Goal: Task Accomplishment & Management: Complete application form

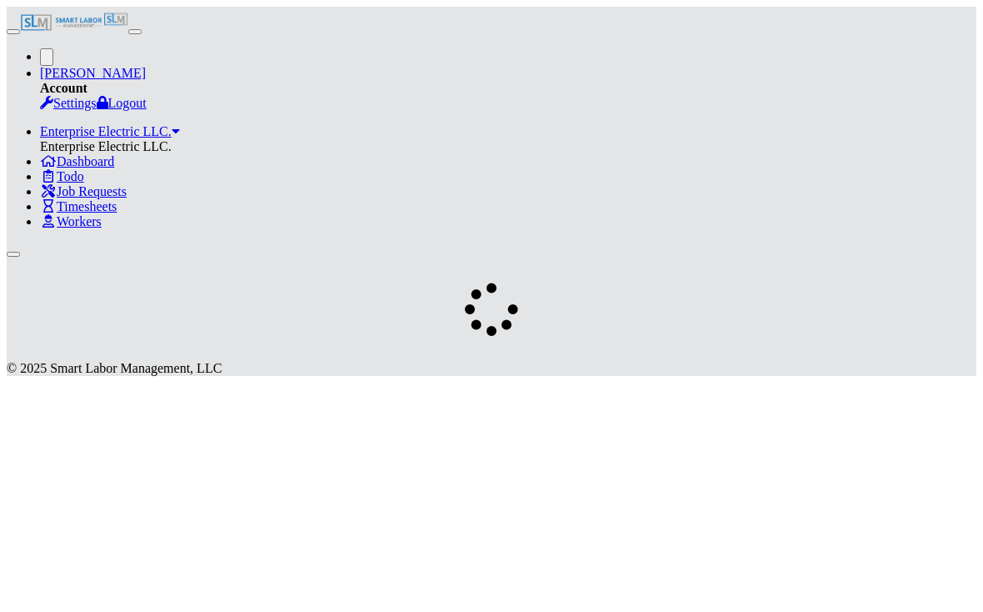
scroll to position [24, 0]
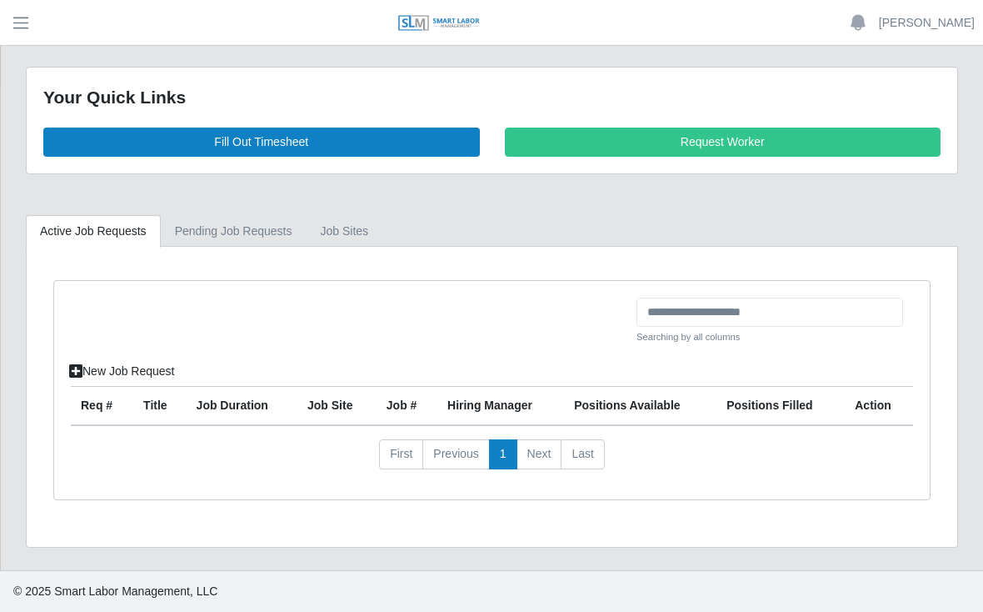
click at [310, 153] on link "Fill Out Timesheet" at bounding box center [261, 142] width 437 height 29
click at [264, 151] on link "Fill Out Timesheet" at bounding box center [261, 142] width 437 height 29
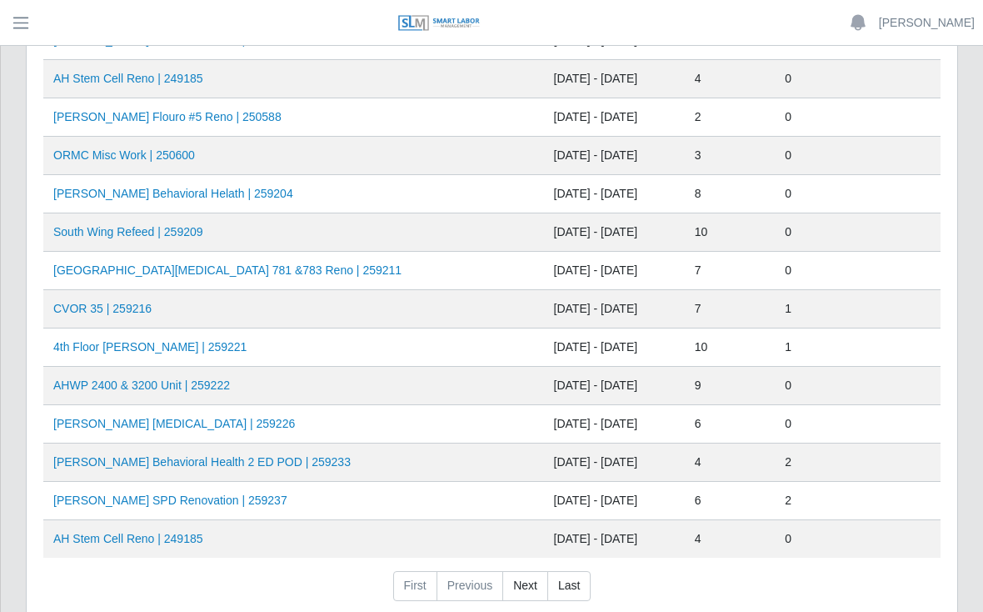
scroll to position [607, 0]
click at [139, 524] on td "AH Stem Cell Reno | 249185" at bounding box center [293, 538] width 501 height 38
click at [148, 526] on td "AH Stem Cell Reno | 249185" at bounding box center [293, 538] width 501 height 38
click at [145, 543] on link "AH Stem Cell Reno | 249185" at bounding box center [128, 537] width 150 height 13
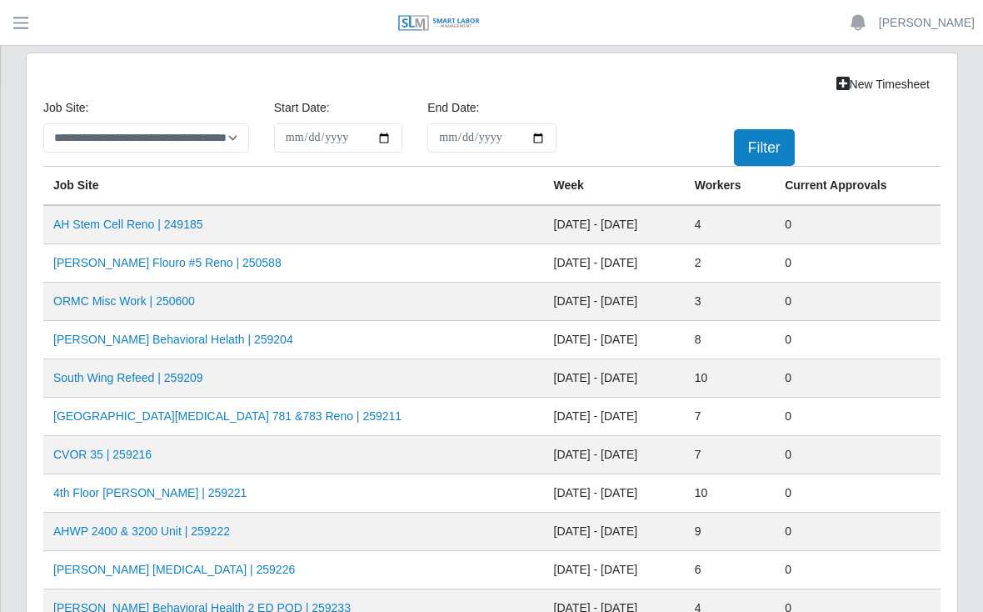
scroll to position [631, 0]
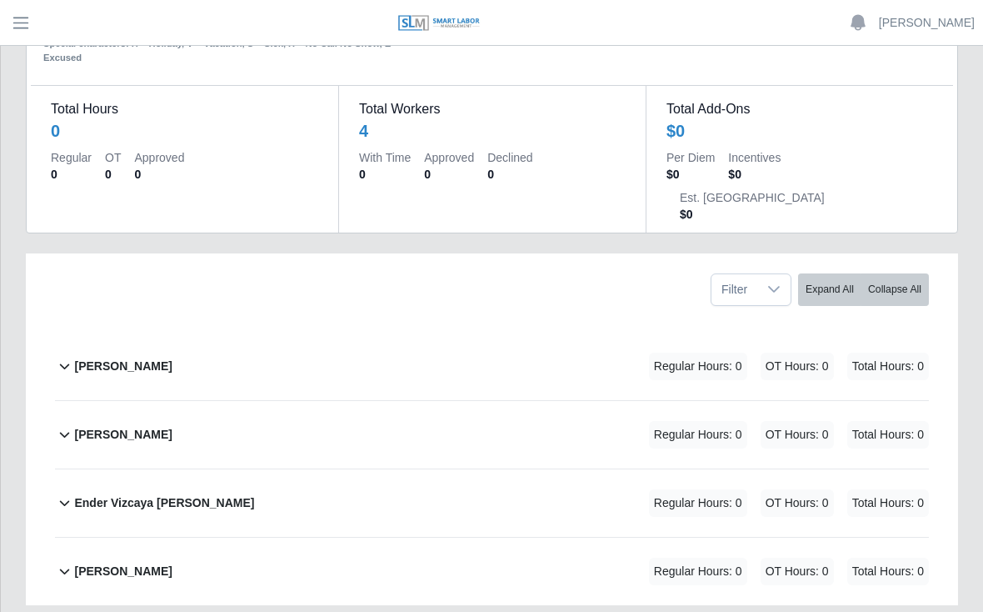
scroll to position [99, 0]
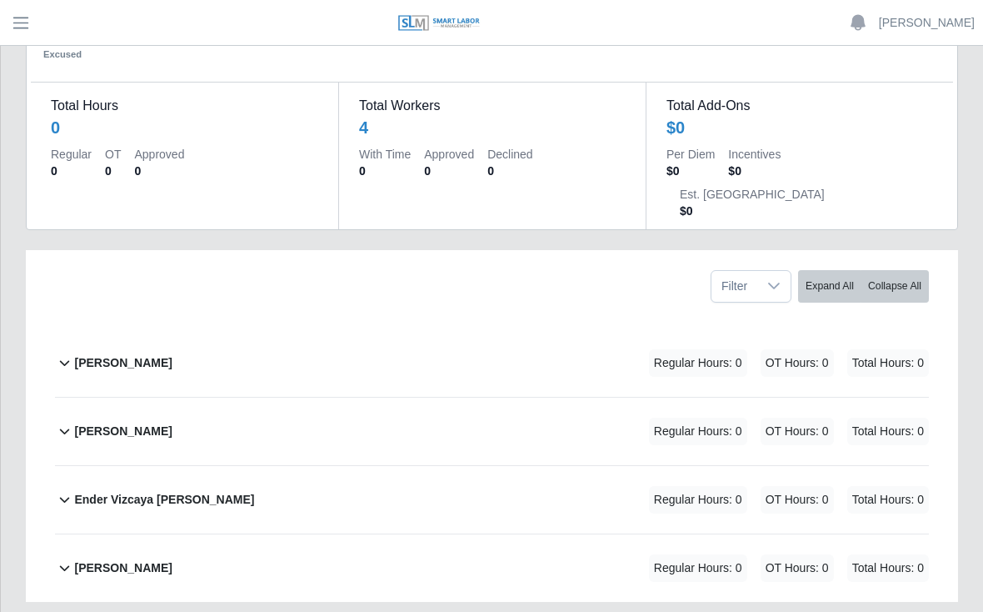
click at [172, 491] on b "Ender Vizcaya Flores" at bounding box center [164, 500] width 180 height 18
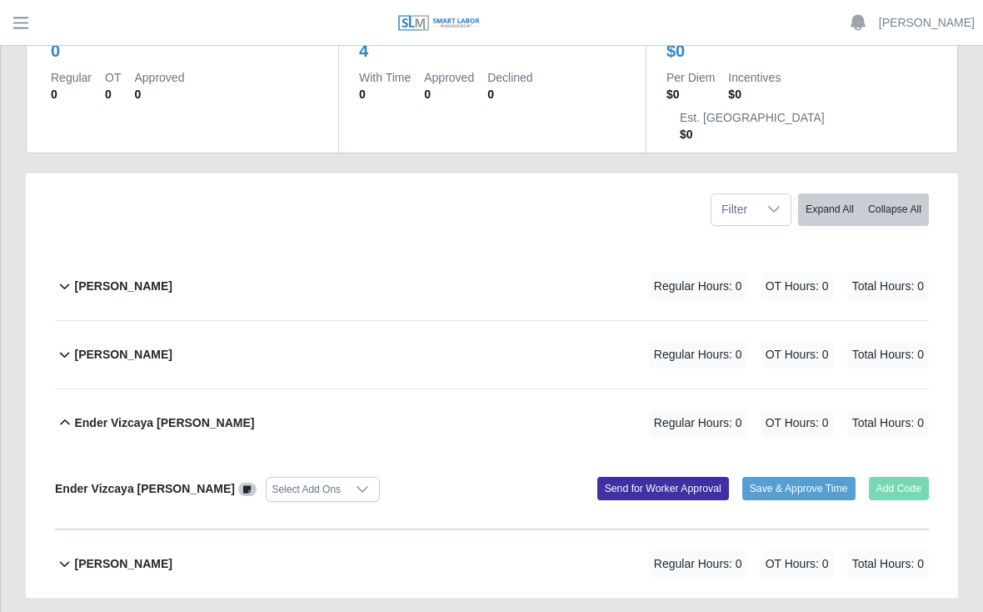
scroll to position [177, 0]
click at [916, 456] on div "Ender Vizcaya Flores Select Add Ons Add Code Save & Approve Time Send for Worke…" at bounding box center [492, 492] width 874 height 73
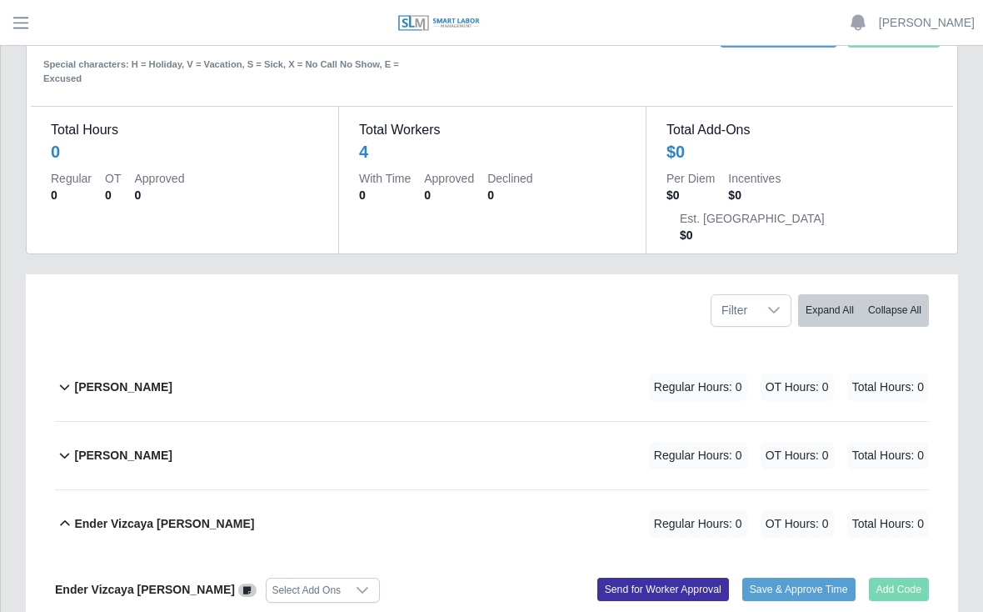
scroll to position [0, 0]
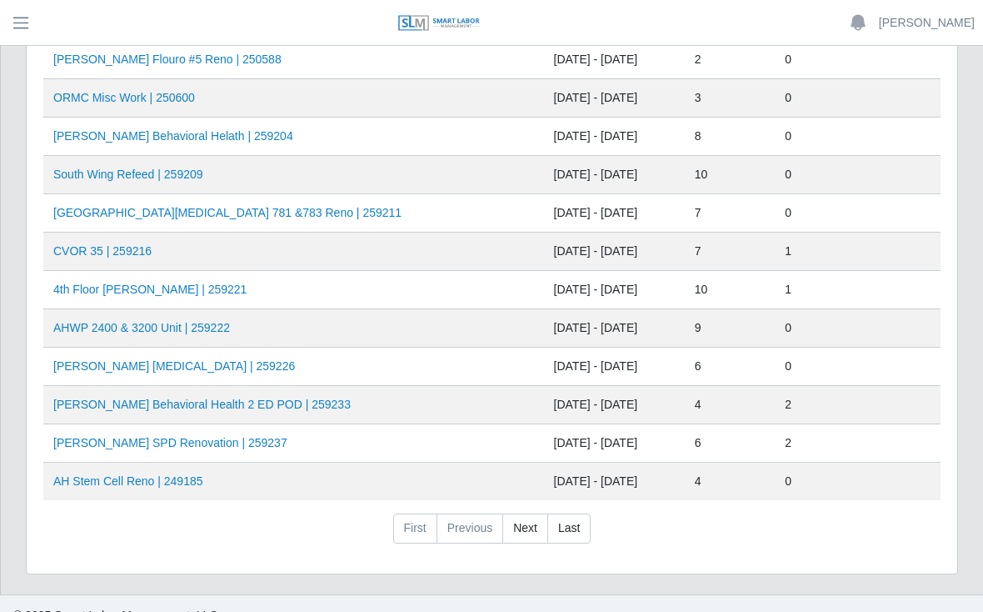
scroll to position [663, 0]
click at [252, 328] on td "AHWP 2400 & 3200 Unit | 259222" at bounding box center [293, 329] width 501 height 38
click at [175, 333] on link "AHWP 2400 & 3200 Unit | 259222" at bounding box center [141, 328] width 177 height 13
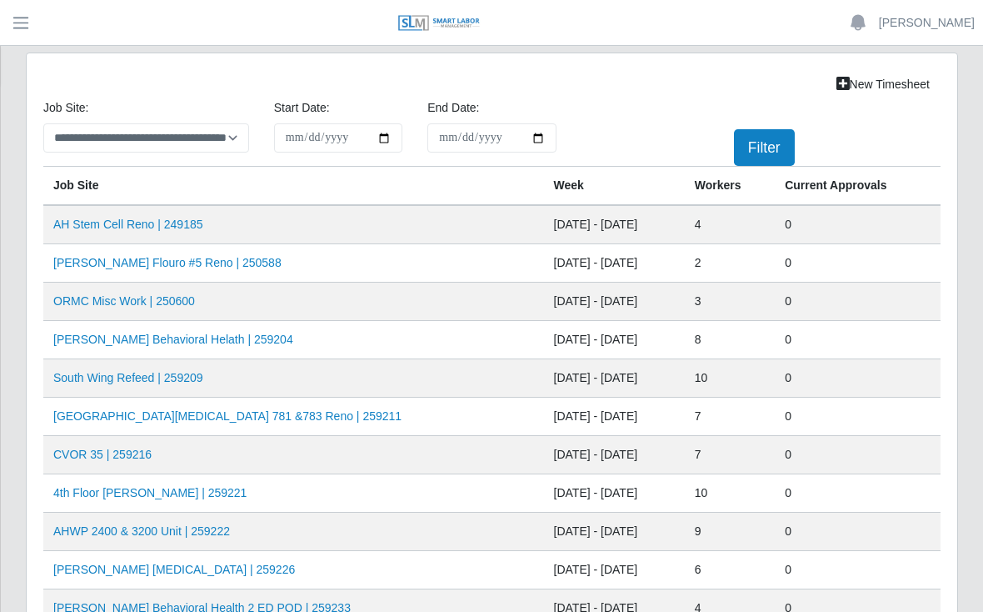
scroll to position [687, 0]
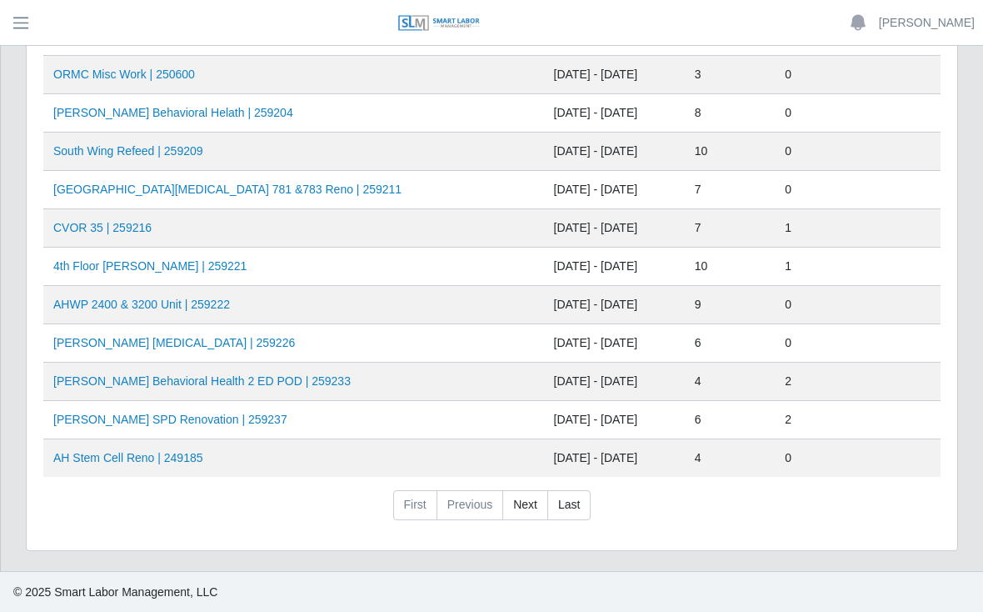
click at [246, 303] on td "AHWP 2400 & 3200 Unit | 259222" at bounding box center [293, 305] width 501 height 38
click at [153, 307] on link "AHWP 2400 & 3200 Unit | 259222" at bounding box center [141, 304] width 177 height 13
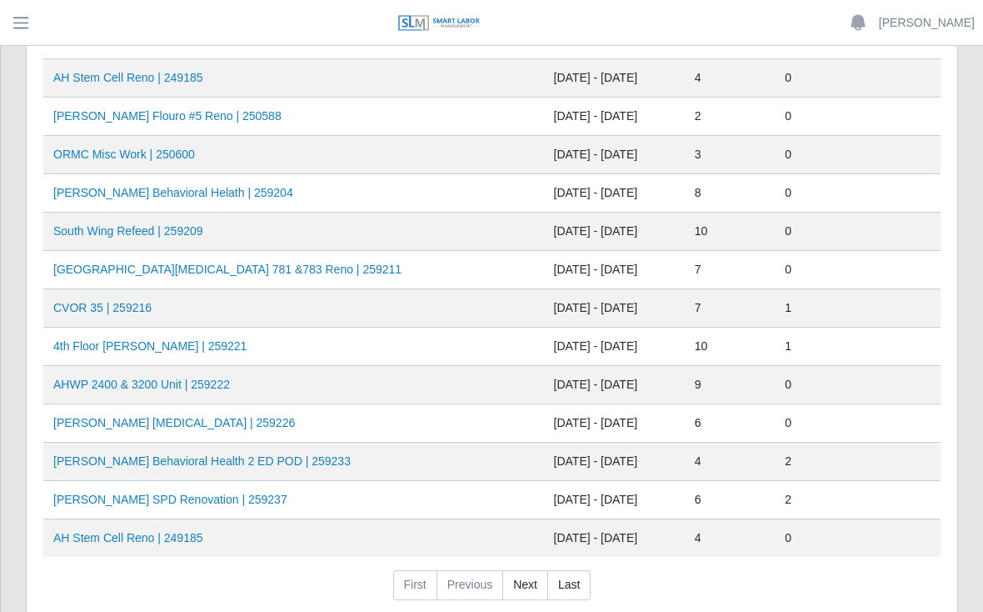
scroll to position [608, 0]
click at [157, 186] on link "AHO Behavioral Helath | 259204" at bounding box center [173, 191] width 240 height 13
click at [139, 417] on link "AHO Dialysis | 259226" at bounding box center [174, 421] width 242 height 13
click at [219, 493] on link "AHO Sherman SPD Renovation | 259237" at bounding box center [170, 498] width 234 height 13
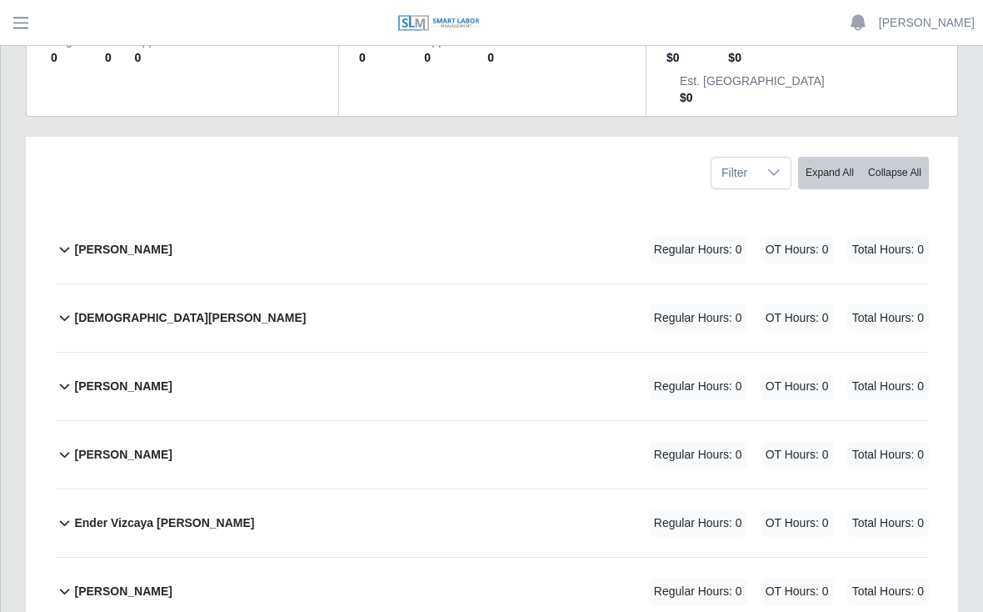
scroll to position [240, 0]
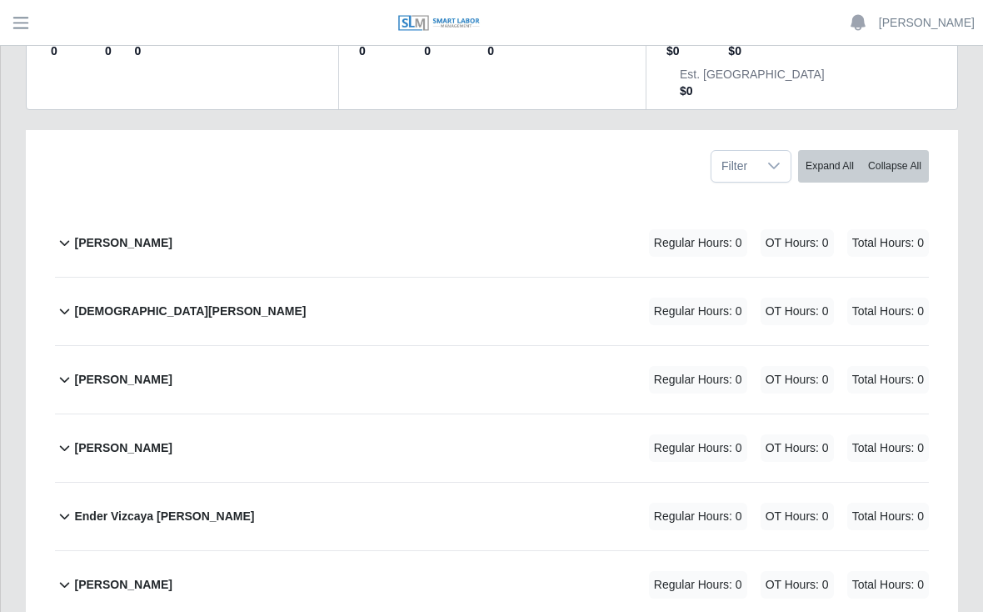
click at [172, 439] on b "[PERSON_NAME]" at bounding box center [123, 448] width 98 height 18
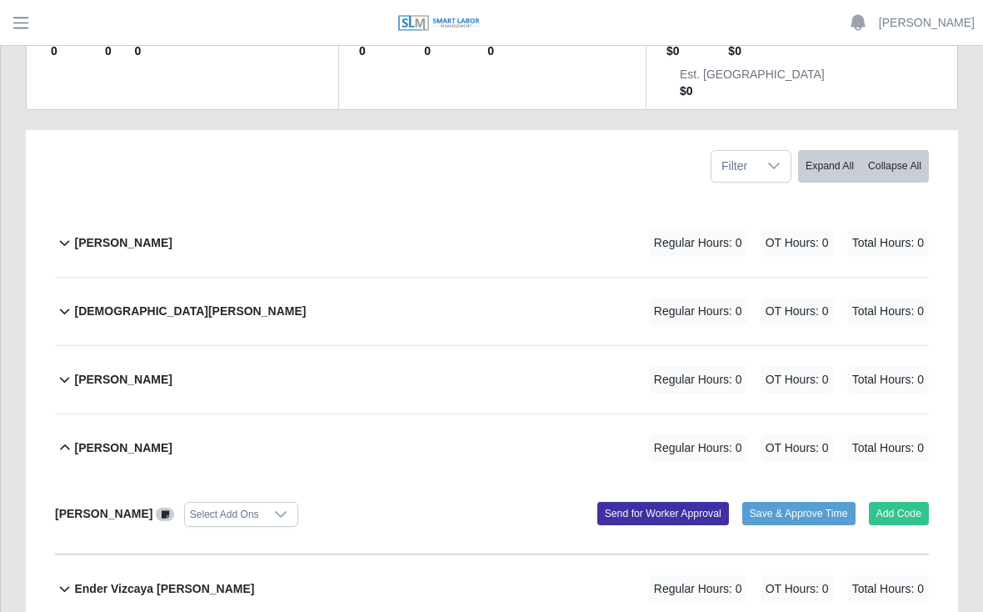
click at [903, 502] on button "Add Code" at bounding box center [899, 513] width 61 height 23
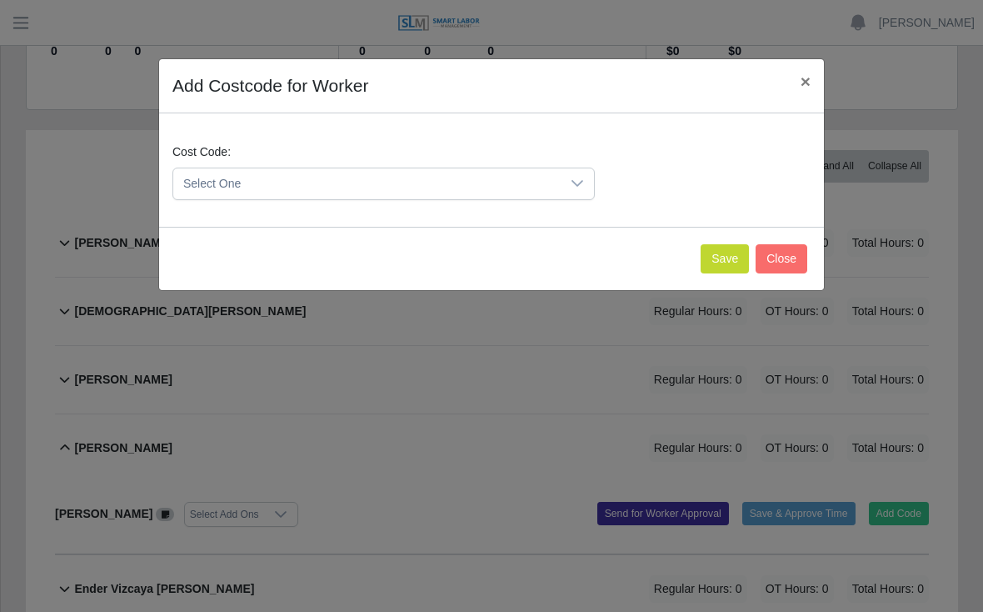
click at [571, 190] on div at bounding box center [577, 183] width 33 height 31
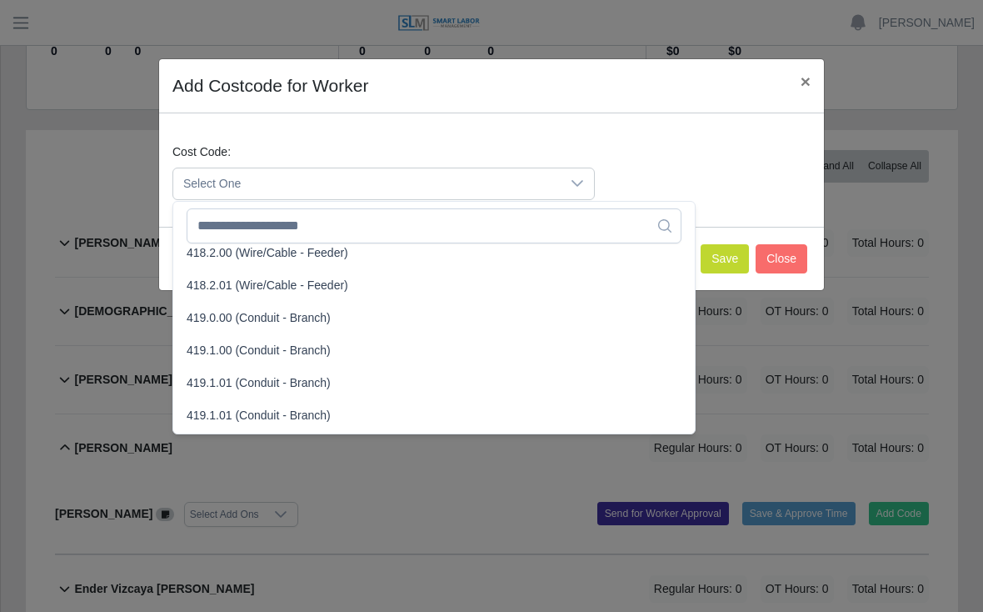
scroll to position [895, 0]
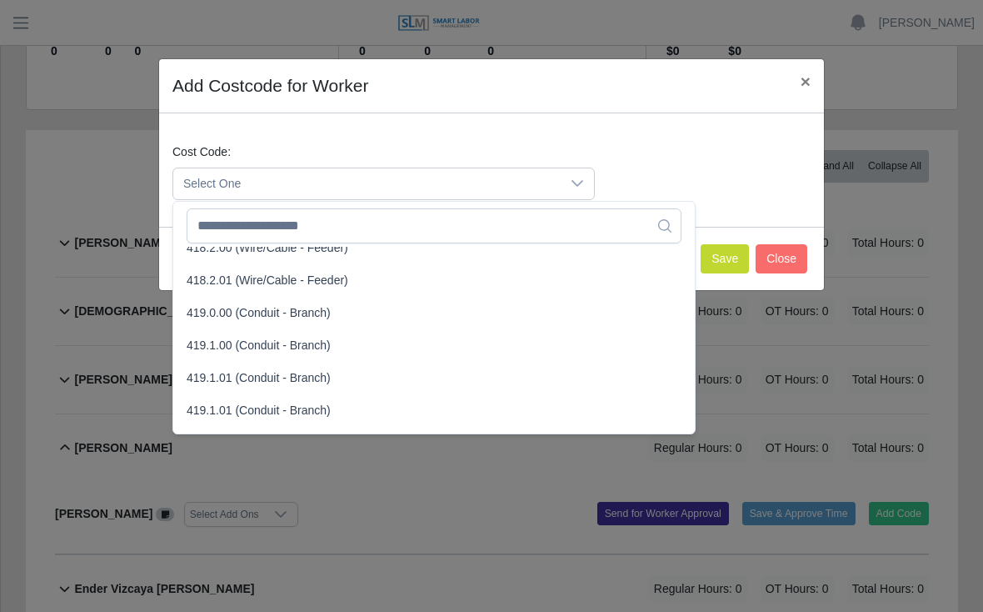
click at [228, 340] on span "419.1.00 (Conduit - Branch)" at bounding box center [259, 346] width 144 height 18
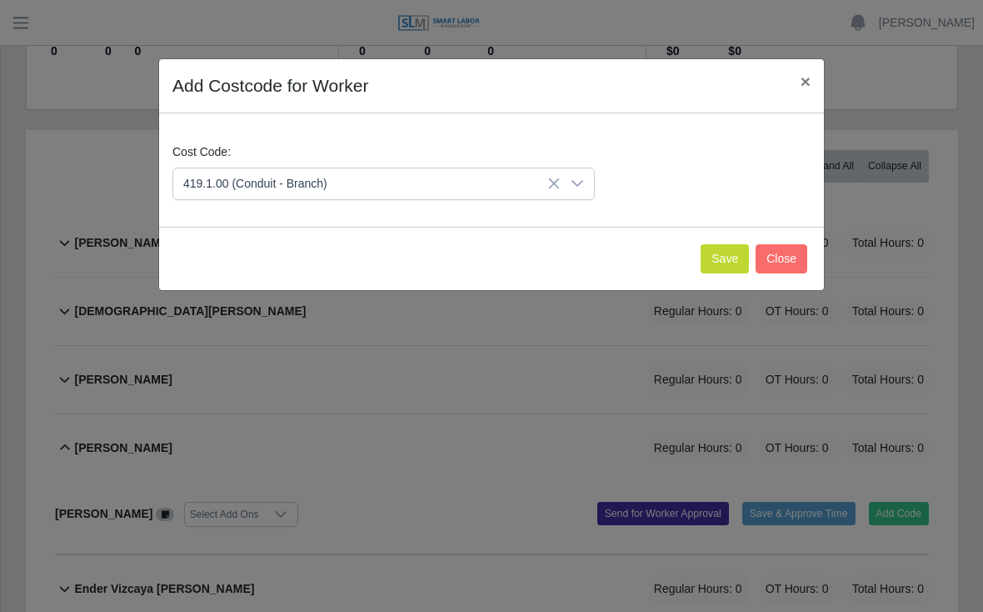
click at [718, 263] on button "Save" at bounding box center [725, 258] width 48 height 29
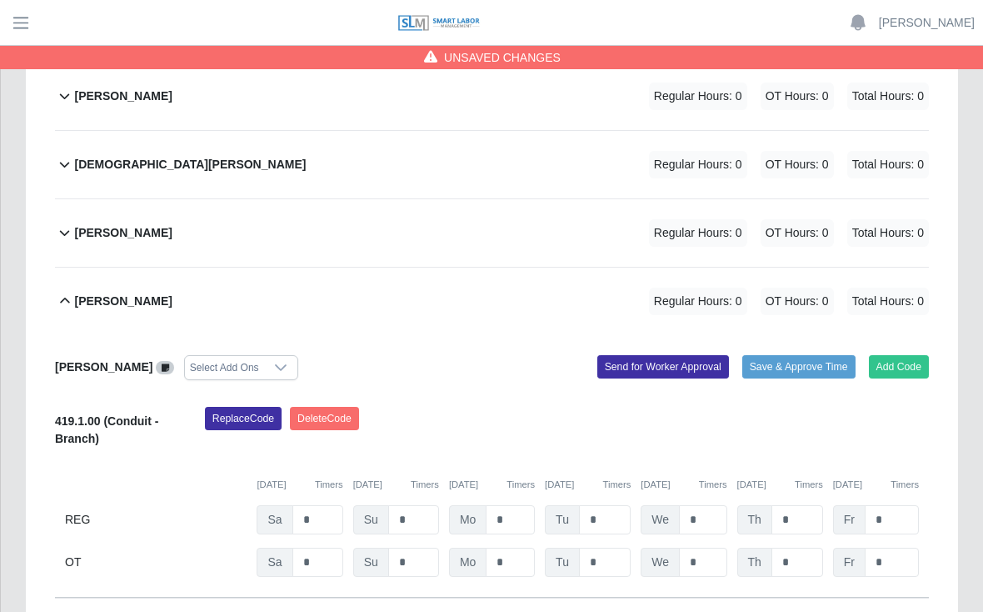
scroll to position [396, 0]
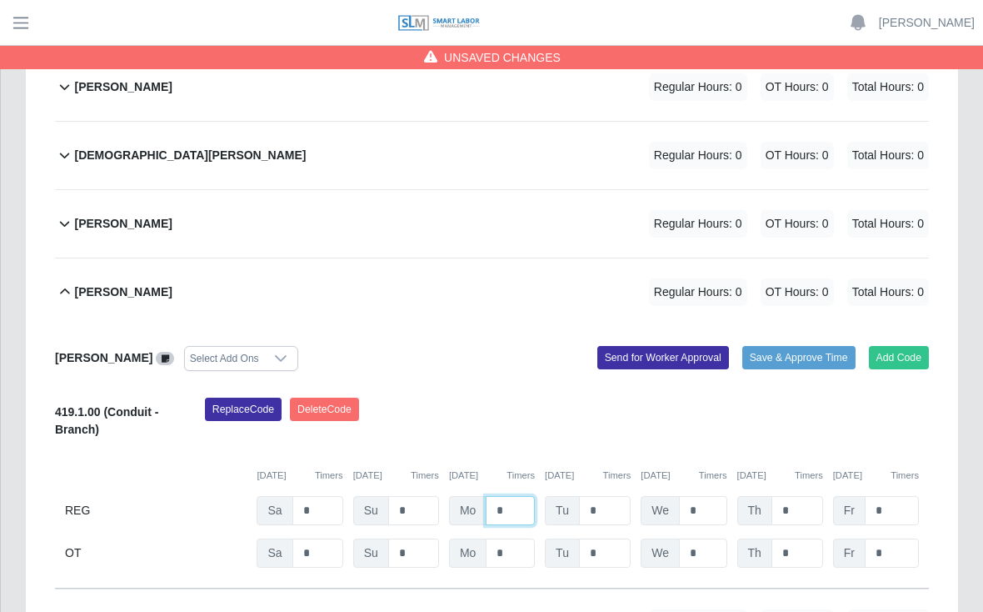
click at [499, 496] on input "*" at bounding box center [510, 510] width 49 height 29
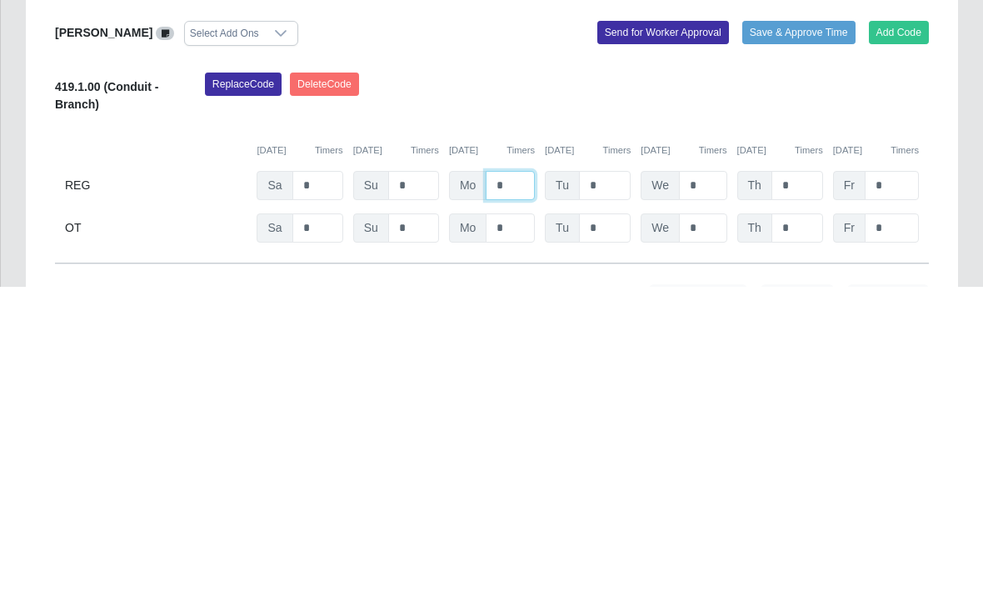
click at [512, 496] on input "*" at bounding box center [510, 510] width 49 height 29
type input "*"
click at [610, 496] on input "*" at bounding box center [605, 510] width 52 height 29
type input "*"
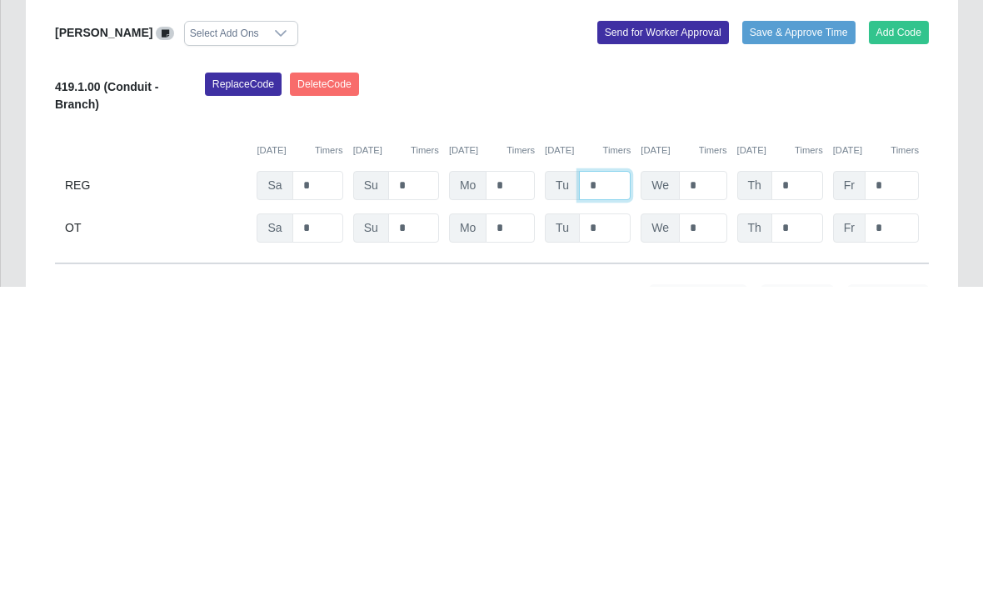
type input "*"
click at [692, 496] on input "*" at bounding box center [703, 510] width 48 height 29
click at [698, 496] on input "*" at bounding box center [703, 510] width 48 height 29
click at [717, 496] on input "*" at bounding box center [703, 510] width 48 height 29
type input "*"
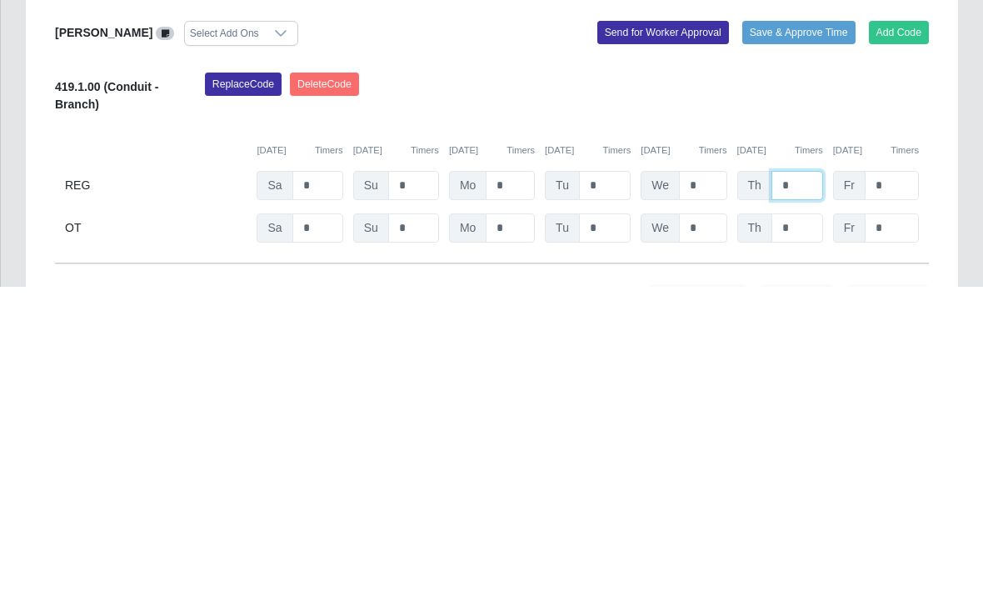
click at [801, 496] on input "*" at bounding box center [798, 510] width 52 height 29
type input "*"
click at [902, 496] on input "*" at bounding box center [892, 510] width 54 height 29
type input "*"
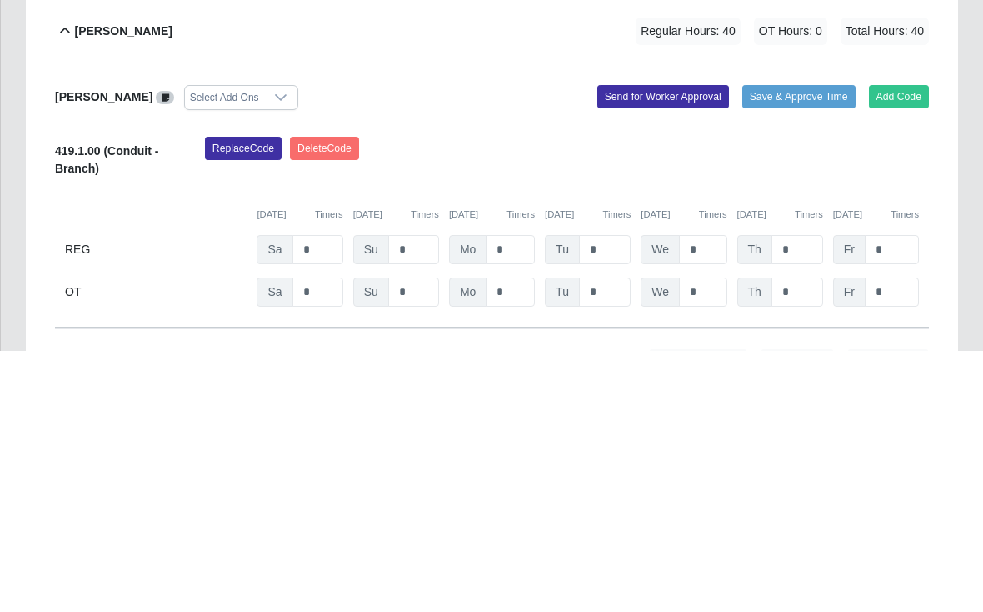
click at [796, 346] on button "Save & Approve Time" at bounding box center [799, 357] width 113 height 23
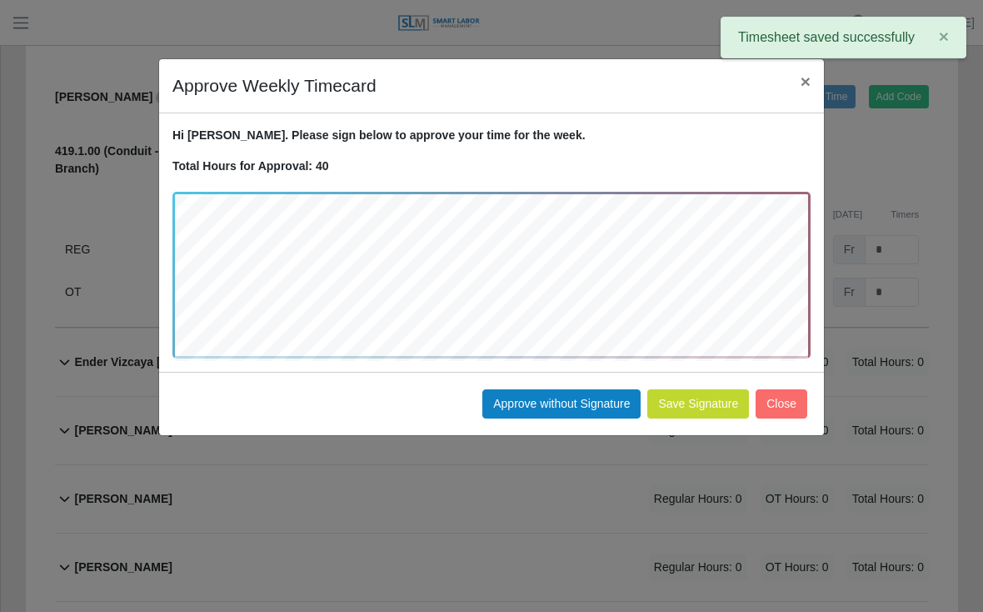
click at [558, 400] on button "Approve without Signature" at bounding box center [562, 403] width 158 height 29
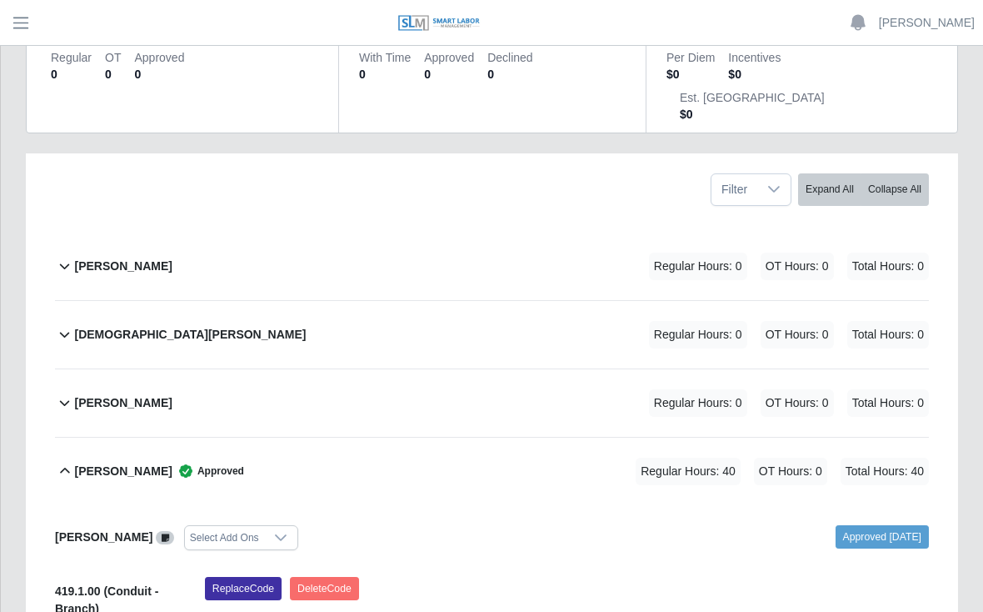
scroll to position [216, 0]
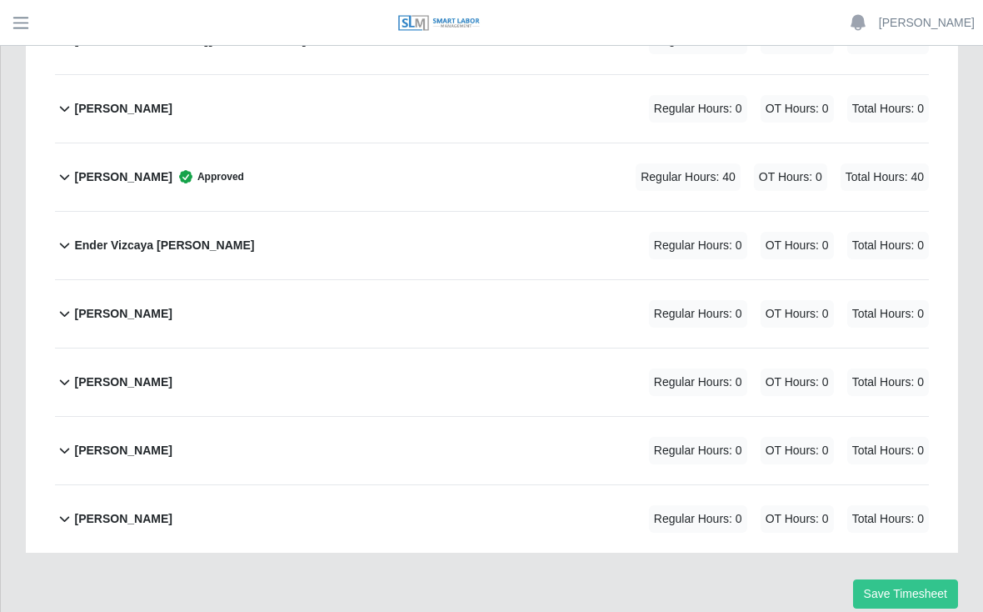
scroll to position [509, 0]
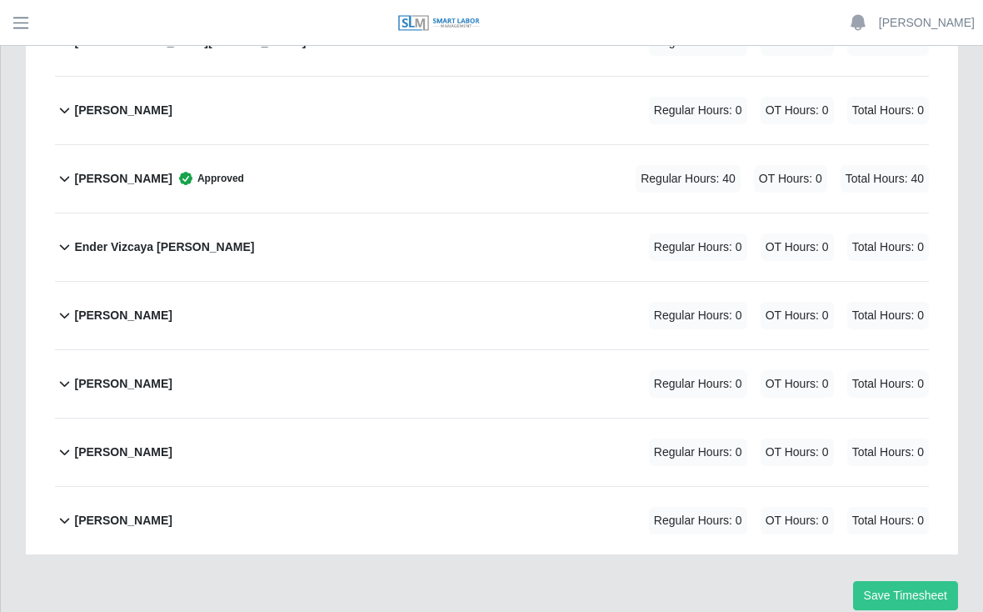
click at [151, 238] on b "Ender Vizcaya [PERSON_NAME]" at bounding box center [164, 247] width 180 height 18
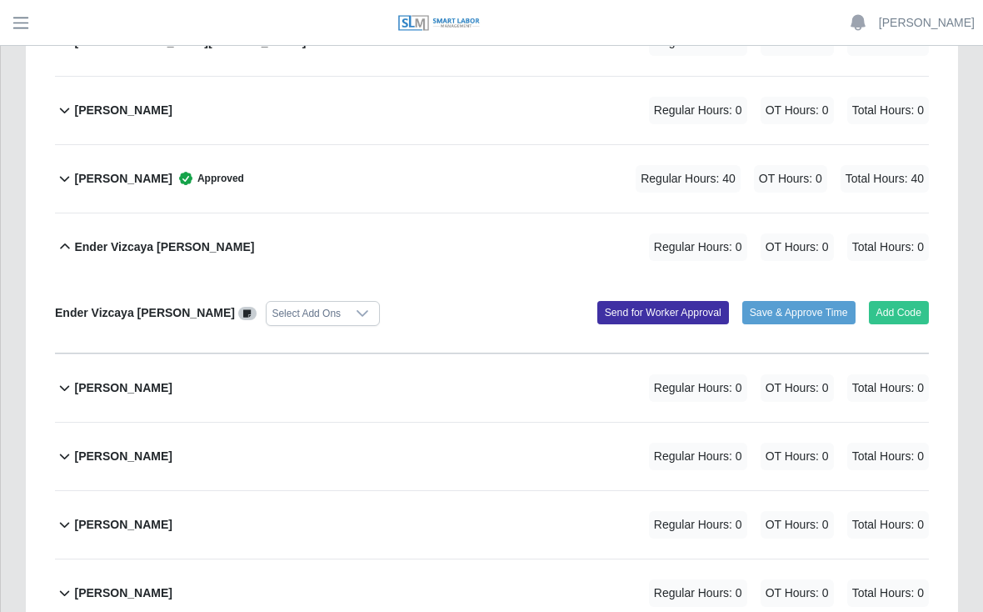
click at [903, 301] on button "Add Code" at bounding box center [899, 312] width 61 height 23
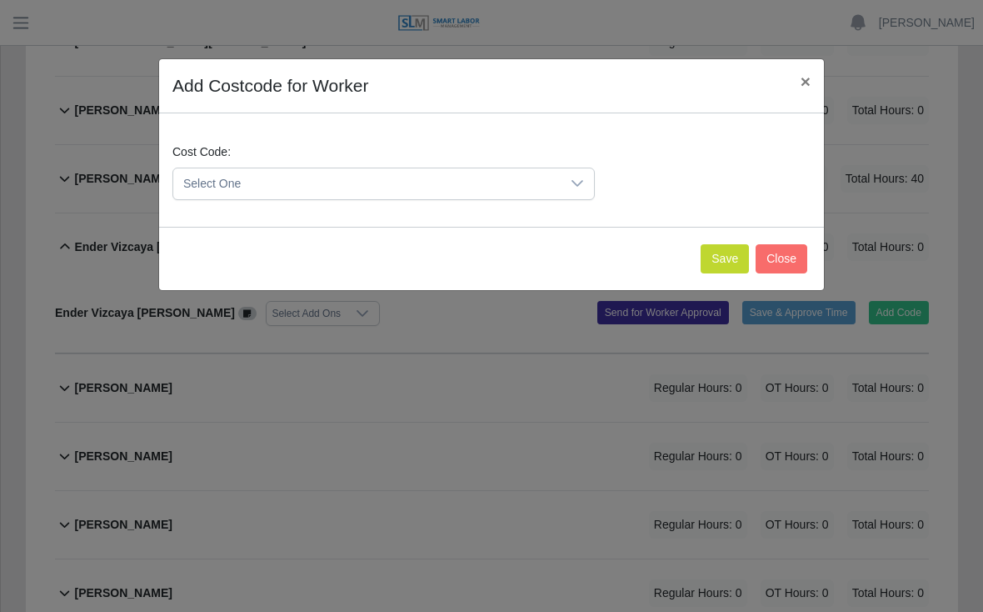
click at [716, 260] on button "Save" at bounding box center [725, 258] width 48 height 29
click at [577, 183] on icon at bounding box center [577, 183] width 13 height 13
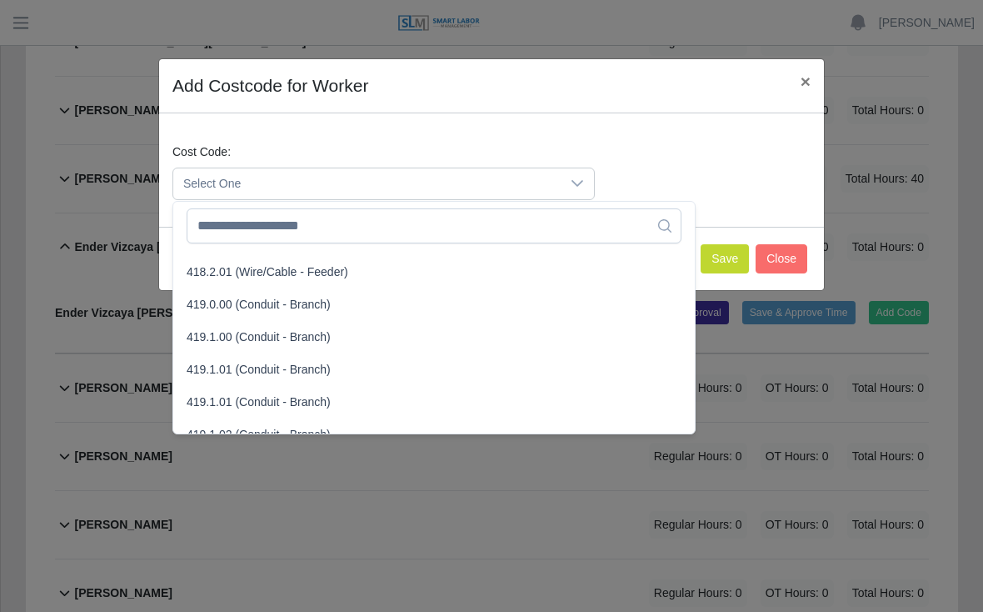
scroll to position [904, 0]
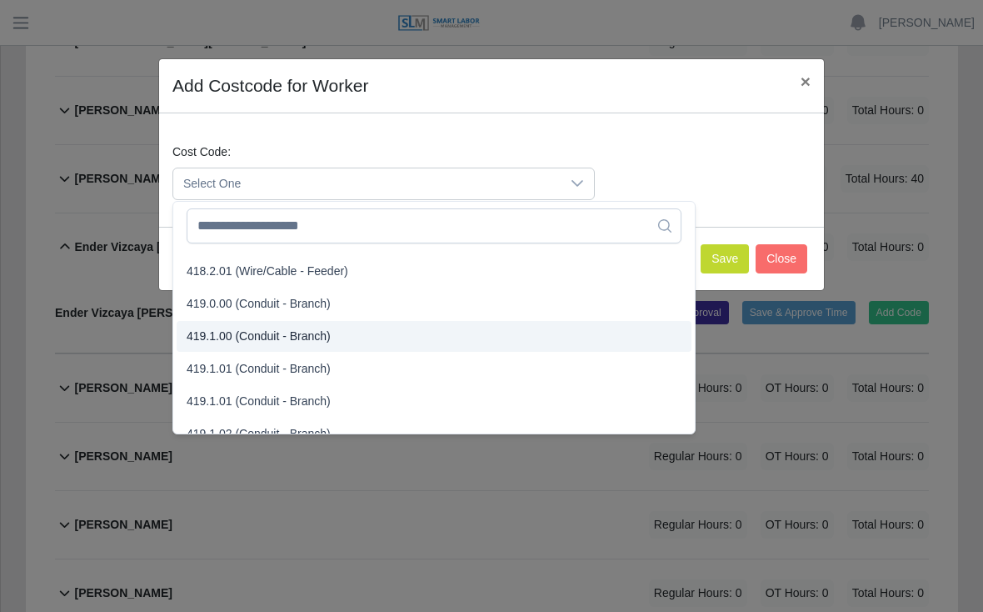
click at [214, 333] on span "419.1.00 (Conduit - Branch)" at bounding box center [259, 337] width 144 height 18
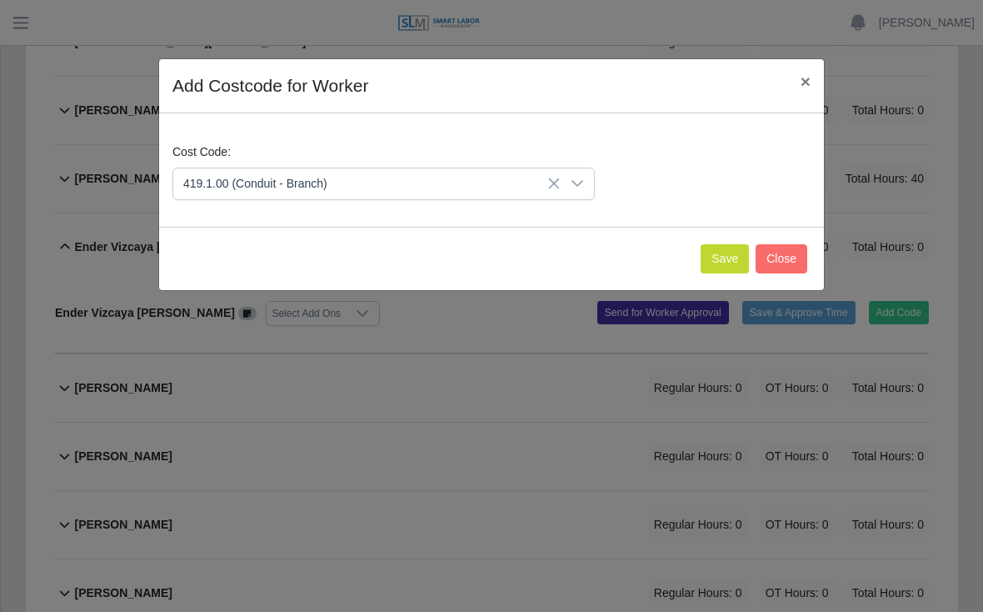
click at [708, 257] on button "Save" at bounding box center [725, 258] width 48 height 29
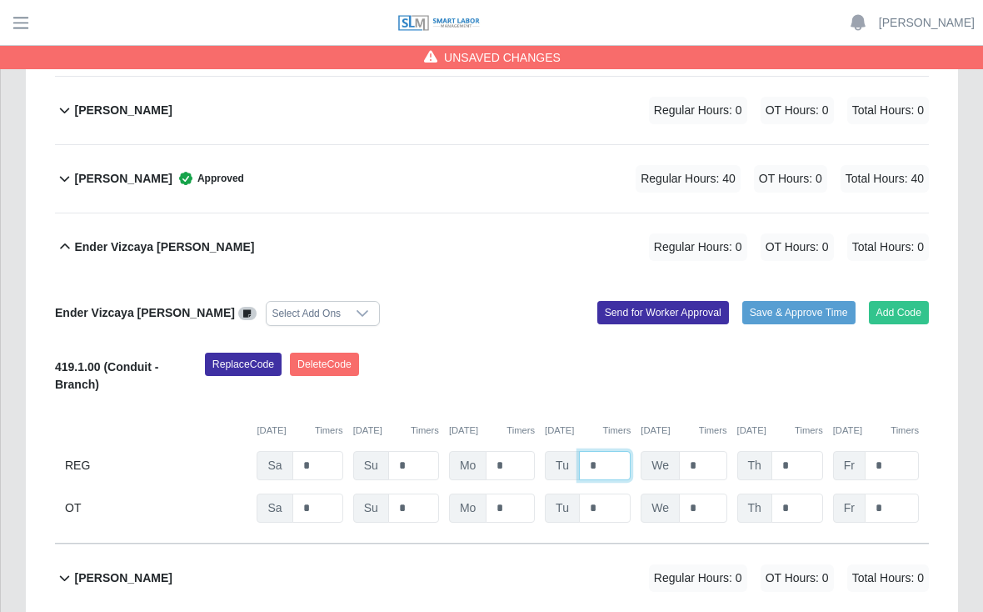
click at [607, 451] on input "*" at bounding box center [605, 465] width 52 height 29
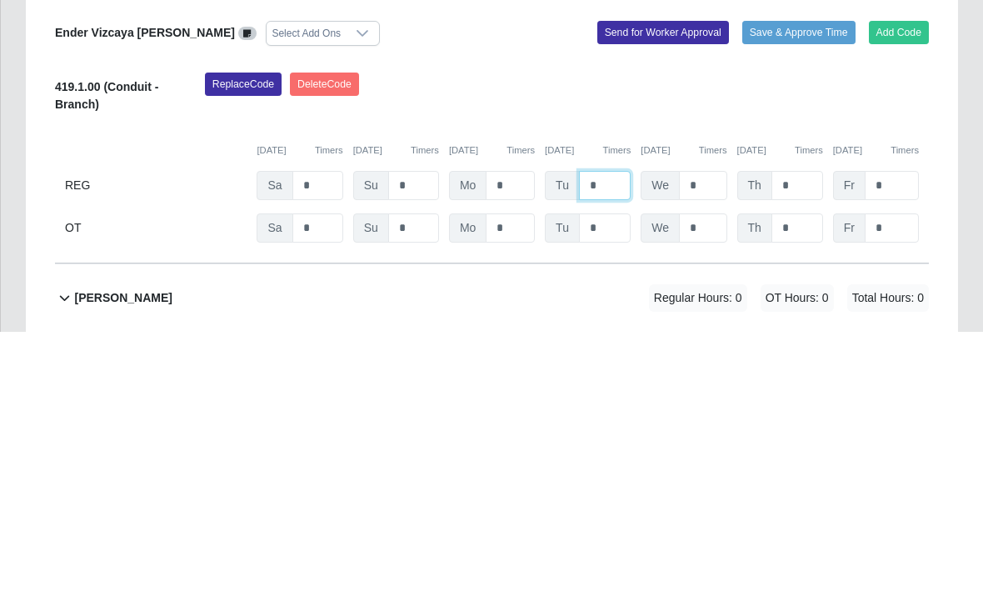
type input "*"
click at [707, 451] on input "*" at bounding box center [703, 465] width 48 height 29
type input "*"
click at [798, 451] on input "*" at bounding box center [798, 465] width 52 height 29
type input "*"
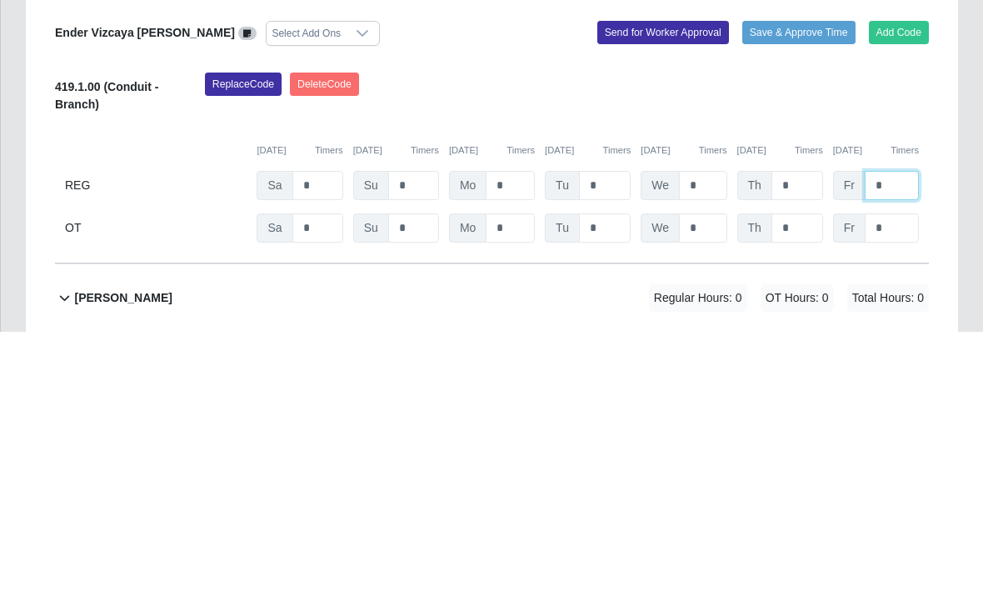
click at [891, 451] on input "*" at bounding box center [892, 465] width 54 height 29
type input "*"
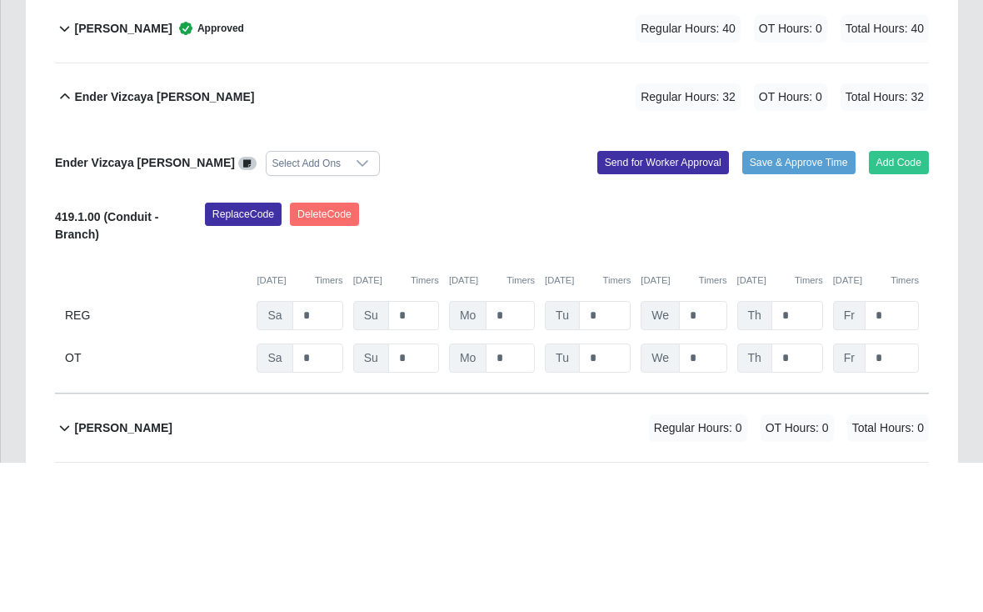
click at [788, 301] on button "Save & Approve Time" at bounding box center [799, 312] width 113 height 23
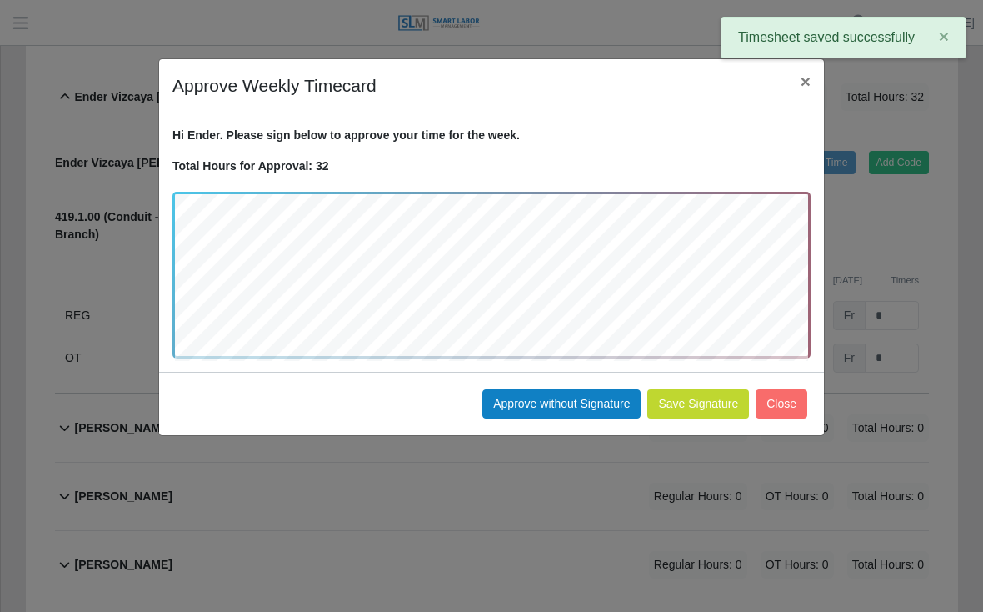
click at [549, 400] on button "Approve without Signature" at bounding box center [562, 403] width 158 height 29
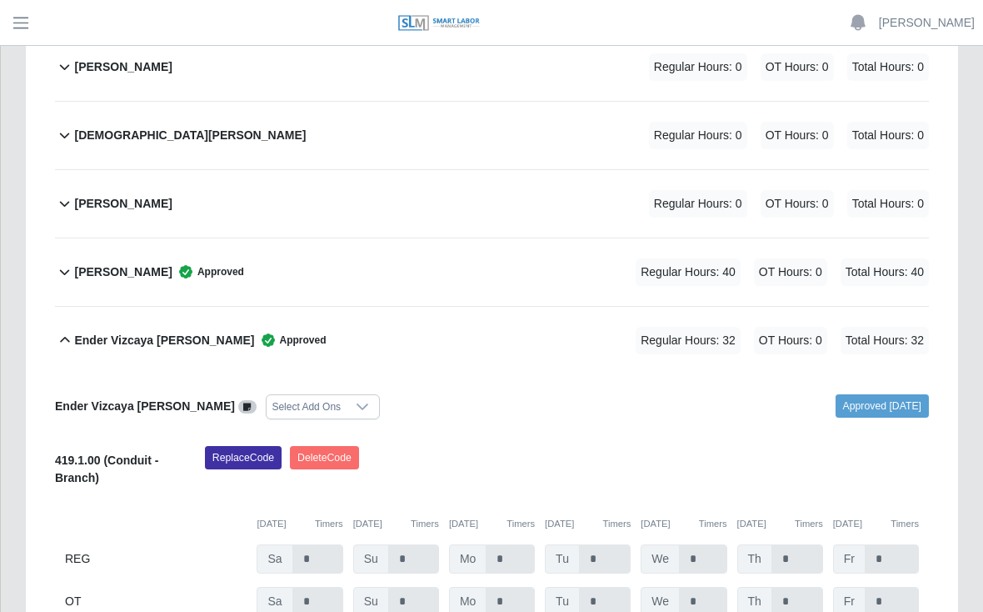
scroll to position [397, 0]
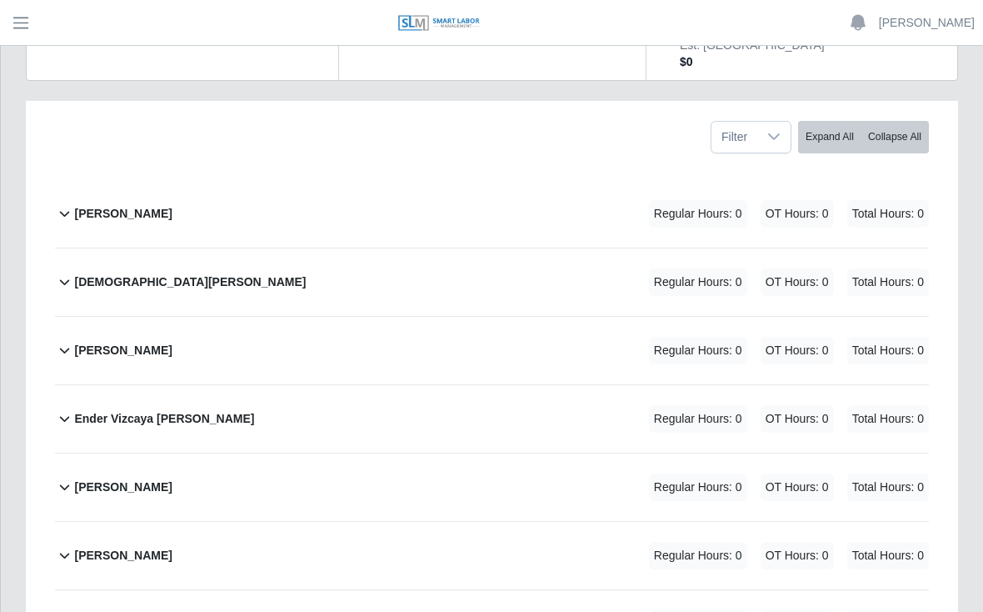
scroll to position [273, 0]
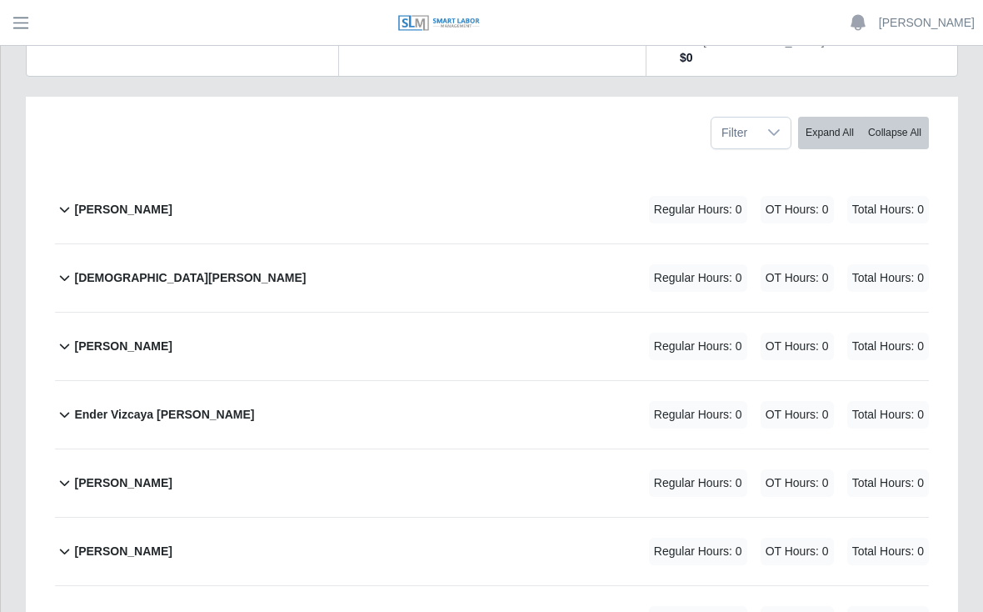
click at [133, 338] on b "[PERSON_NAME]" at bounding box center [123, 347] width 98 height 18
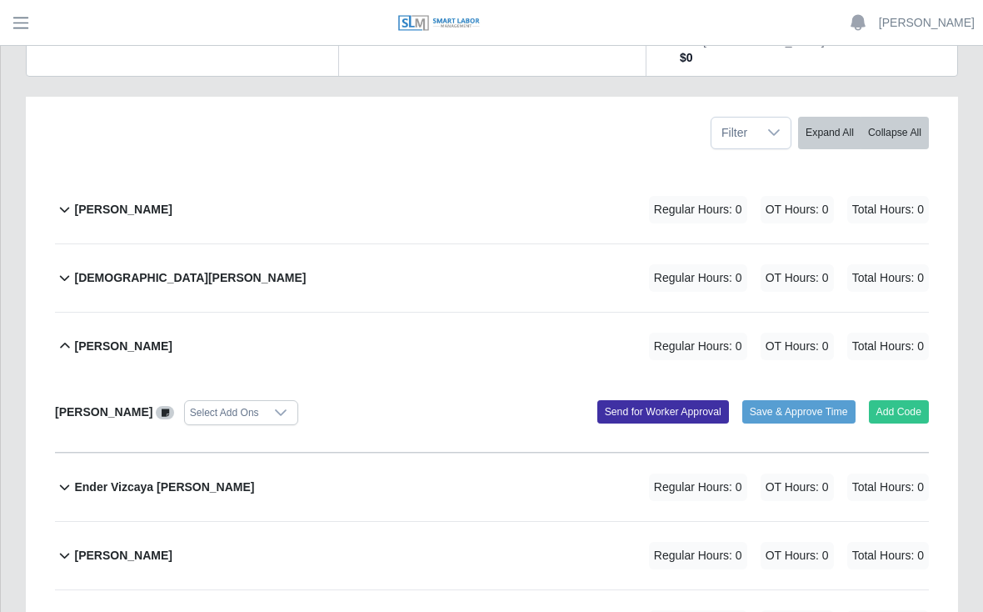
click at [896, 400] on button "Add Code" at bounding box center [899, 411] width 61 height 23
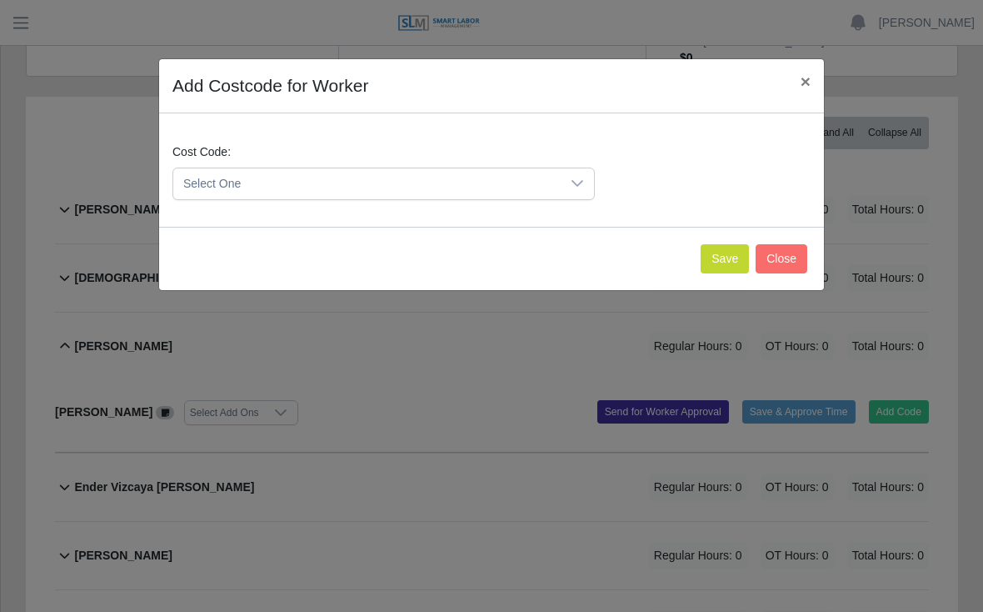
click at [709, 248] on button "Save" at bounding box center [725, 258] width 48 height 29
click at [574, 183] on icon at bounding box center [577, 183] width 13 height 13
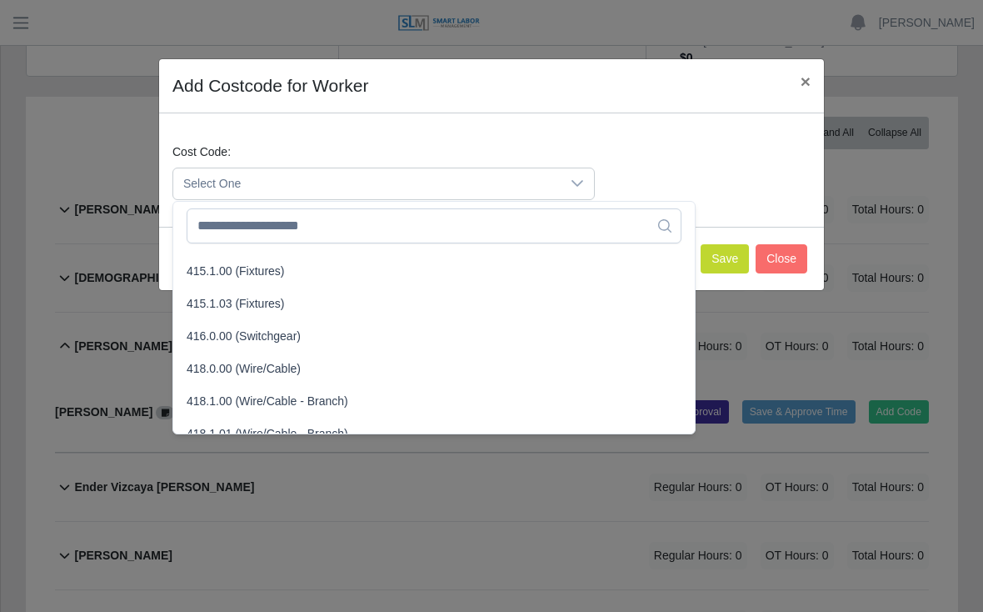
scroll to position [549, 0]
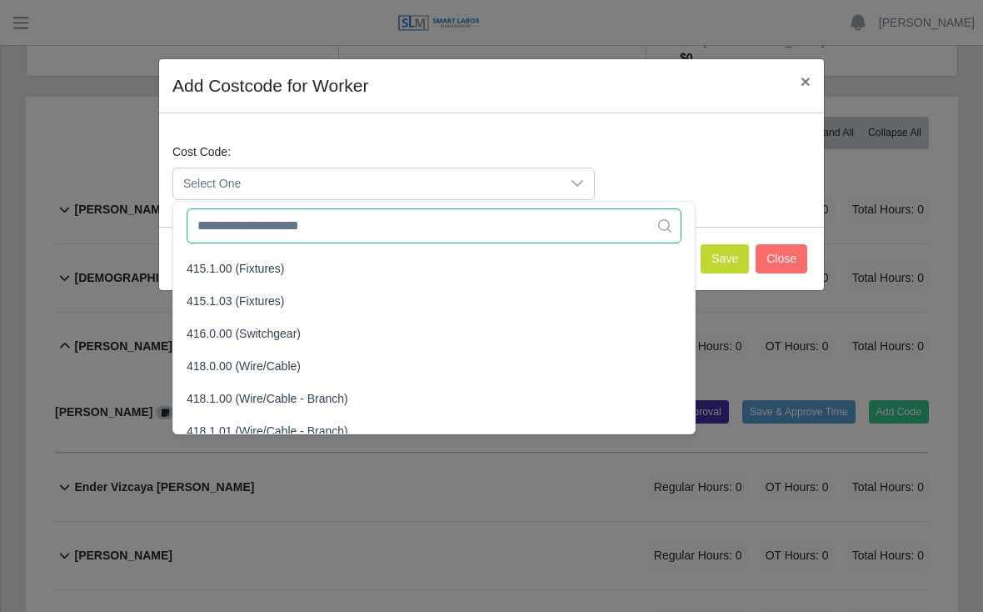
click at [459, 231] on input "text" at bounding box center [434, 225] width 495 height 35
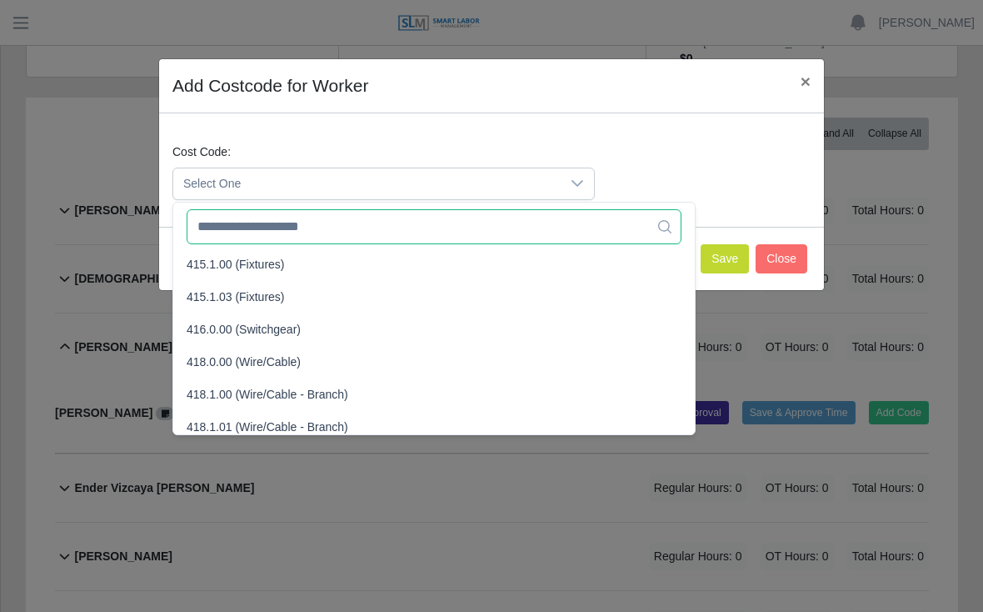
scroll to position [556, 0]
type input "*"
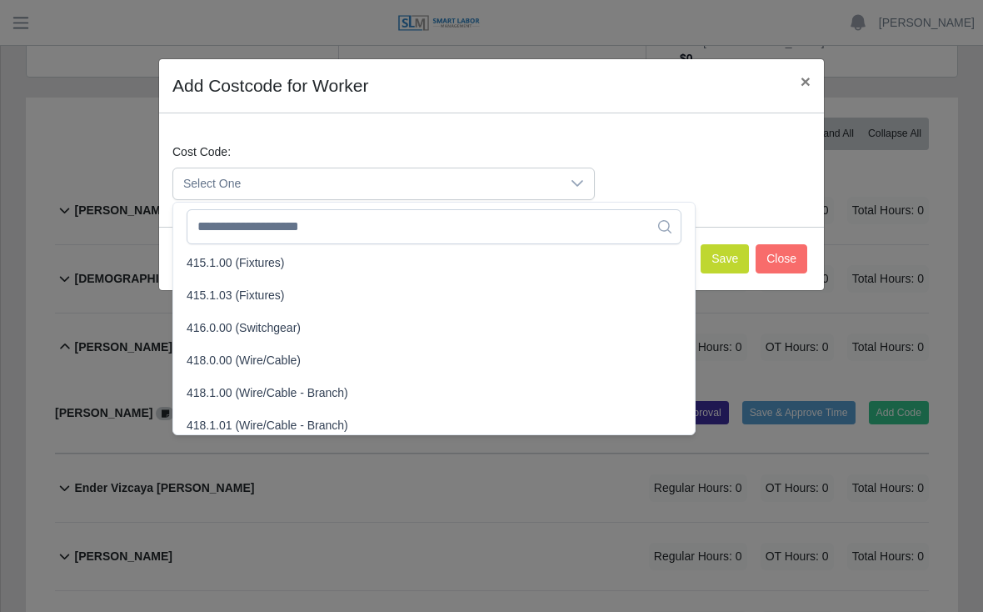
click at [723, 161] on div "Cost Code: Select One" at bounding box center [491, 178] width 647 height 70
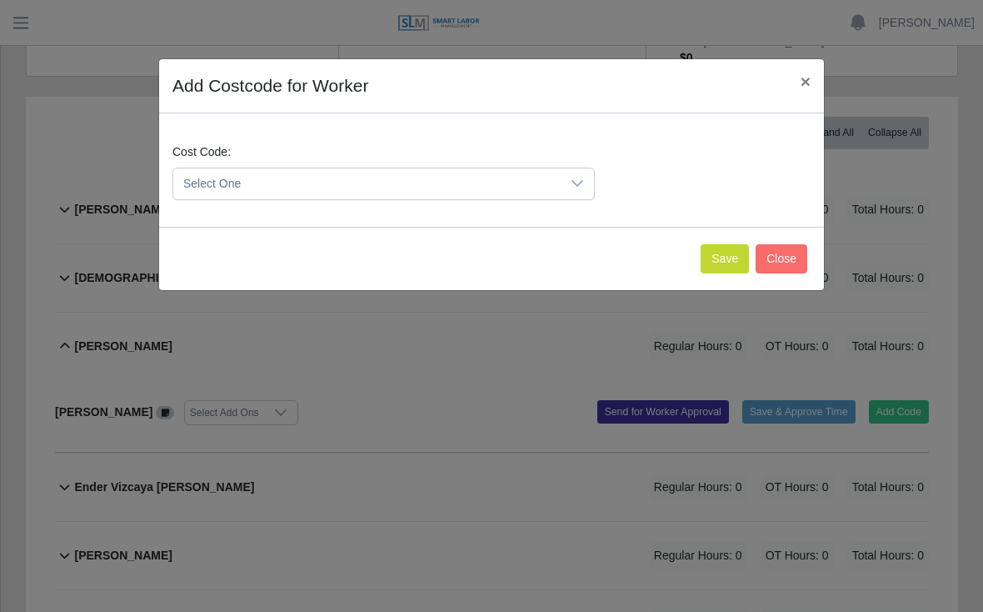
click at [570, 191] on div at bounding box center [577, 183] width 33 height 31
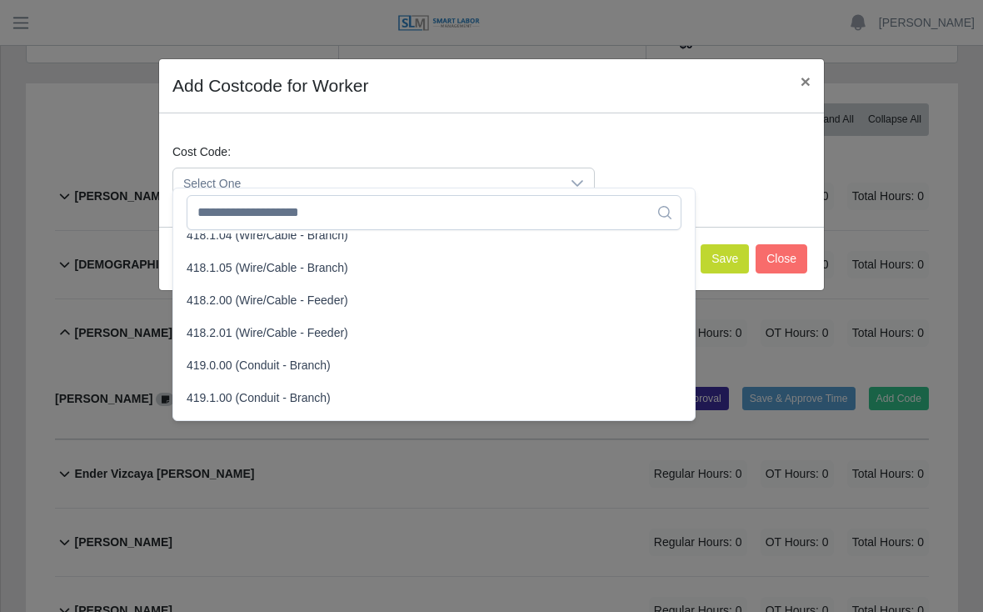
scroll to position [831, 0]
click at [237, 396] on li "419.1.00 (Conduit - Branch)" at bounding box center [434, 396] width 515 height 31
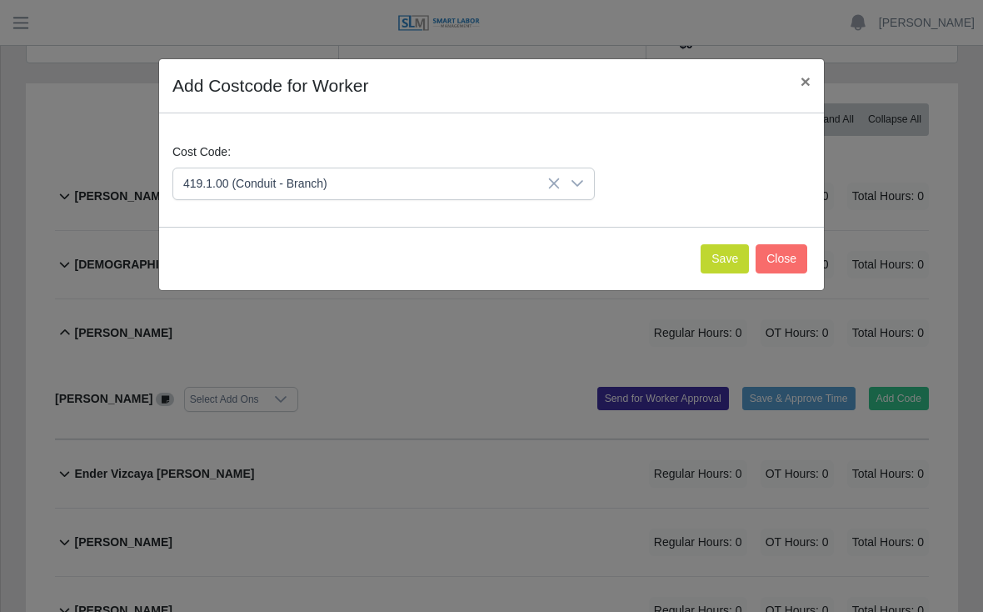
click at [717, 262] on button "Save" at bounding box center [725, 258] width 48 height 29
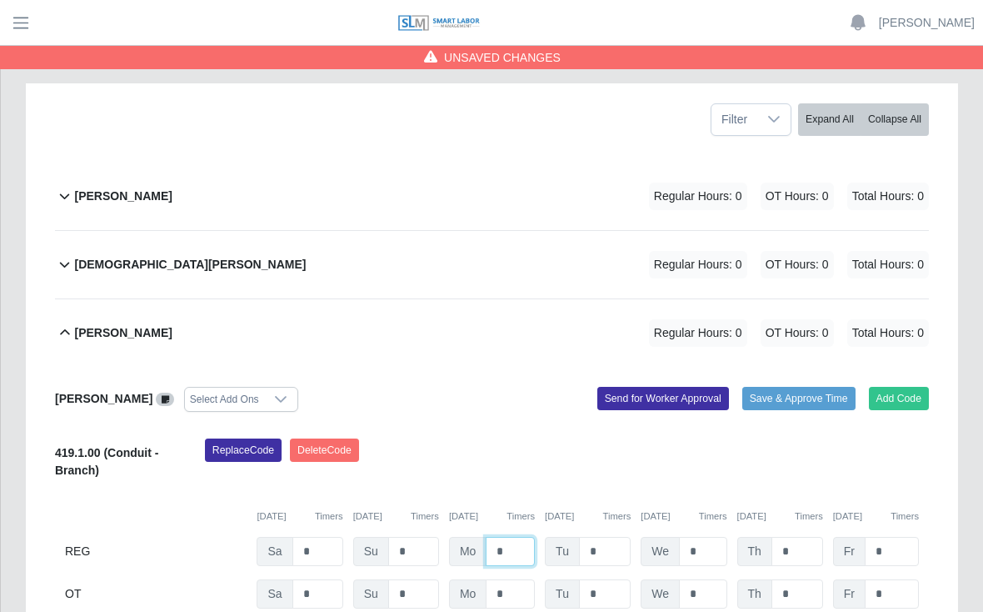
click at [504, 537] on input "*" at bounding box center [510, 551] width 49 height 29
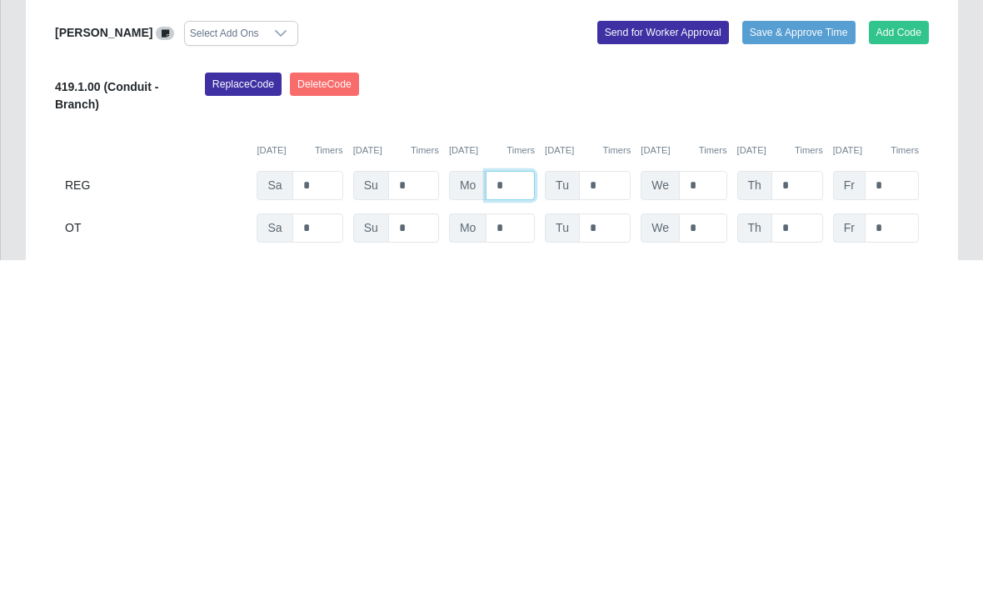
type input "*"
click at [598, 523] on input "*" at bounding box center [605, 537] width 52 height 29
type input "*"
click at [708, 523] on input "*" at bounding box center [703, 537] width 48 height 29
type input "*"
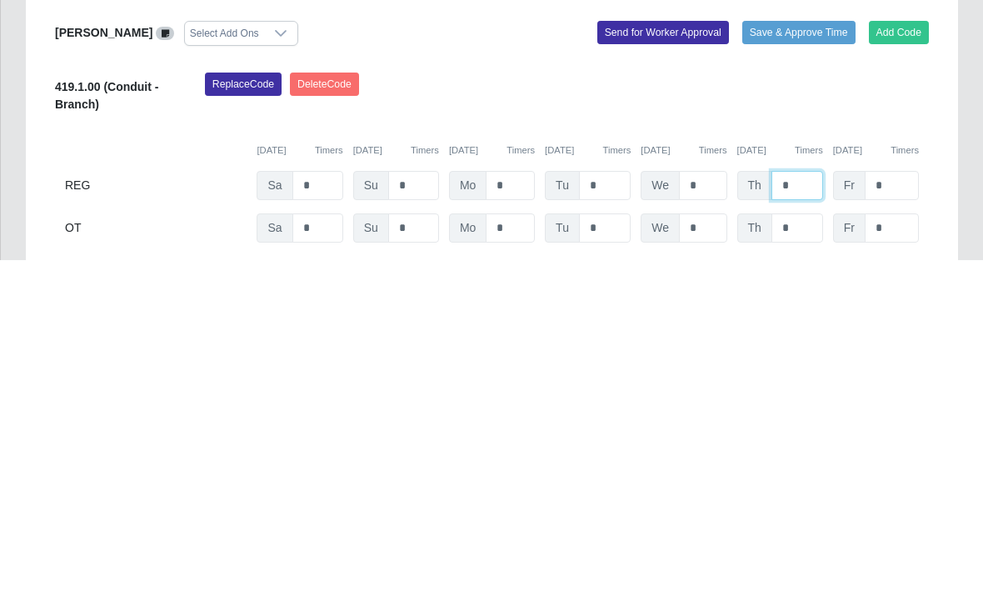
click at [795, 523] on input "*" at bounding box center [798, 537] width 52 height 29
type input "*"
click at [902, 523] on input "*" at bounding box center [892, 537] width 54 height 29
type input "*"
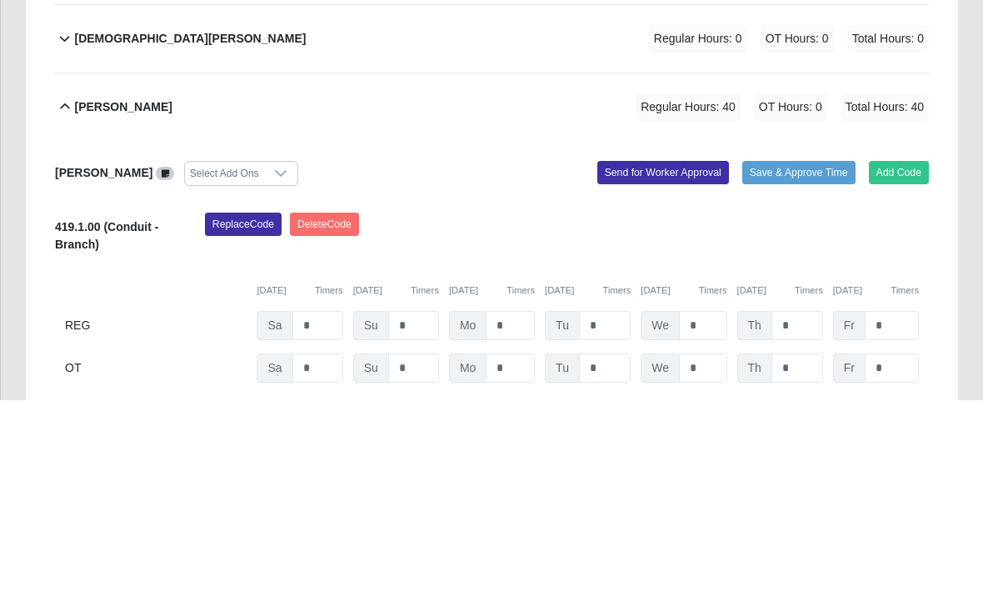
click at [796, 373] on button "Save & Approve Time" at bounding box center [799, 384] width 113 height 23
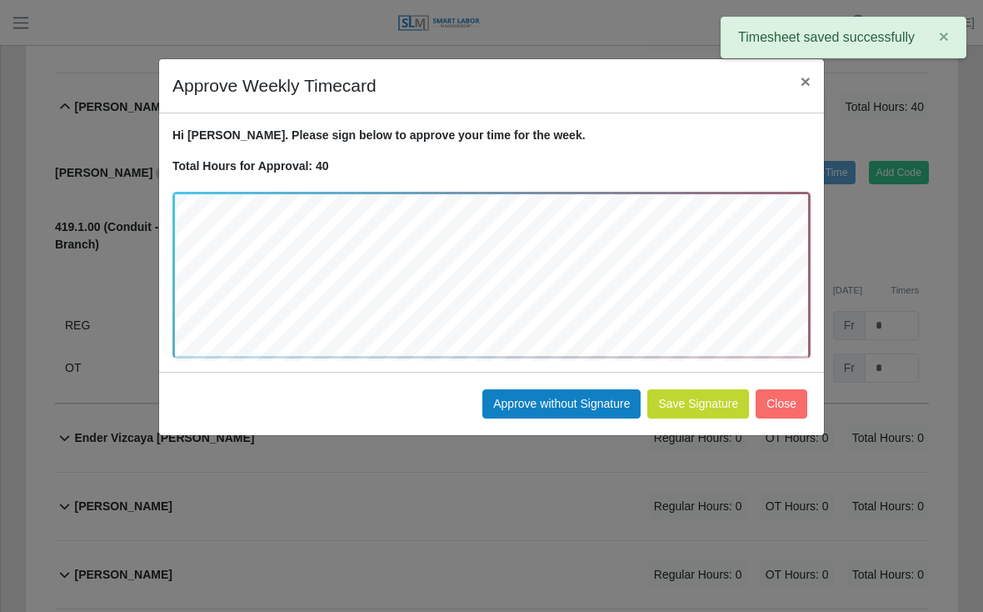
click at [550, 395] on button "Approve without Signature" at bounding box center [562, 403] width 158 height 29
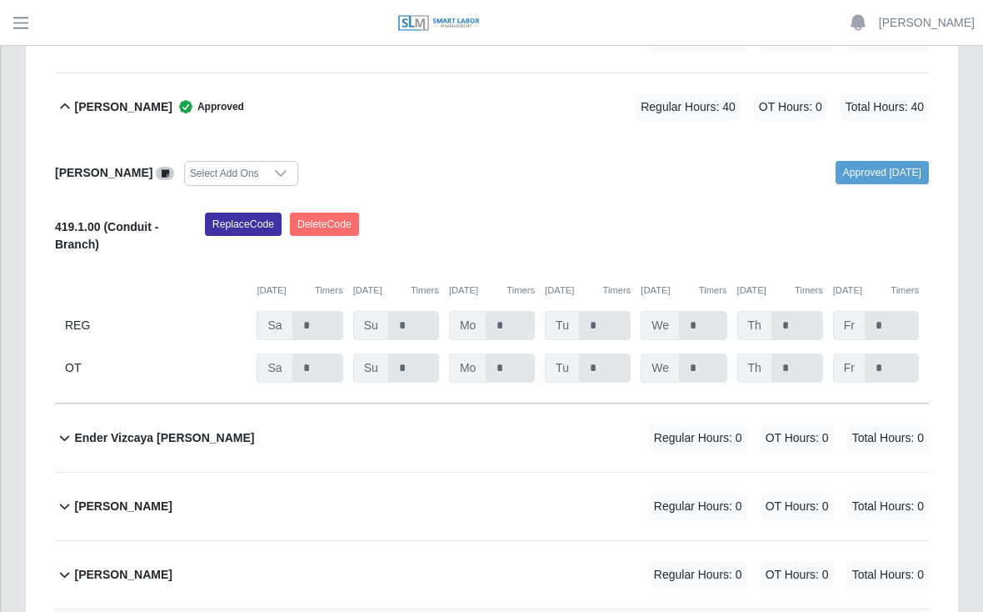
click at [150, 498] on b "[PERSON_NAME]" at bounding box center [123, 507] width 98 height 18
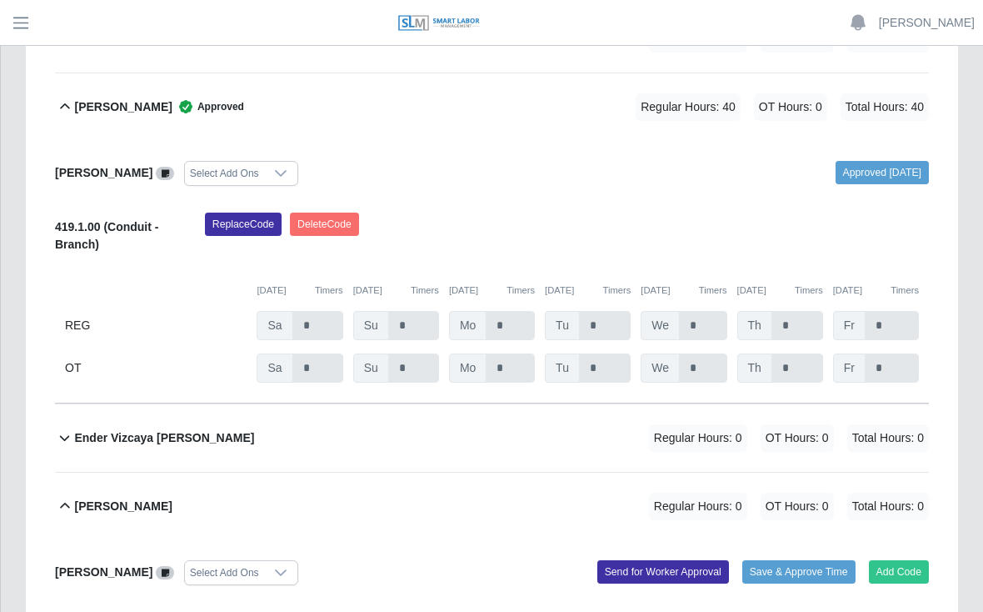
click at [898, 560] on button "Add Code" at bounding box center [899, 571] width 61 height 23
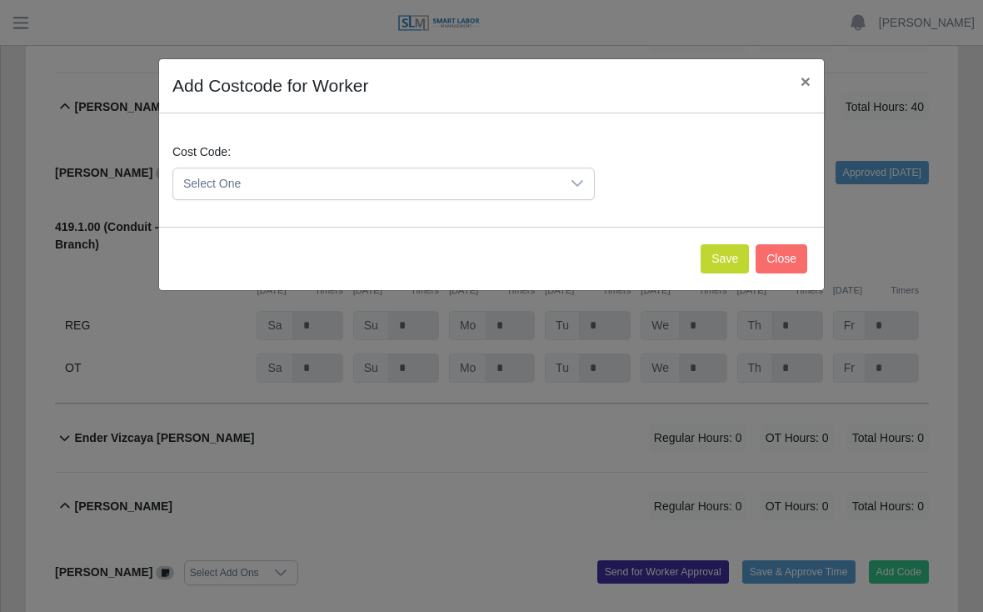
click at [716, 251] on button "Save" at bounding box center [725, 258] width 48 height 29
click at [570, 179] on div at bounding box center [577, 183] width 33 height 31
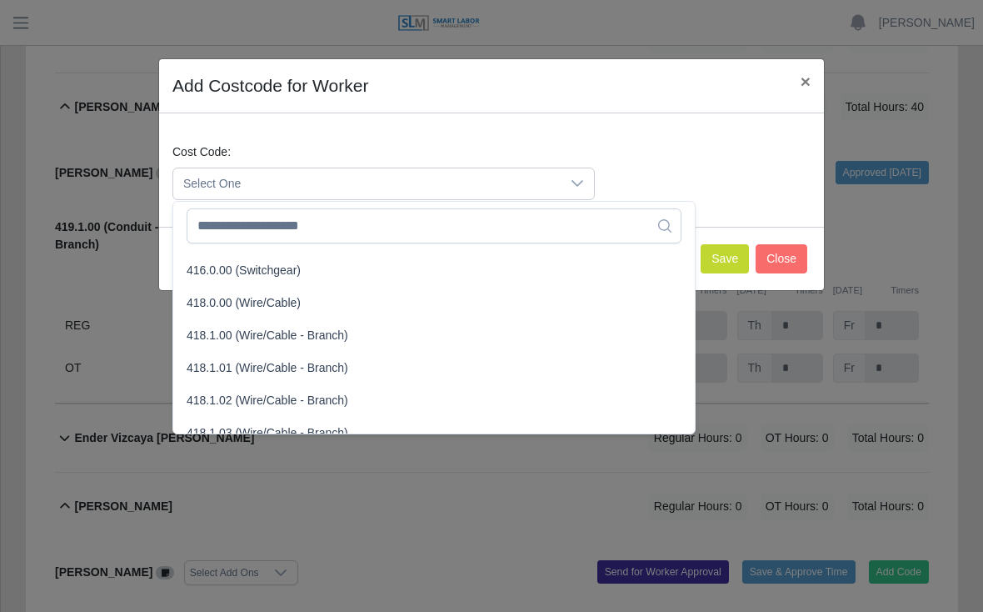
scroll to position [613, 0]
click at [258, 335] on span "418.1.00 (Wire/Cable - Branch)" at bounding box center [268, 335] width 162 height 18
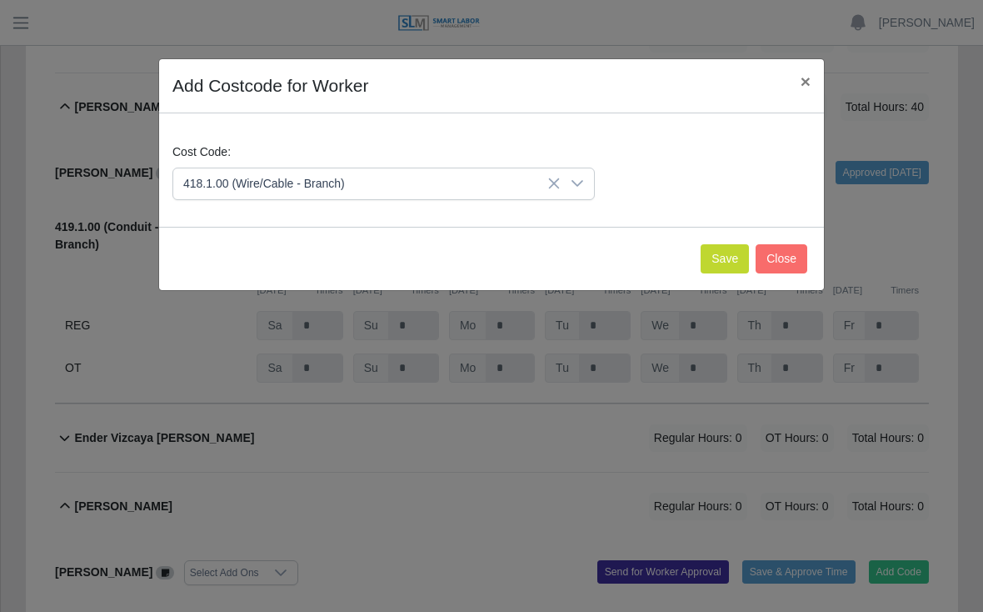
click at [718, 267] on button "Save" at bounding box center [725, 258] width 48 height 29
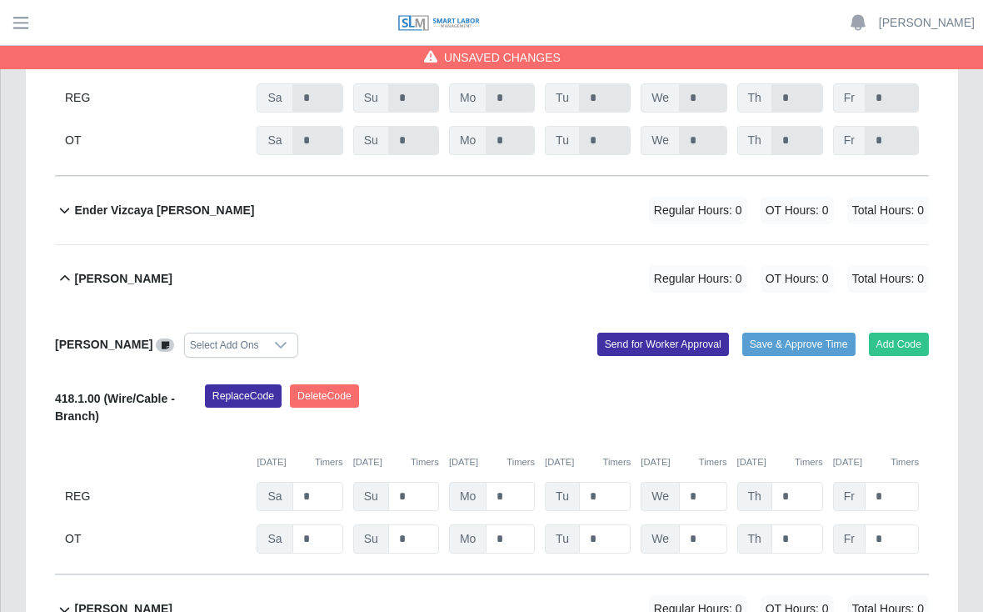
scroll to position [766, 0]
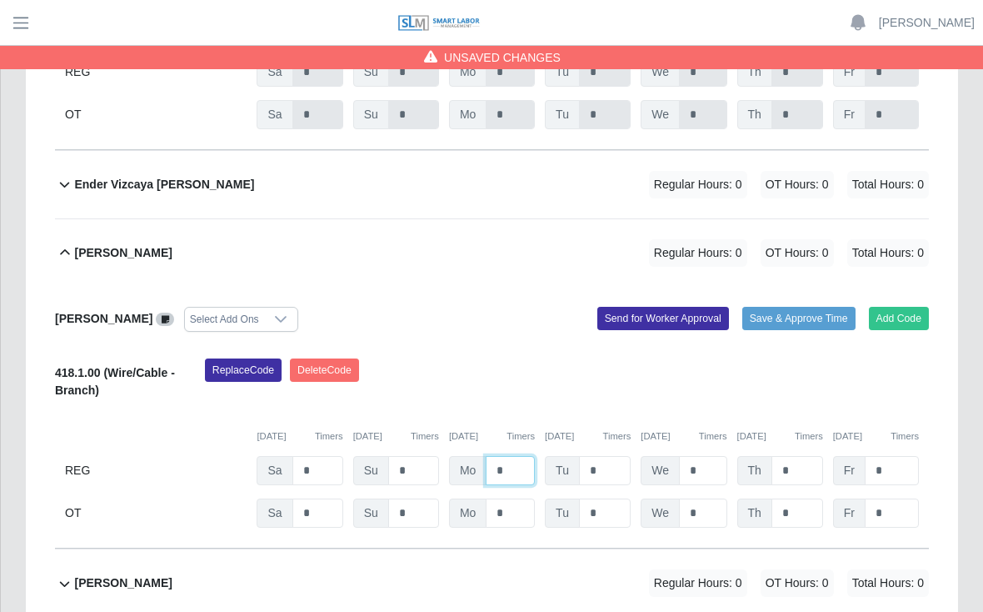
click at [506, 456] on input "*" at bounding box center [510, 470] width 49 height 29
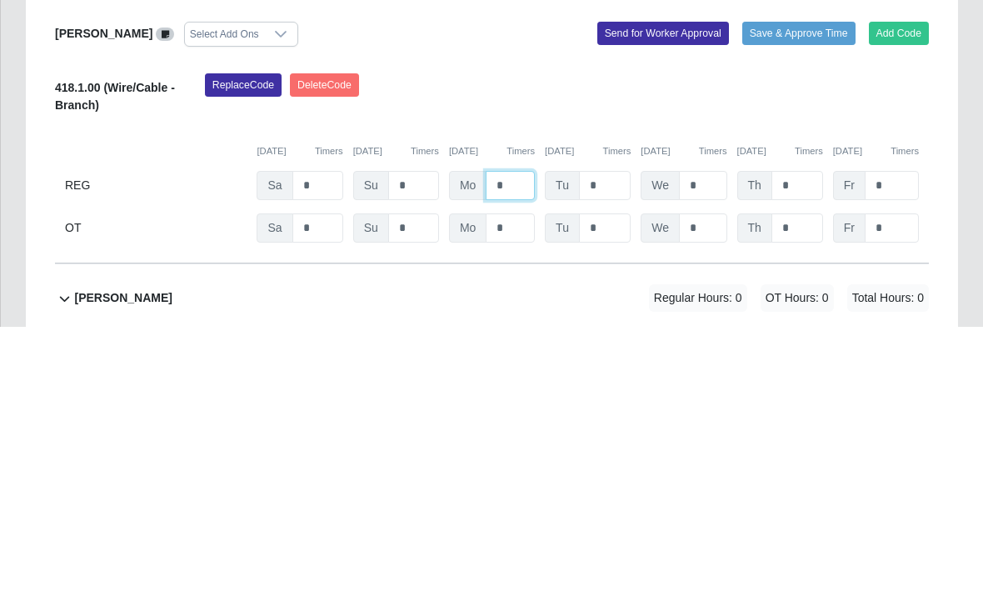
type input "*"
click at [605, 456] on input "*" at bounding box center [605, 470] width 52 height 29
type input "*"
click at [706, 456] on input "*" at bounding box center [703, 470] width 48 height 29
type input "*"
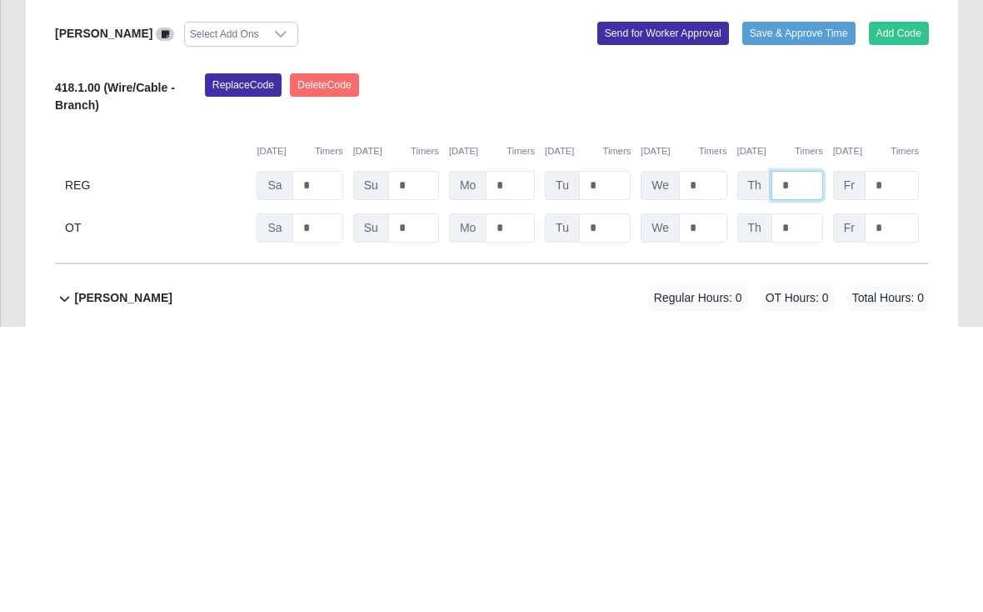
click at [803, 456] on input "*" at bounding box center [798, 470] width 52 height 29
type input "*"
click at [886, 456] on input "*" at bounding box center [892, 470] width 54 height 29
type input "*"
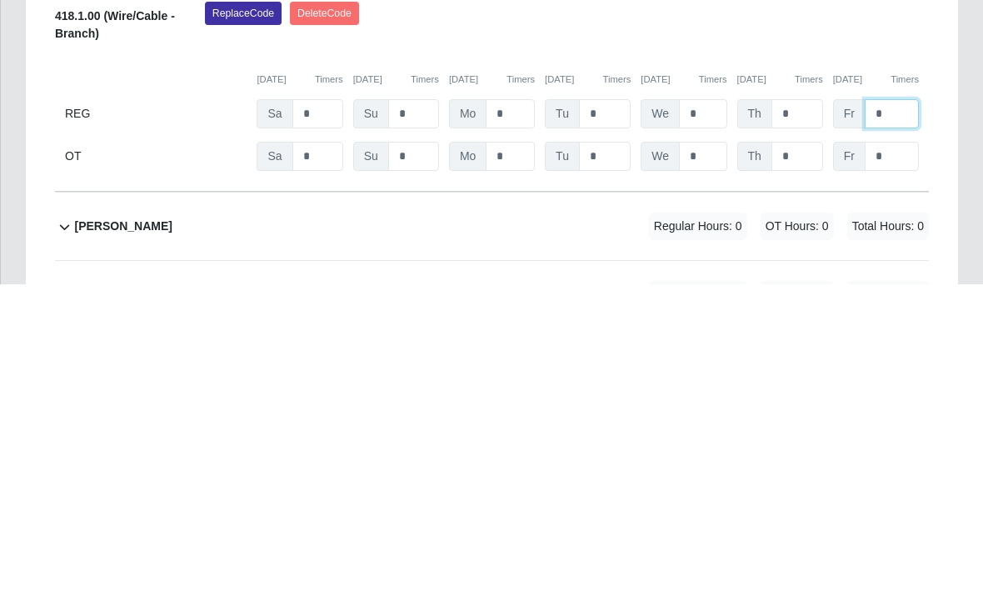
scroll to position [796, 0]
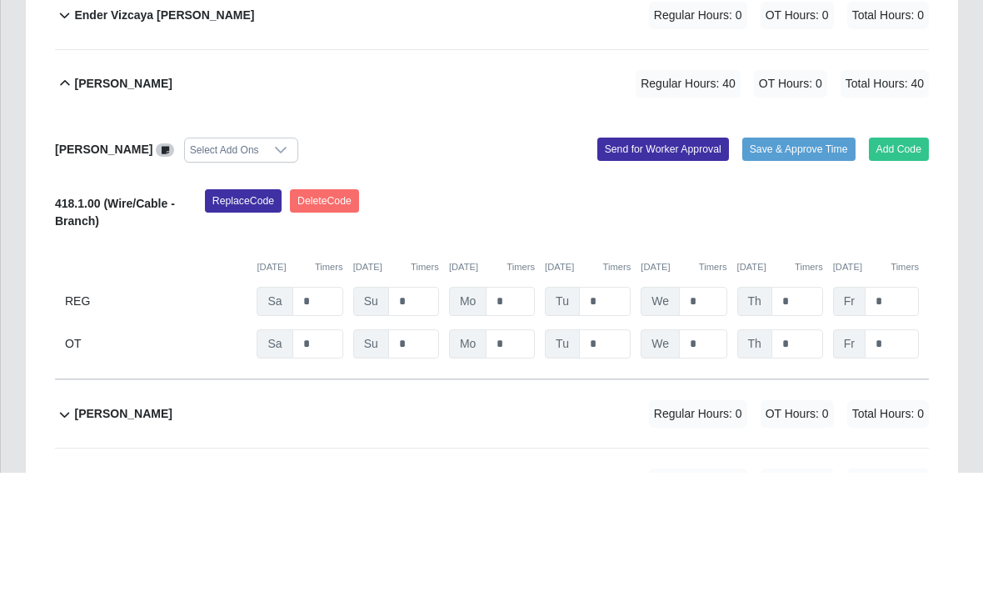
click at [791, 277] on button "Save & Approve Time" at bounding box center [799, 288] width 113 height 23
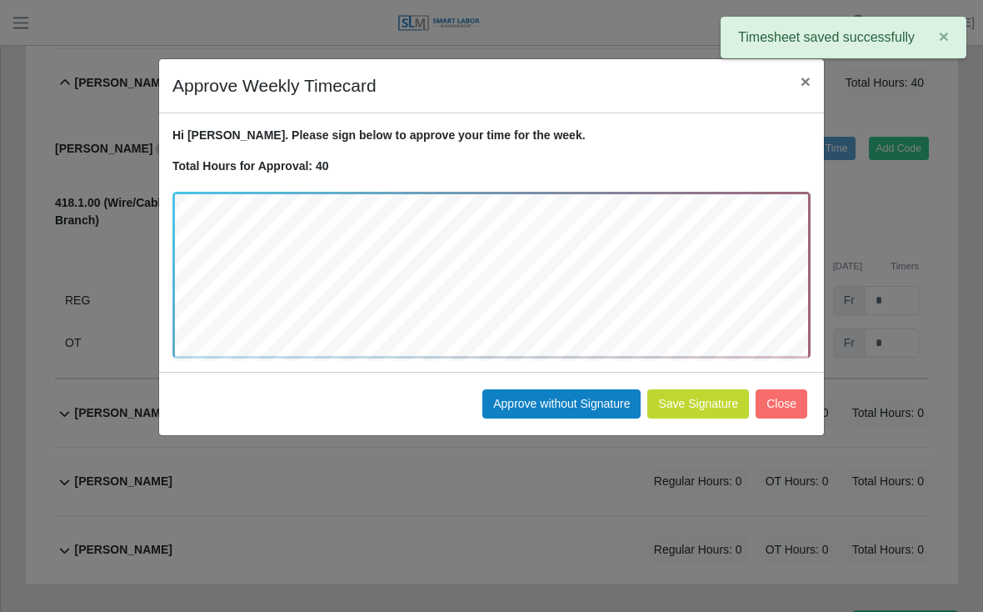
click at [547, 403] on button "Approve without Signature" at bounding box center [562, 403] width 158 height 29
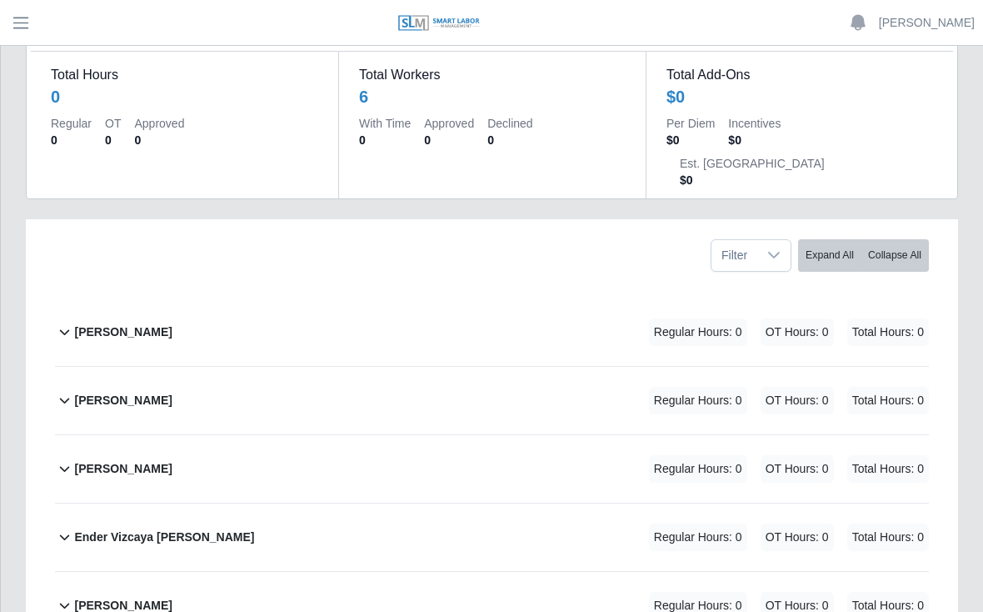
scroll to position [152, 0]
click at [128, 323] on b "[PERSON_NAME]" at bounding box center [123, 332] width 98 height 18
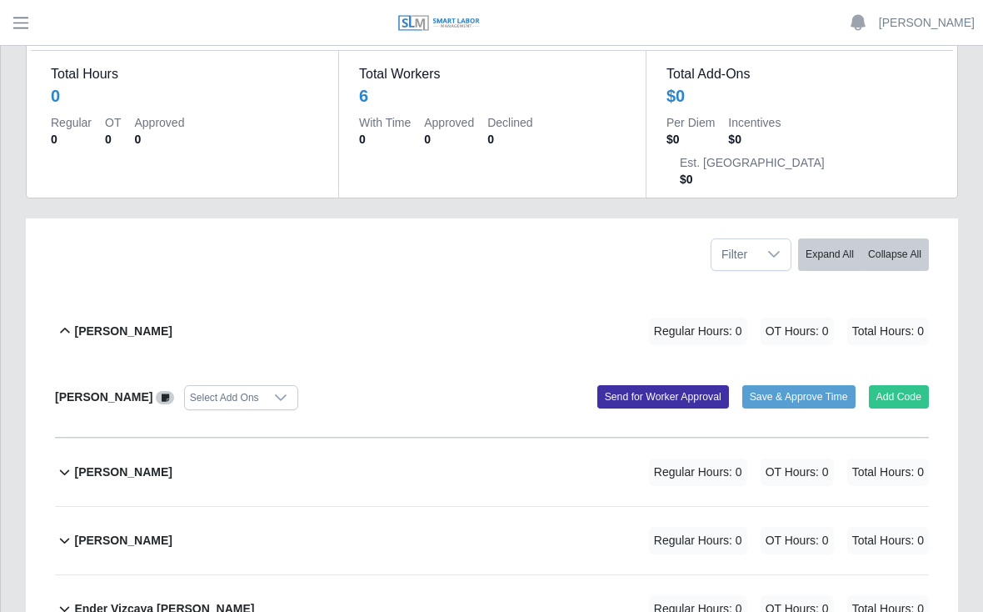
click at [902, 385] on button "Add Code" at bounding box center [899, 396] width 61 height 23
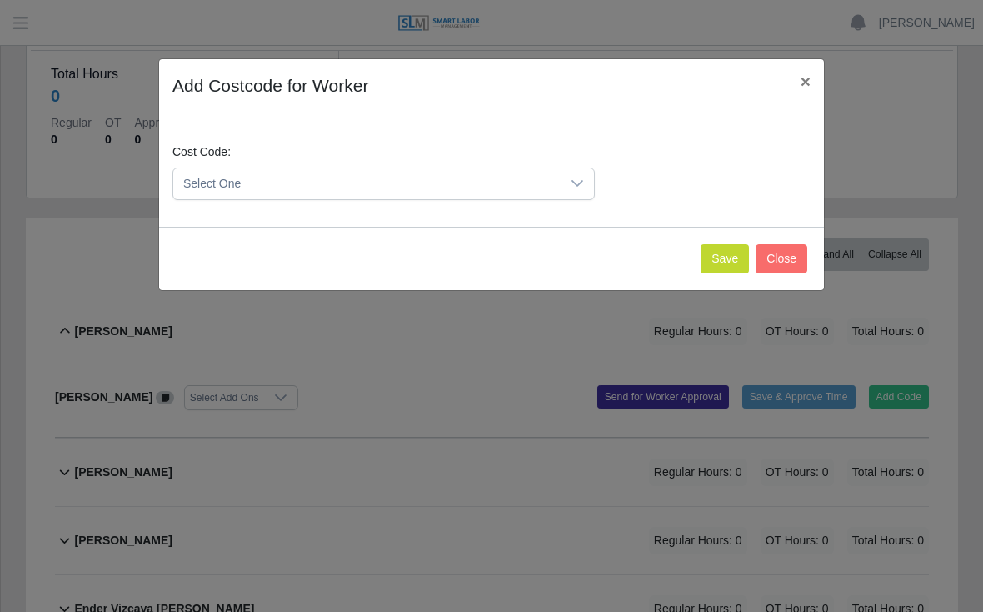
click at [712, 262] on button "Save" at bounding box center [725, 258] width 48 height 29
click at [583, 181] on icon at bounding box center [578, 183] width 12 height 7
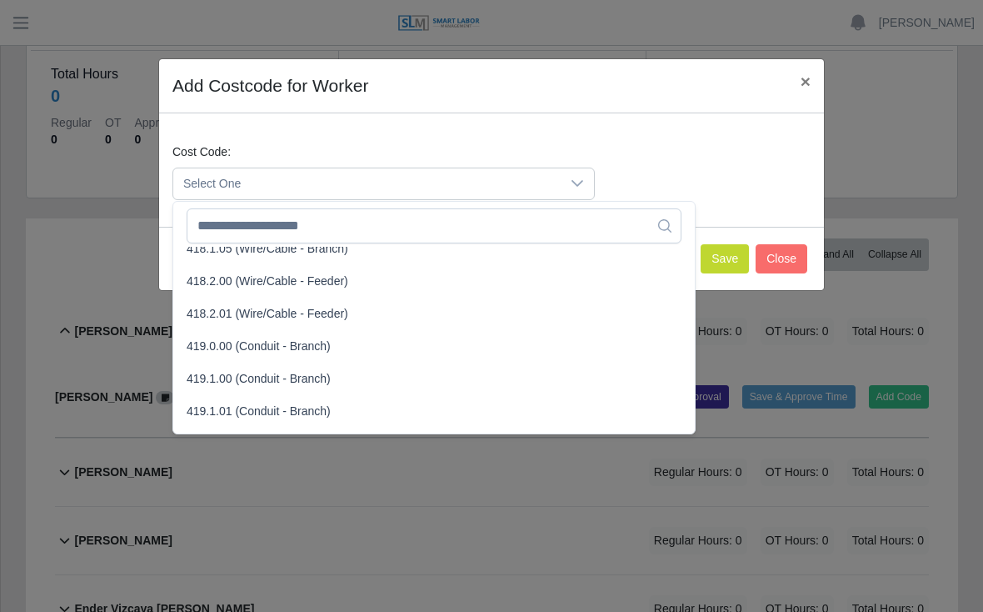
scroll to position [866, 0]
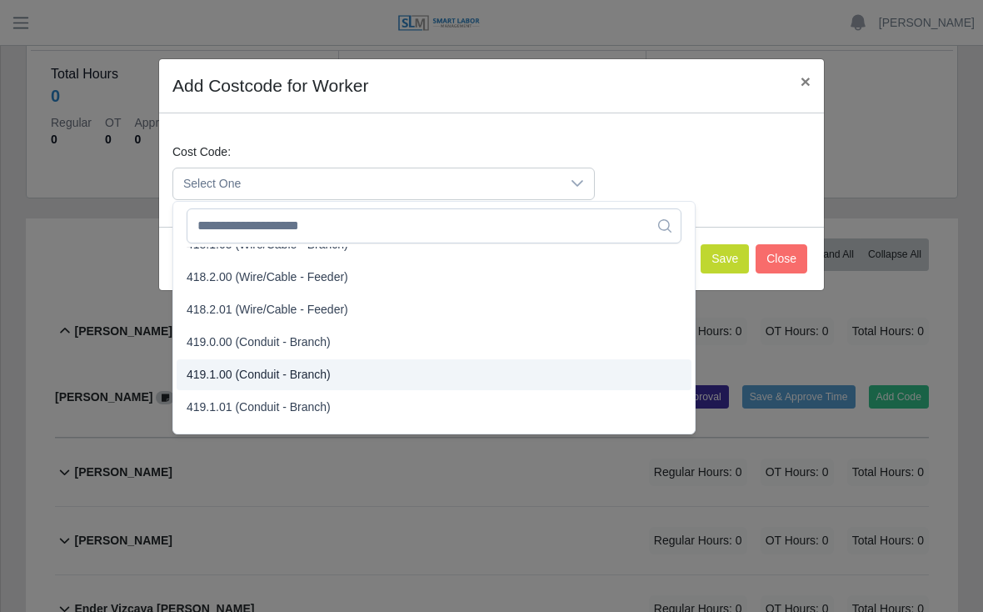
click at [258, 378] on span "419.1.00 (Conduit - Branch)" at bounding box center [259, 375] width 144 height 18
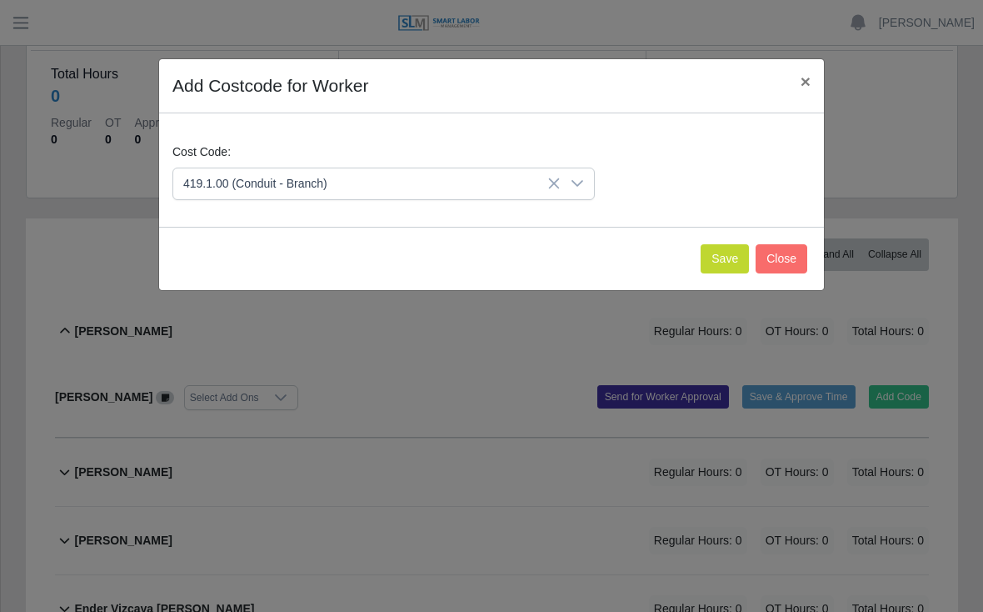
click at [711, 256] on button "Save" at bounding box center [725, 258] width 48 height 29
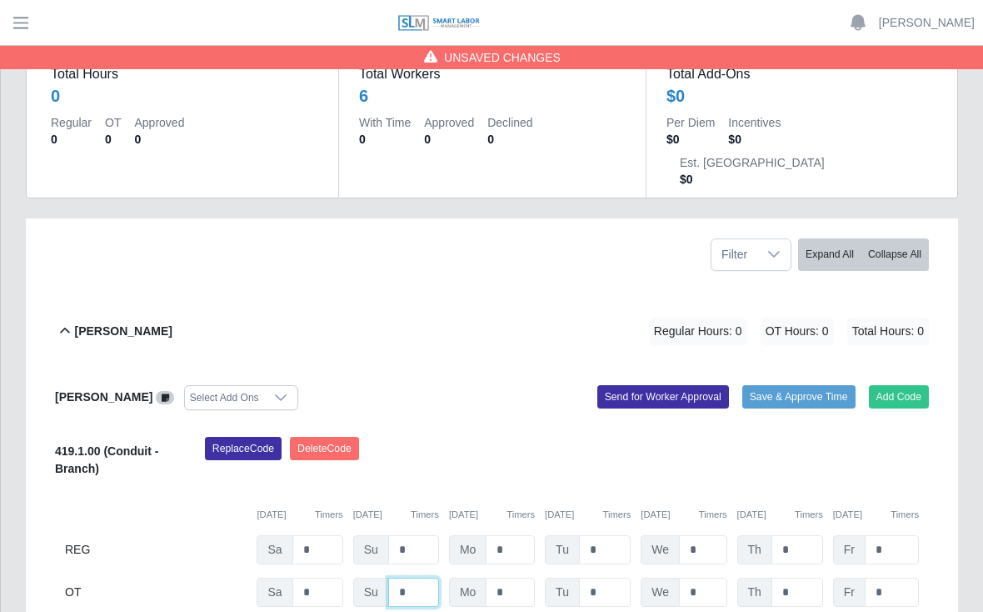
click at [416, 578] on input "*" at bounding box center [413, 592] width 51 height 29
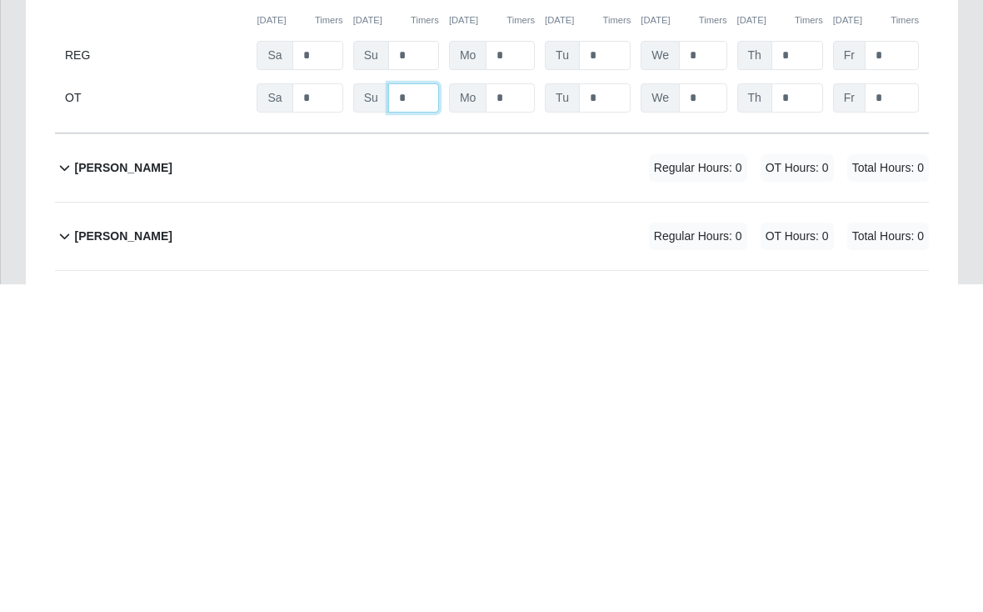
scroll to position [320, 0]
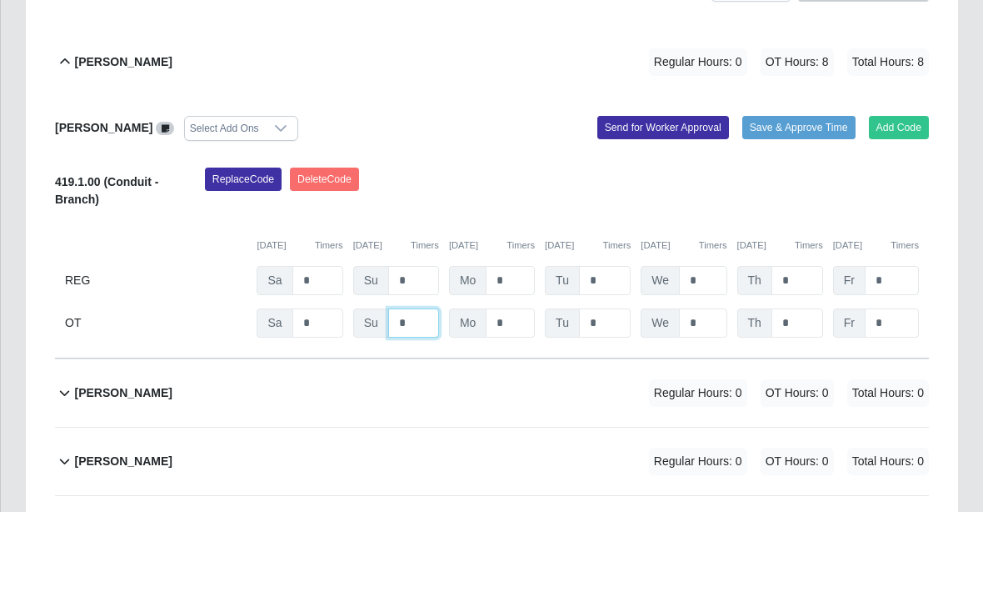
type input "*"
click at [787, 217] on button "Save & Approve Time" at bounding box center [799, 228] width 113 height 23
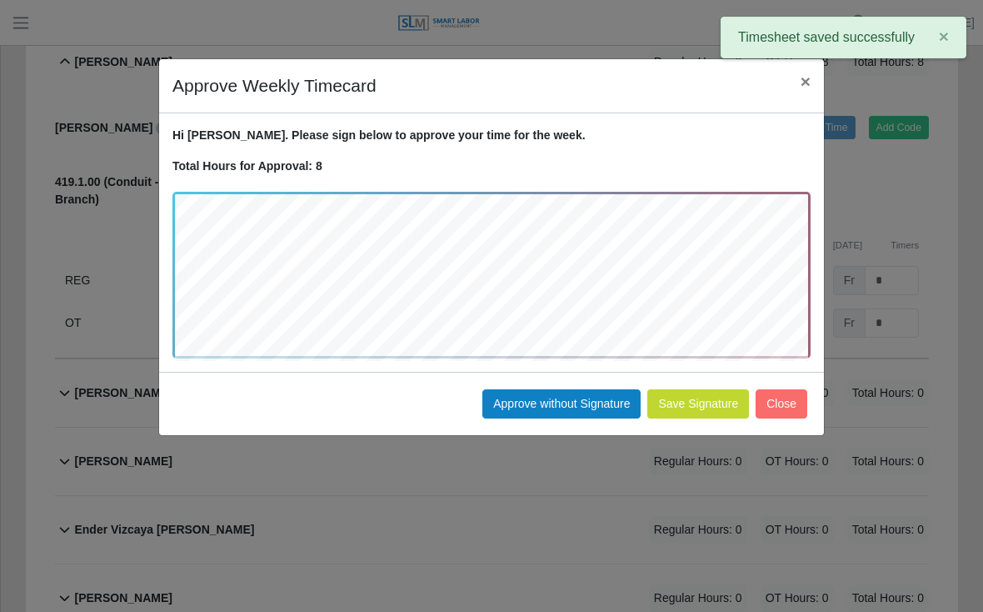
click at [547, 397] on button "Approve without Signature" at bounding box center [562, 403] width 158 height 29
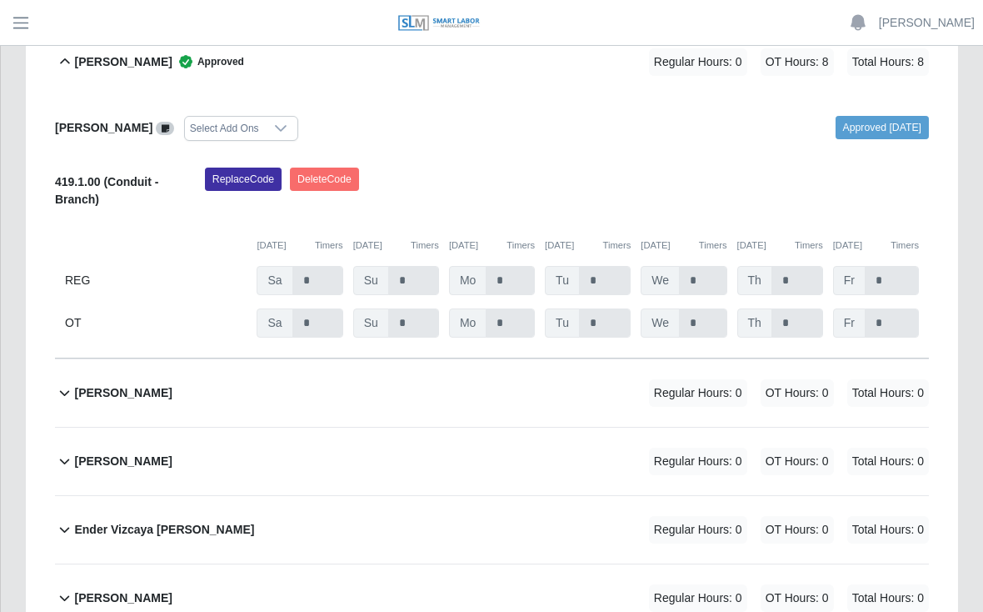
click at [172, 384] on b "[PERSON_NAME]" at bounding box center [123, 393] width 98 height 18
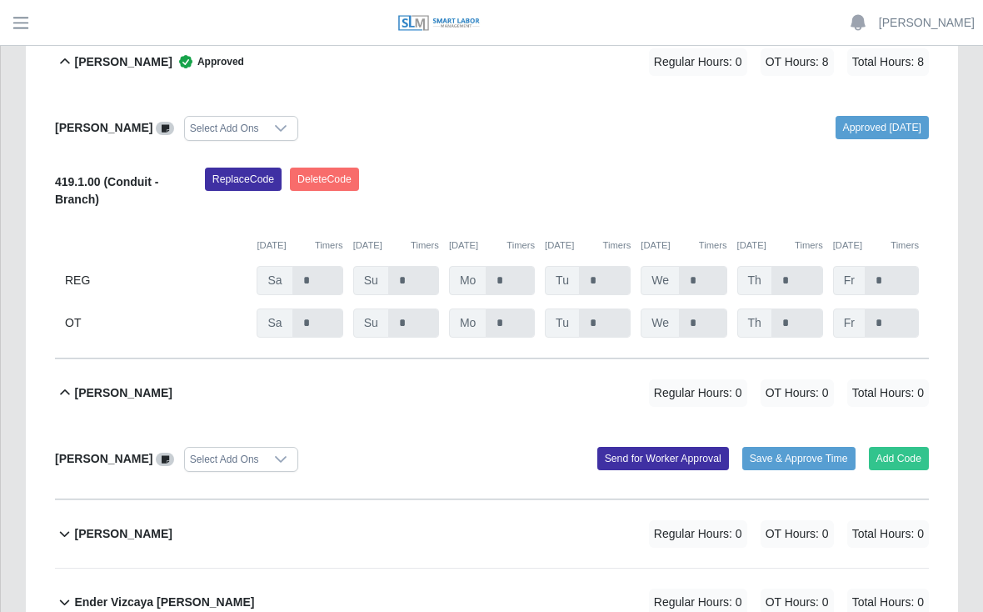
click at [891, 447] on button "Add Code" at bounding box center [899, 458] width 61 height 23
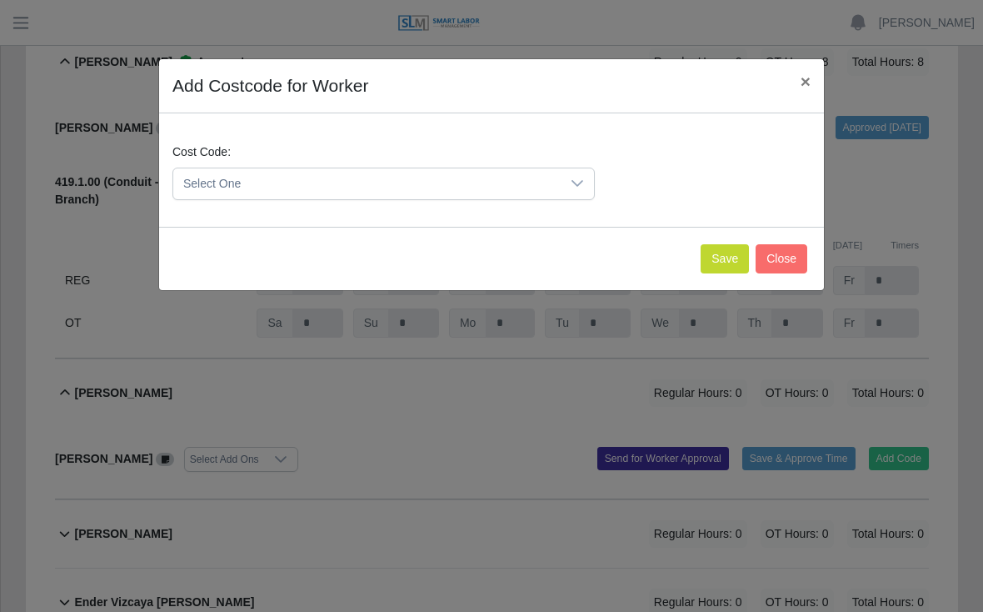
click at [583, 177] on icon at bounding box center [577, 183] width 13 height 13
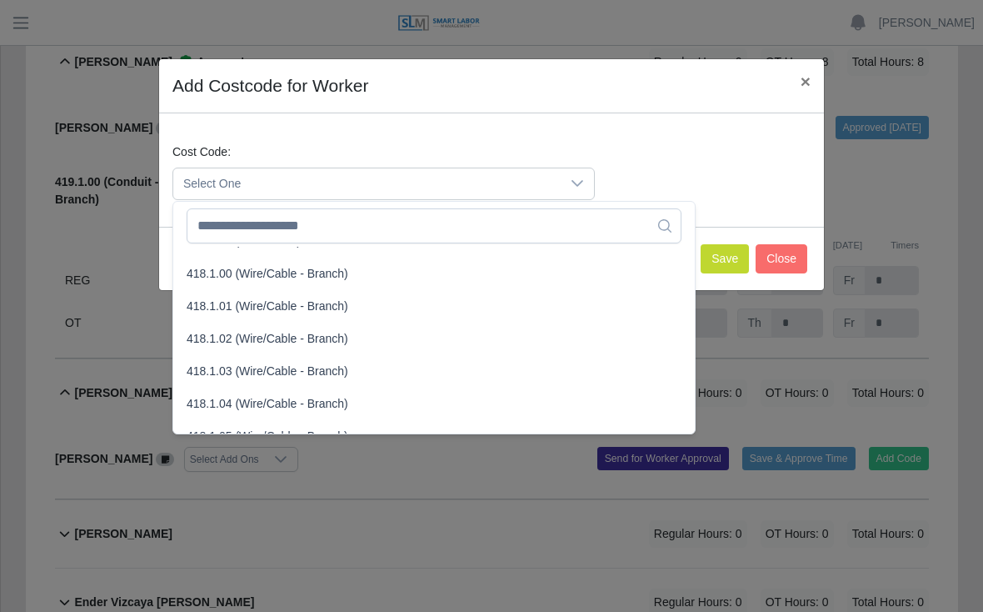
scroll to position [682, 0]
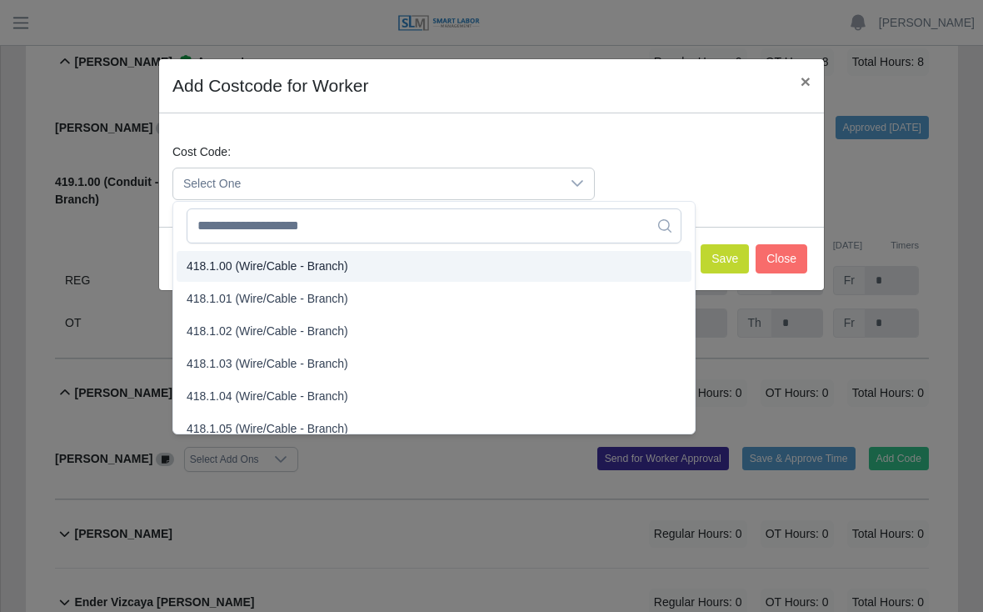
click at [288, 266] on span "418.1.00 (Wire/Cable - Branch)" at bounding box center [268, 267] width 162 height 18
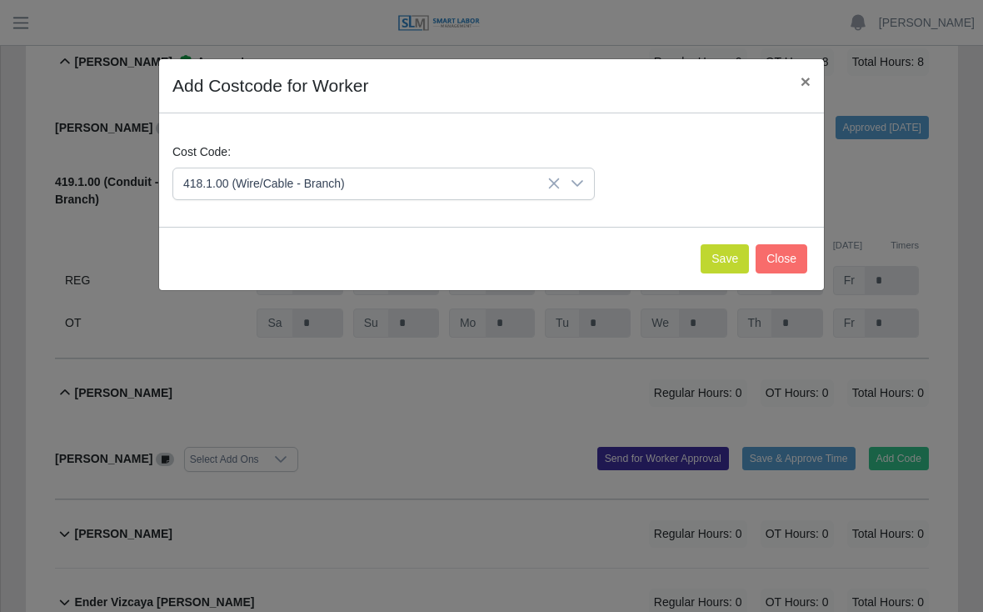
click at [714, 258] on button "Save" at bounding box center [725, 258] width 48 height 29
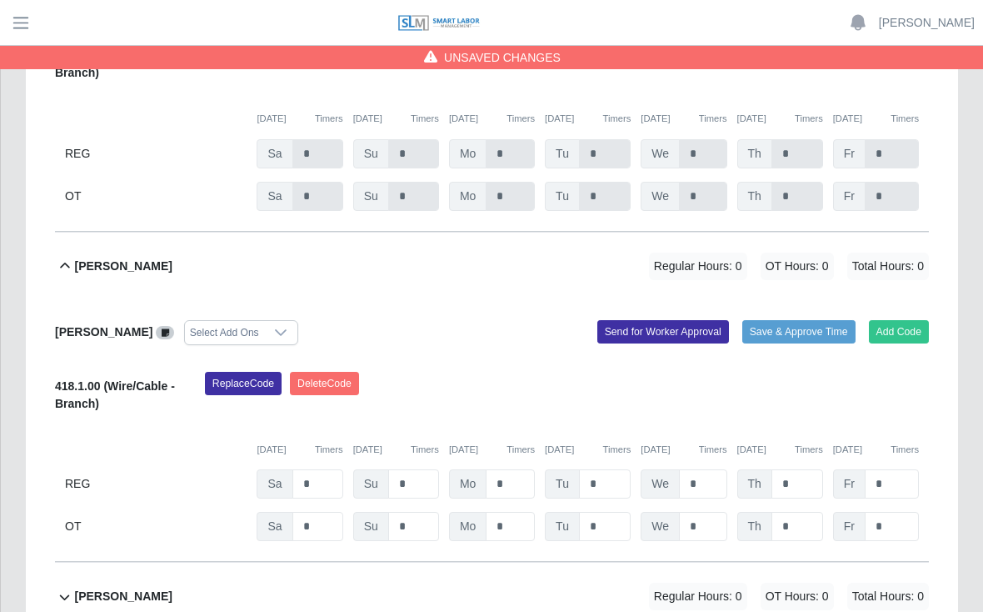
scroll to position [552, 0]
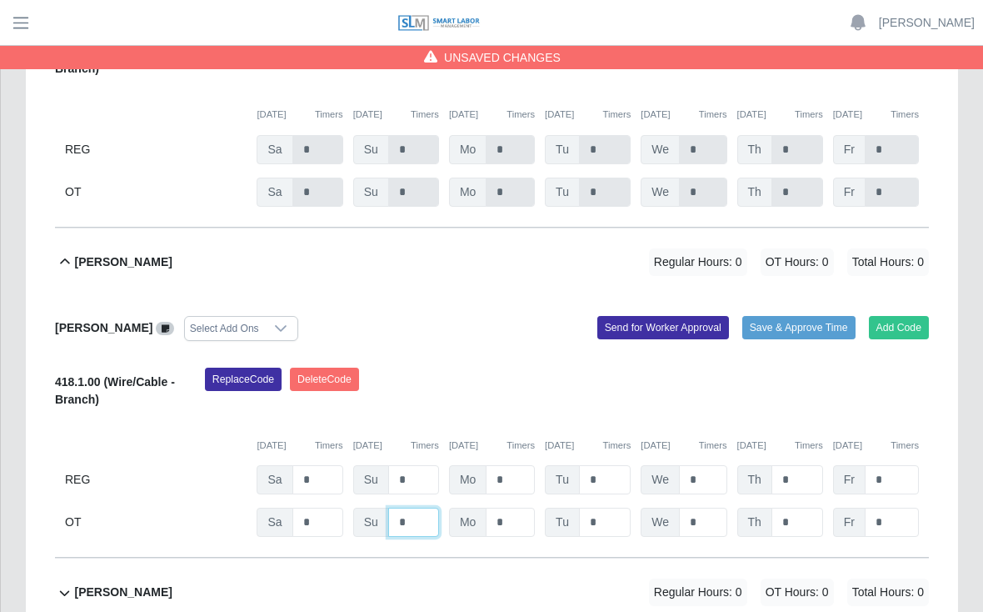
click at [413, 508] on input "*" at bounding box center [413, 522] width 51 height 29
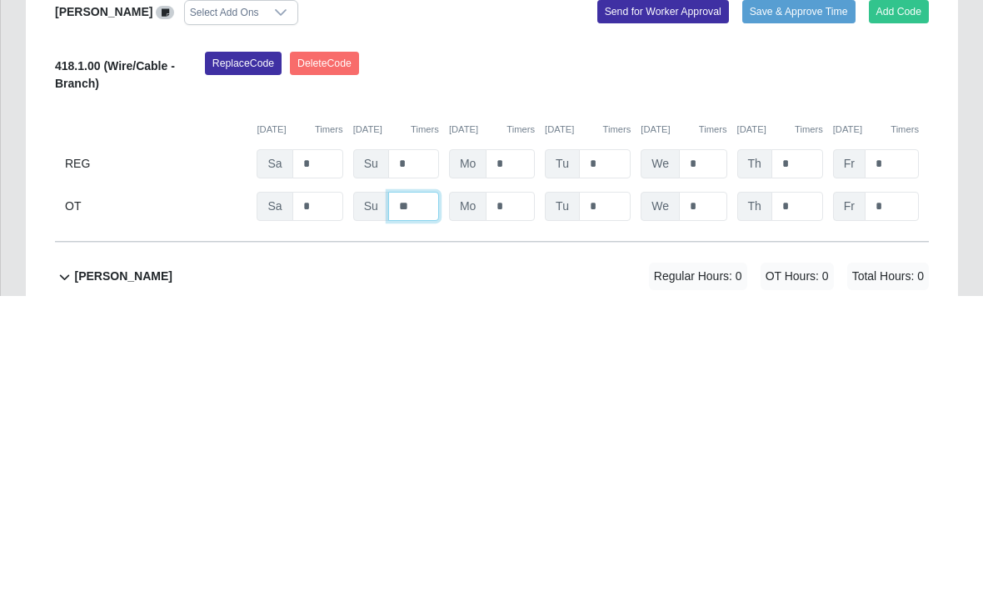
click at [427, 508] on input "**" at bounding box center [413, 522] width 51 height 29
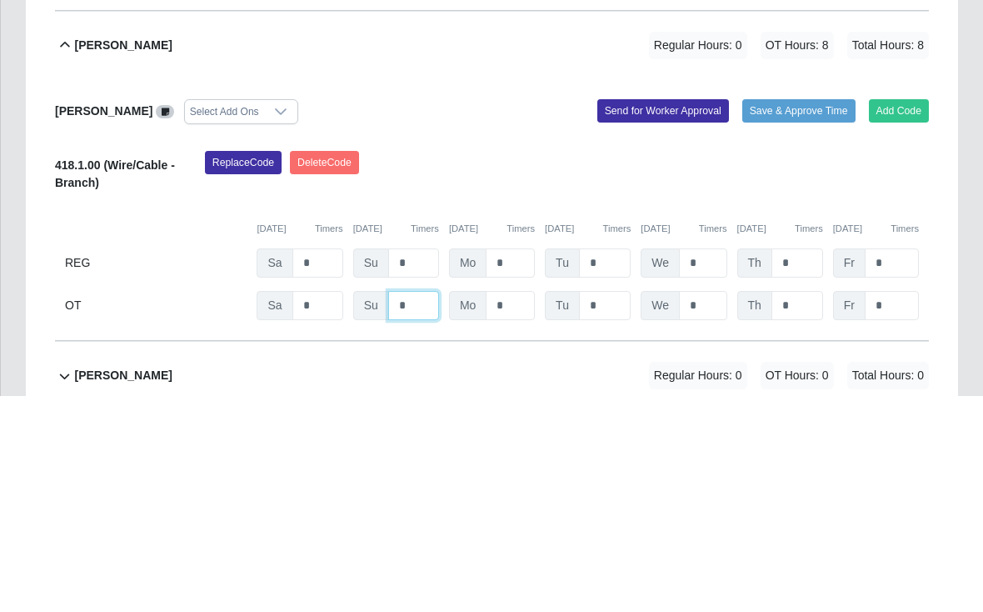
type input "*"
click at [784, 316] on button "Save & Approve Time" at bounding box center [799, 327] width 113 height 23
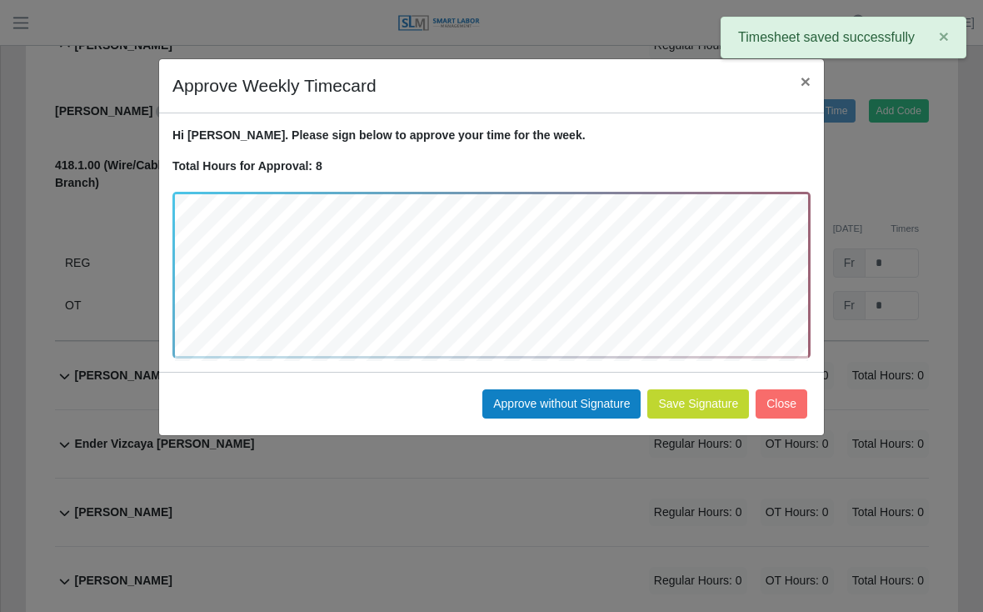
click at [565, 399] on button "Approve without Signature" at bounding box center [562, 403] width 158 height 29
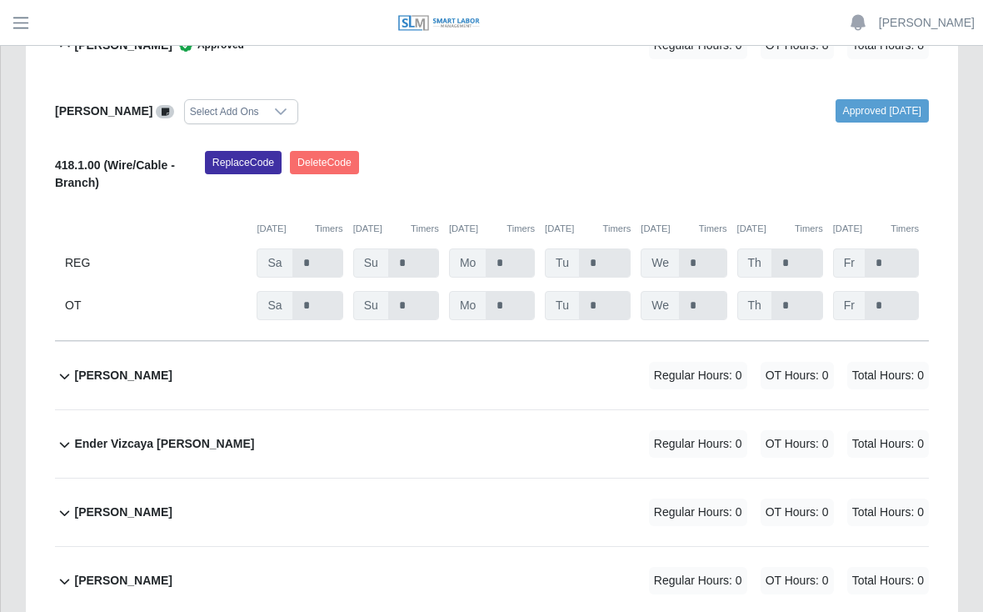
click at [162, 572] on b "[PERSON_NAME]" at bounding box center [123, 581] width 98 height 18
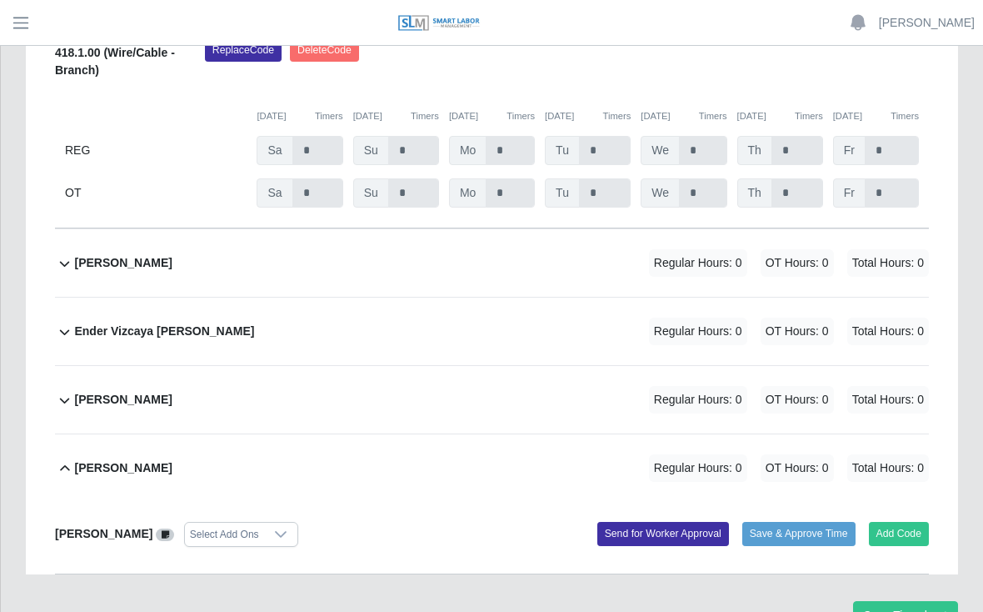
scroll to position [879, 0]
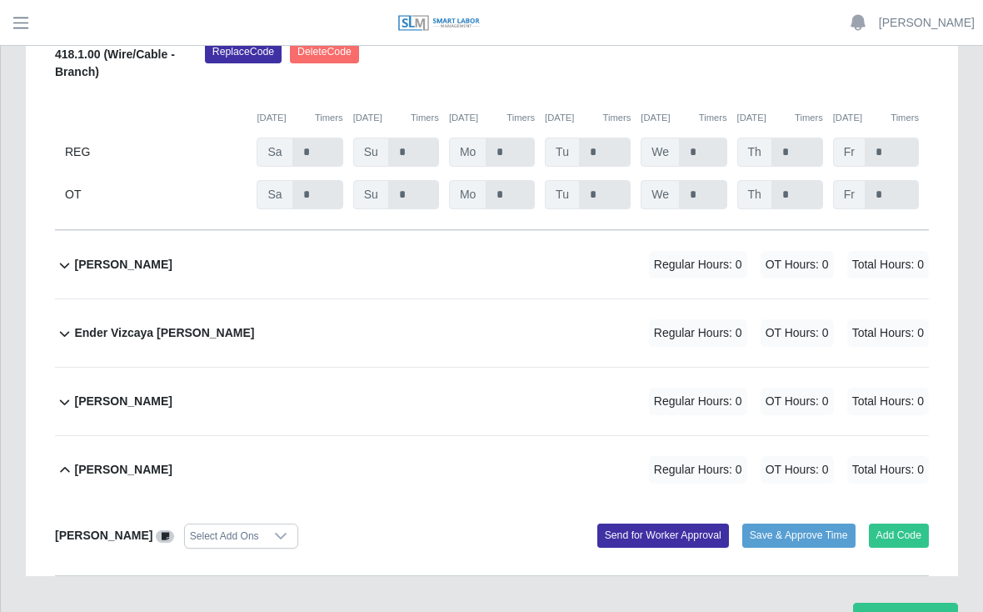
click at [897, 523] on button "Add Code" at bounding box center [899, 534] width 61 height 23
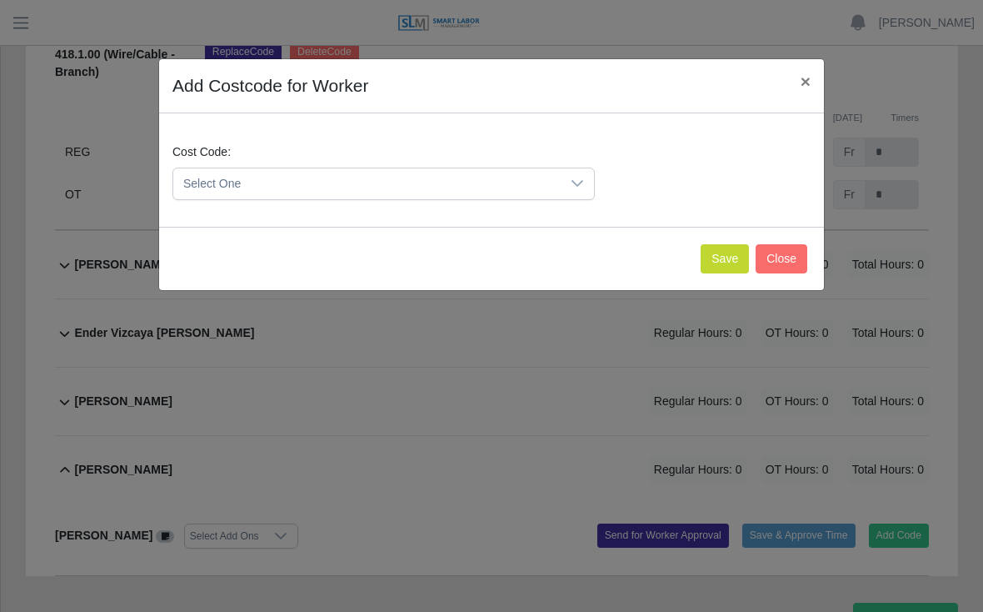
click at [583, 179] on icon at bounding box center [577, 183] width 13 height 13
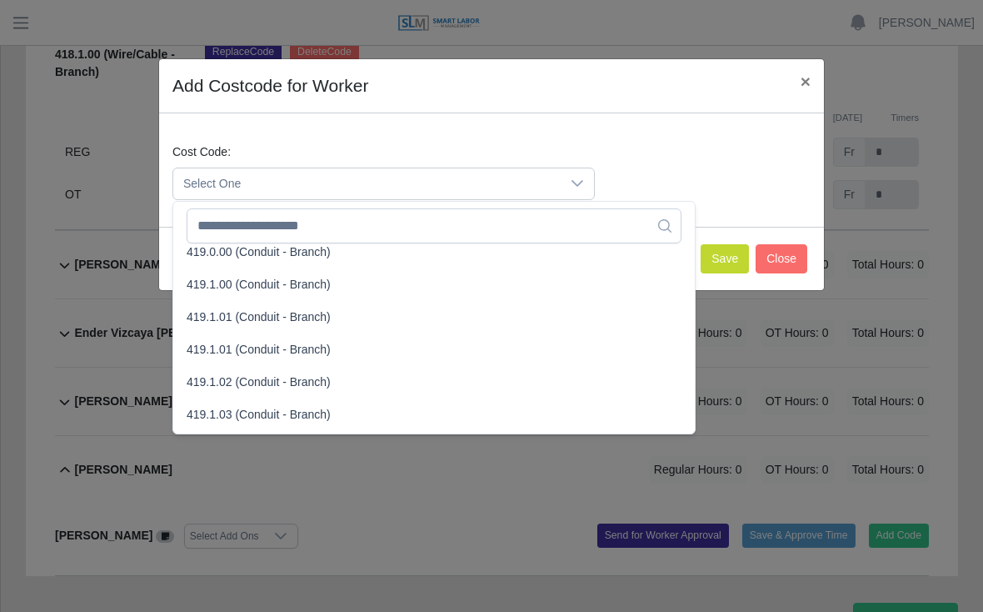
scroll to position [958, 0]
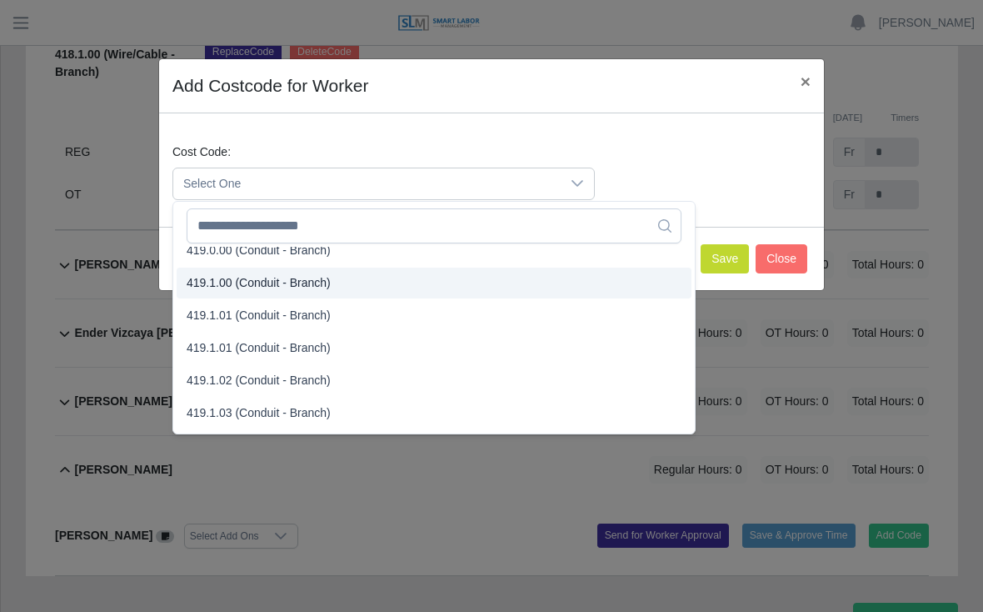
click at [229, 283] on span "419.1.00 (Conduit - Branch)" at bounding box center [259, 283] width 144 height 18
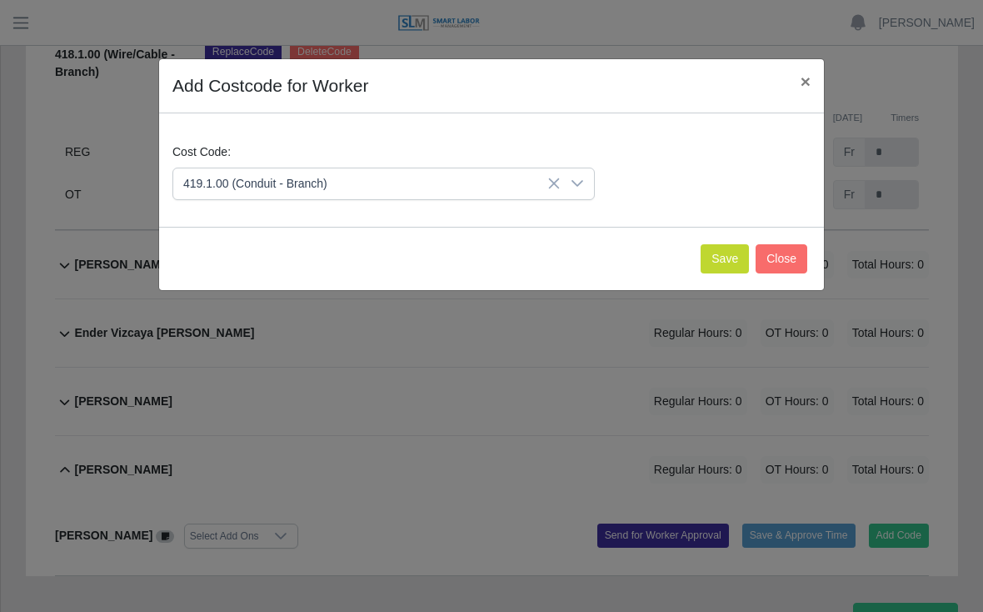
click at [711, 251] on button "Save" at bounding box center [725, 258] width 48 height 29
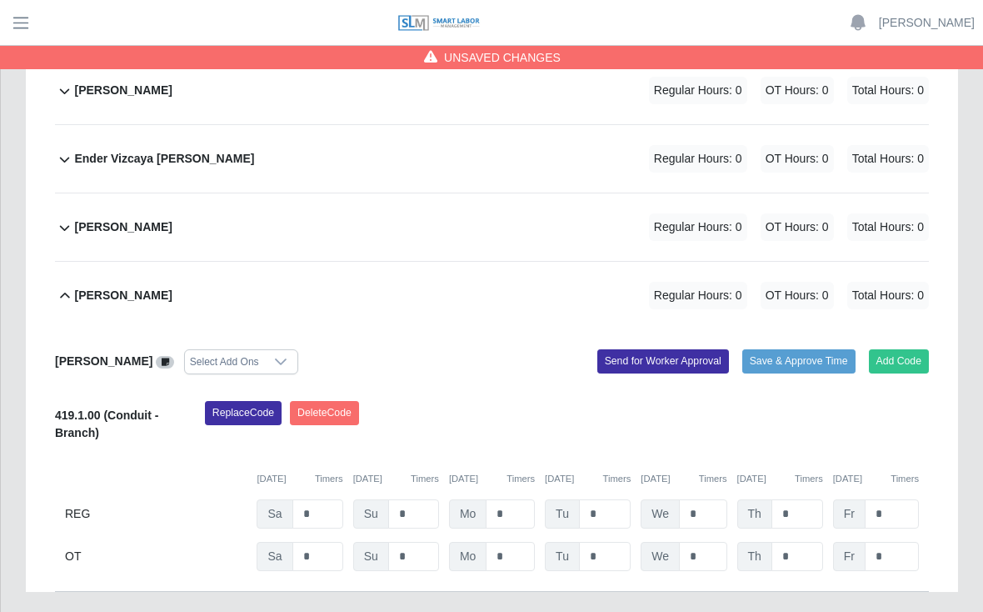
scroll to position [1062, 0]
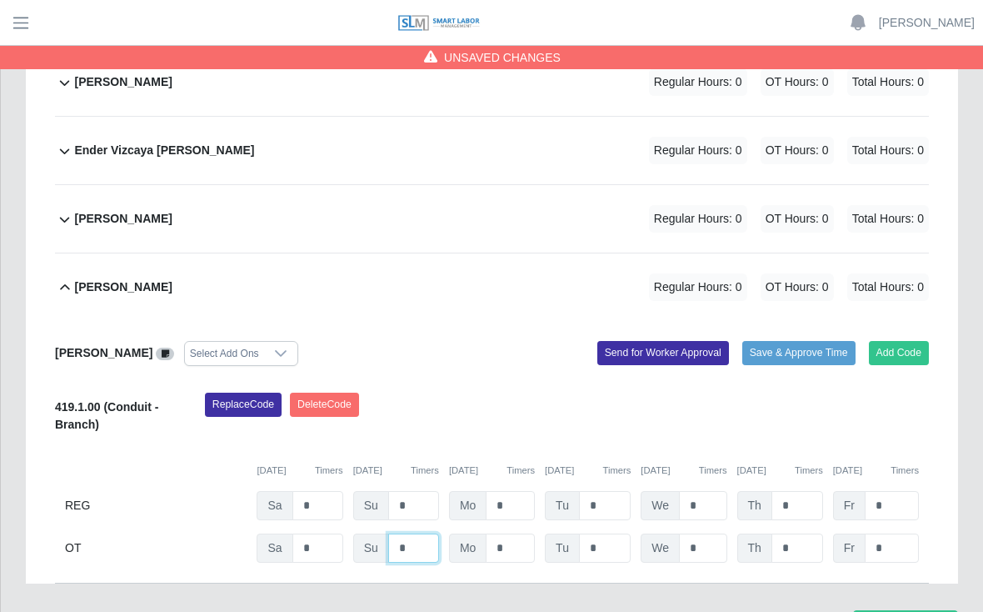
click at [422, 533] on input "*" at bounding box center [413, 547] width 51 height 29
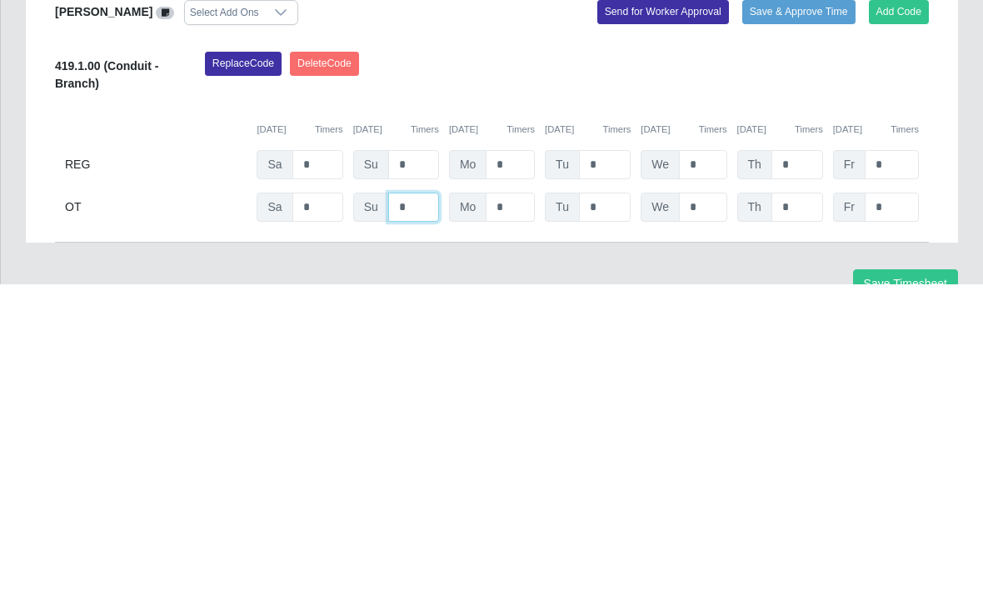
type input "*"
click at [908, 597] on button "Save Timesheet" at bounding box center [905, 611] width 105 height 29
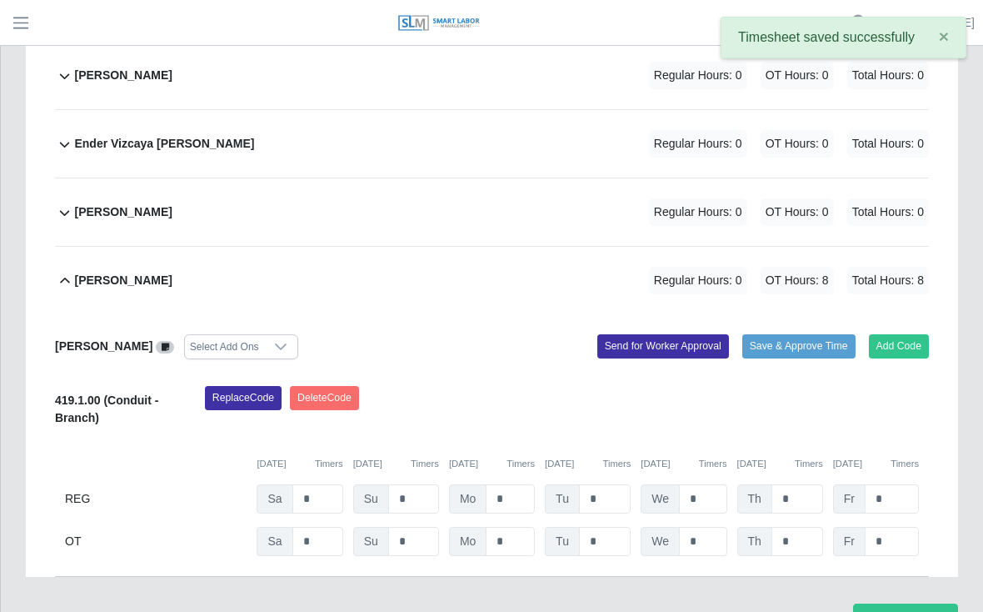
click at [785, 334] on button "Save & Approve Time" at bounding box center [799, 345] width 113 height 23
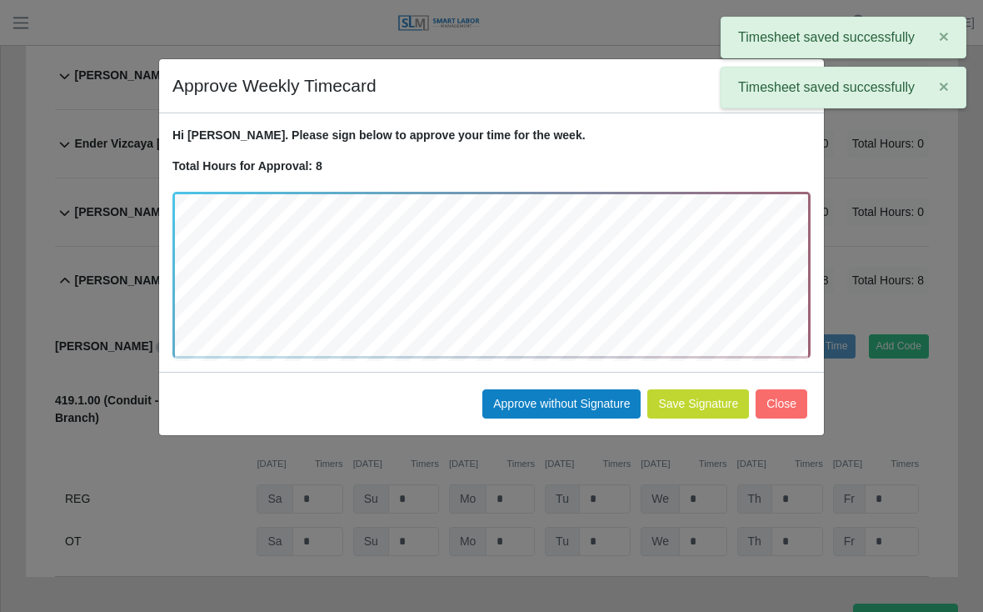
click at [548, 399] on button "Approve without Signature" at bounding box center [562, 403] width 158 height 29
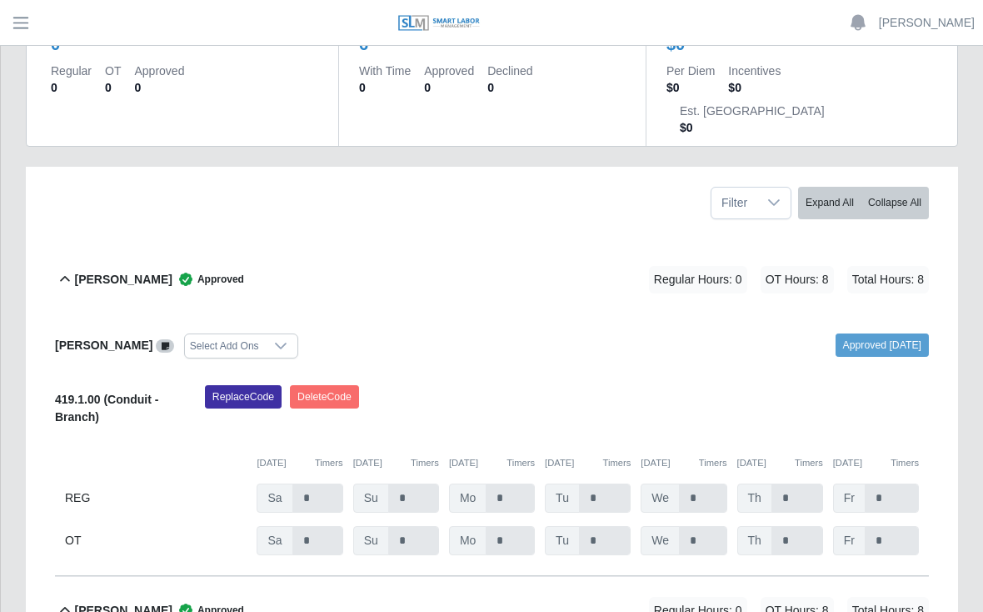
scroll to position [198, 0]
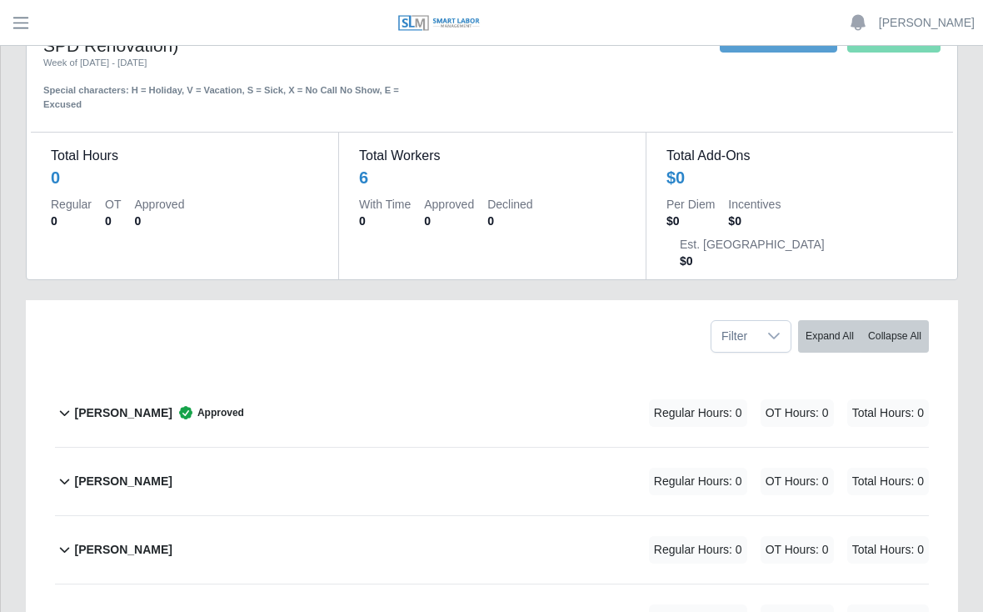
scroll to position [71, 0]
click at [343, 378] on div "[PERSON_NAME] Approved Regular Hours: 0 OT Hours: 0 Total Hours: 0" at bounding box center [501, 412] width 855 height 68
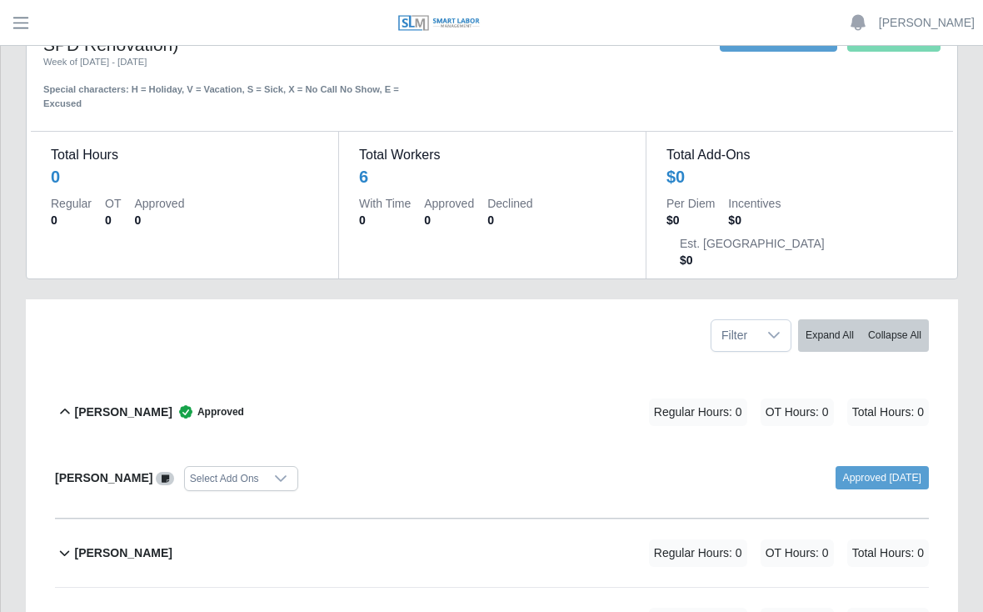
click at [157, 403] on b "[PERSON_NAME]" at bounding box center [123, 412] width 98 height 18
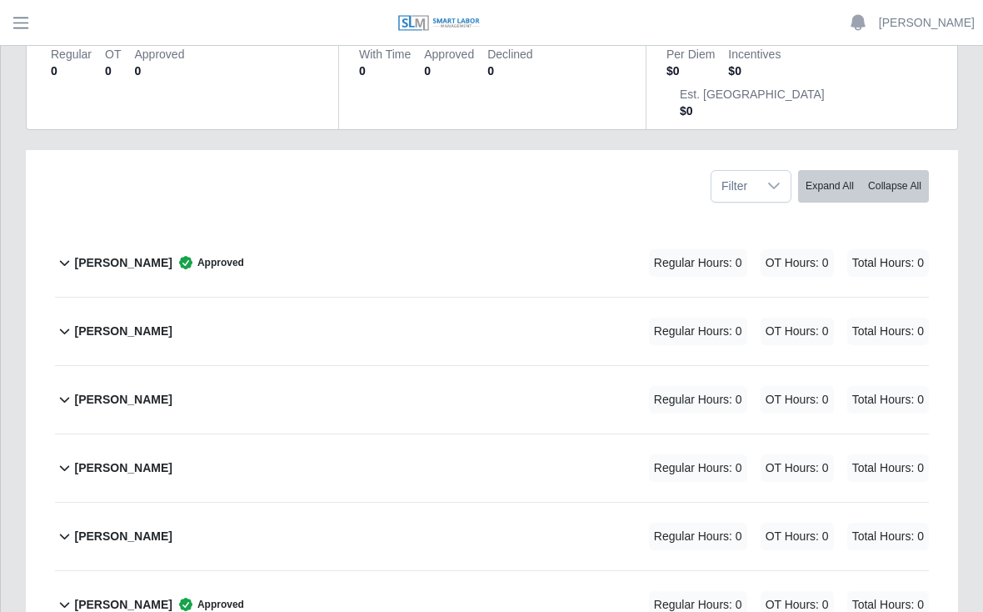
scroll to position [232, 0]
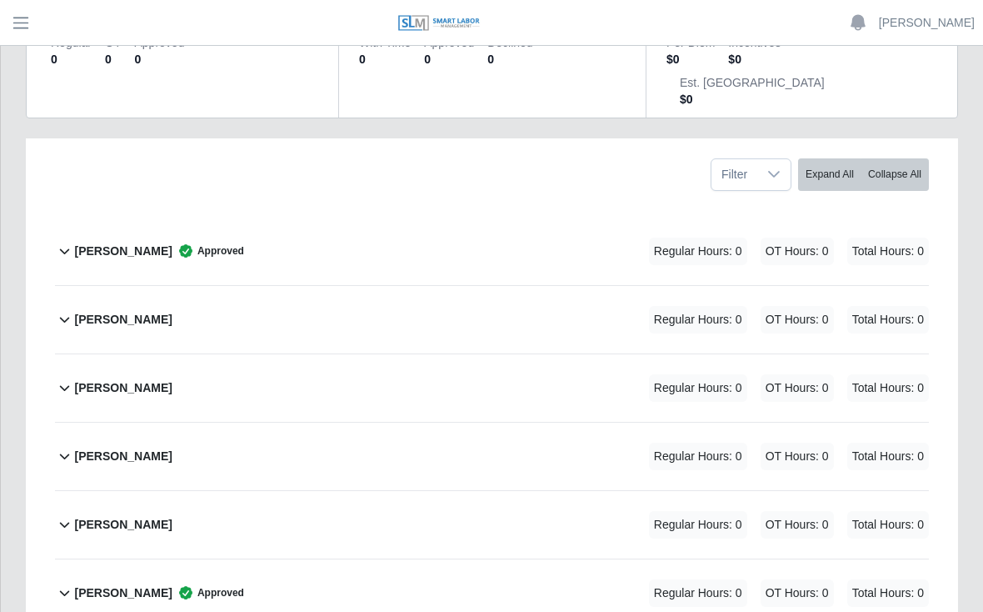
click at [141, 584] on b "[PERSON_NAME]" at bounding box center [123, 593] width 98 height 18
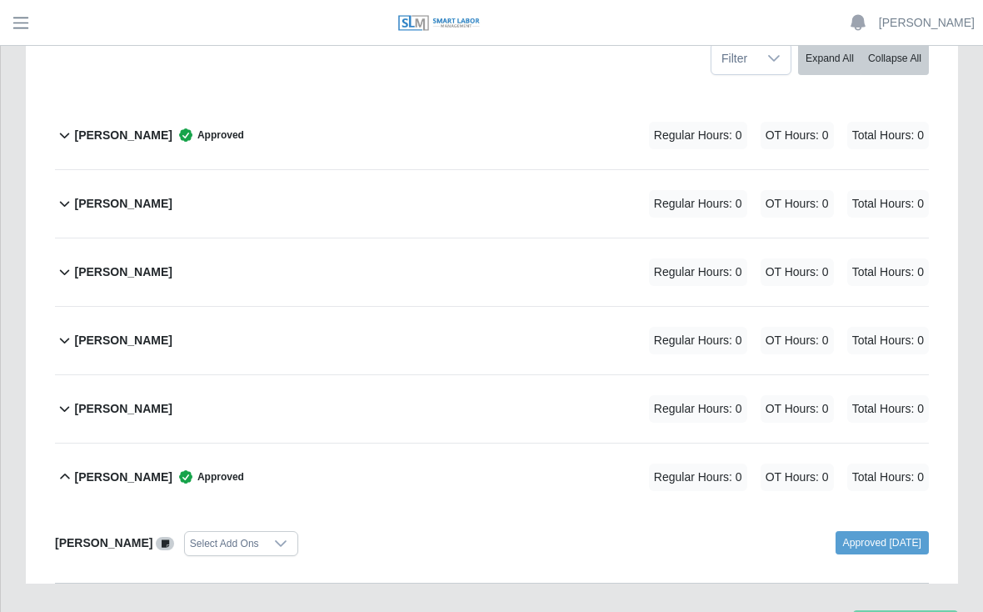
scroll to position [349, 0]
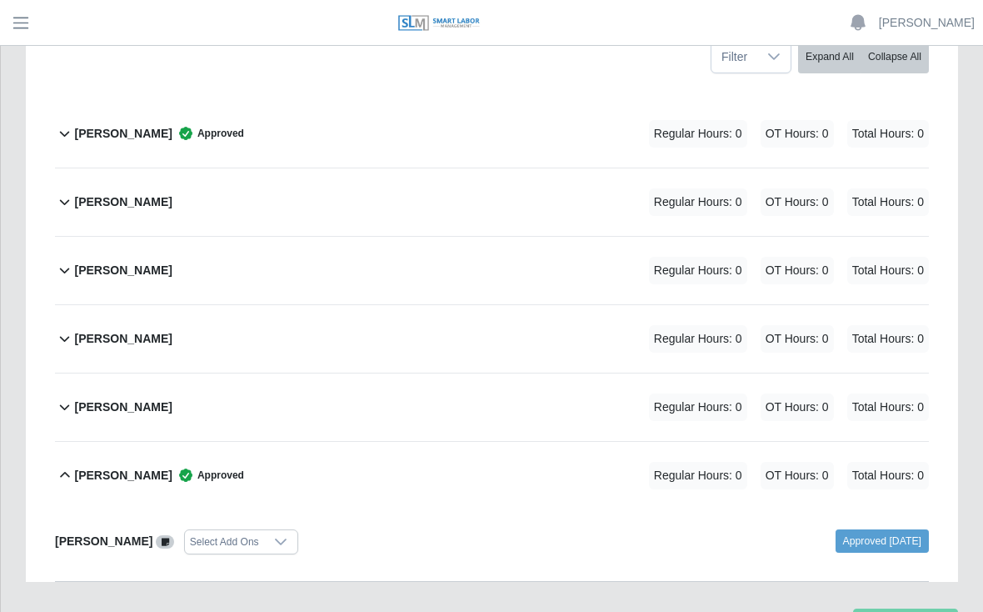
click at [123, 534] on b "[PERSON_NAME]" at bounding box center [104, 540] width 98 height 13
click at [128, 534] on b "[PERSON_NAME]" at bounding box center [104, 540] width 98 height 13
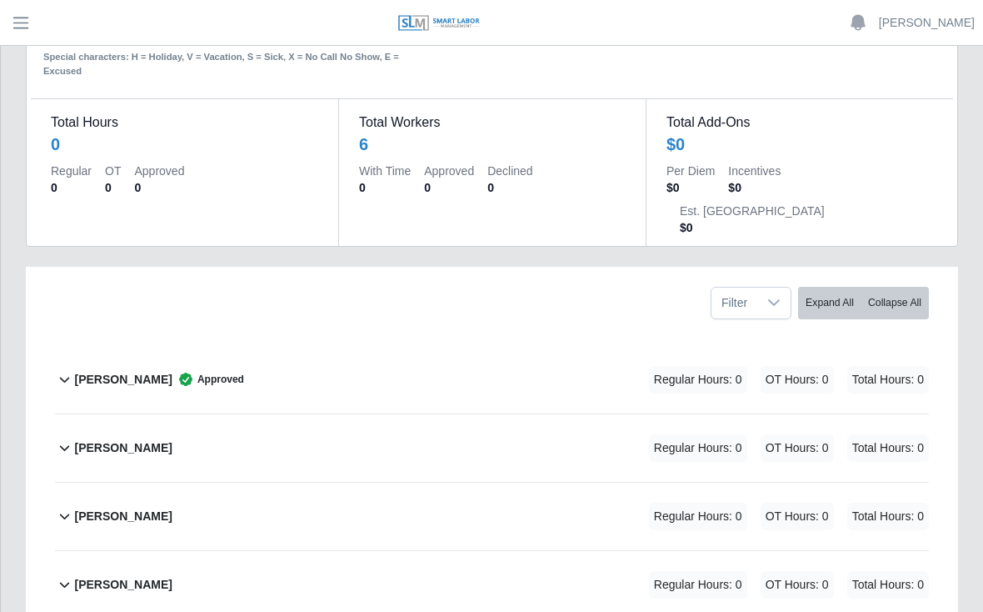
scroll to position [0, 0]
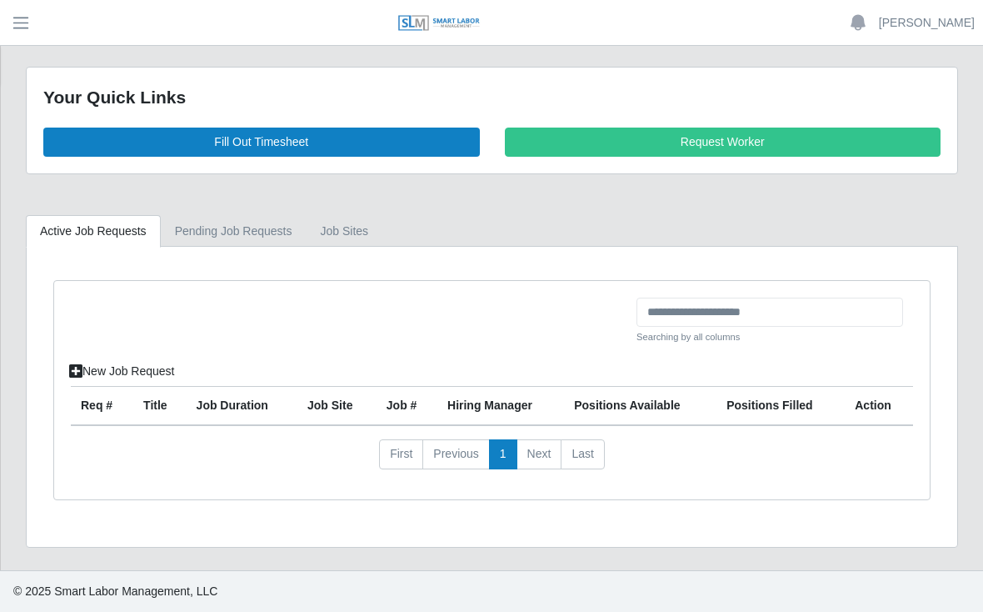
click at [283, 140] on link "Fill Out Timesheet" at bounding box center [261, 142] width 437 height 29
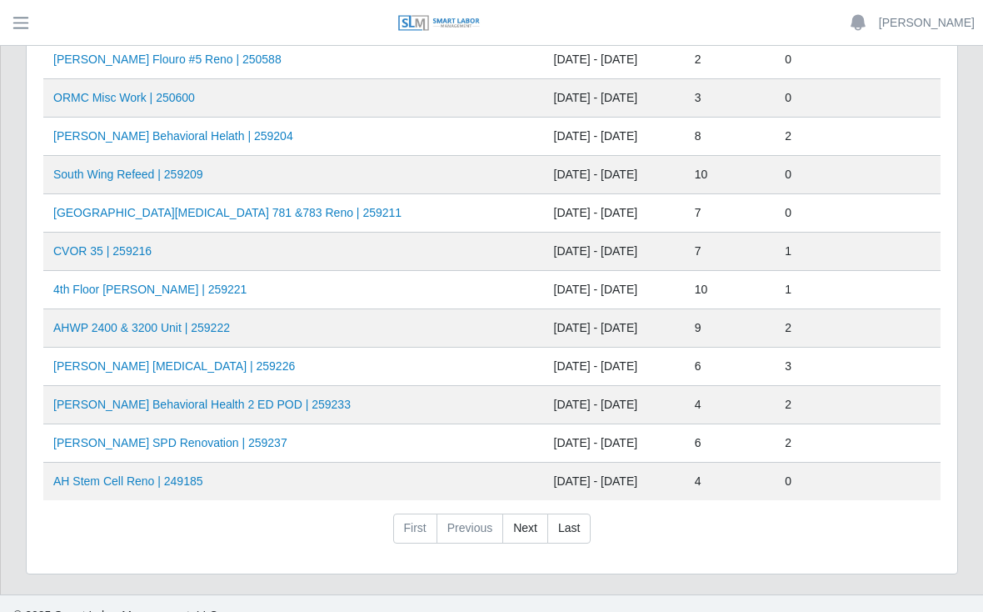
scroll to position [663, 0]
click at [188, 449] on link "[PERSON_NAME] SPD Renovation | 259237" at bounding box center [170, 443] width 234 height 13
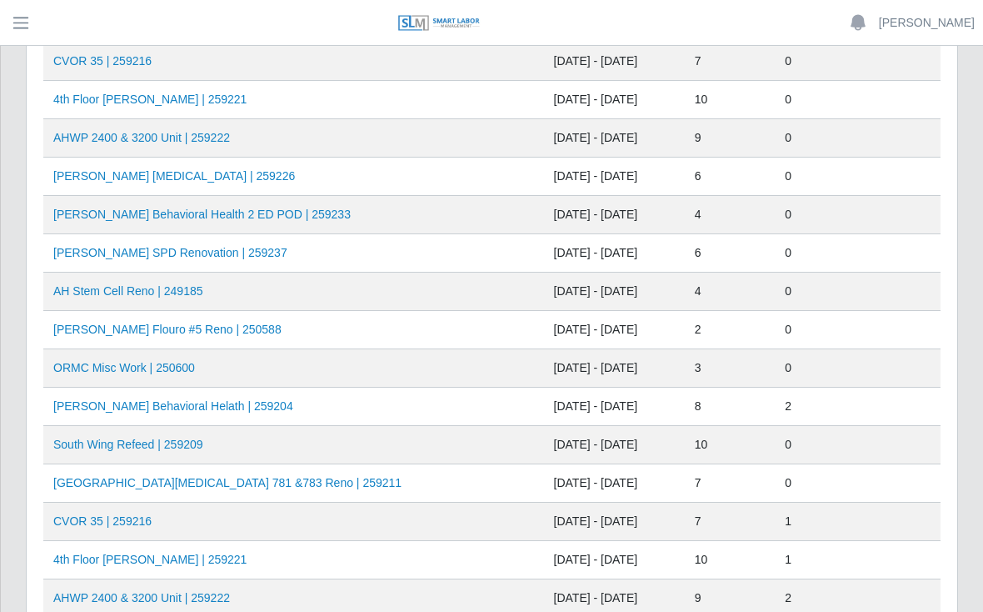
scroll to position [396, 0]
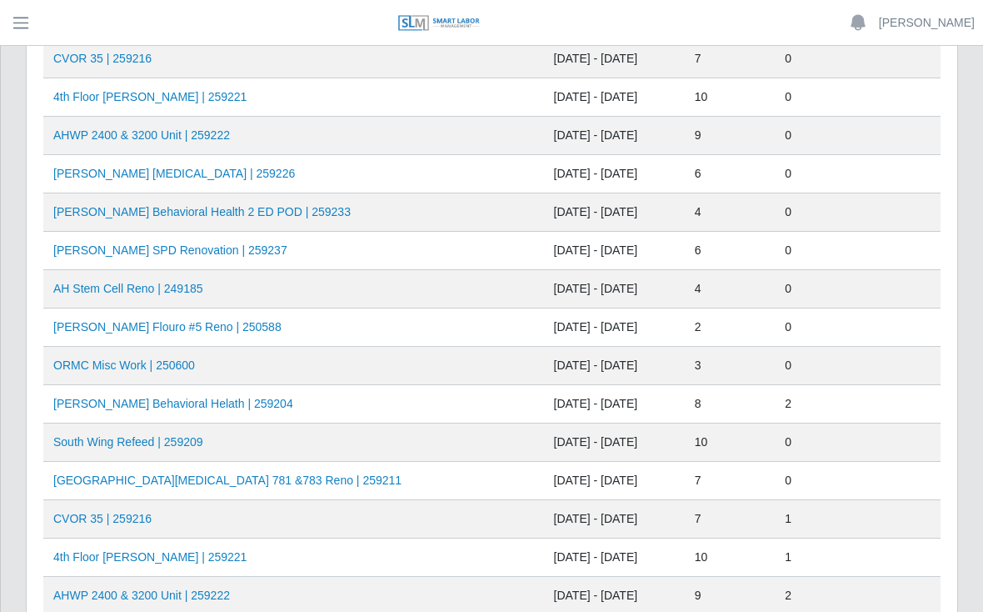
click at [172, 402] on link "[PERSON_NAME] Behavioral Helath | 259204" at bounding box center [173, 403] width 240 height 13
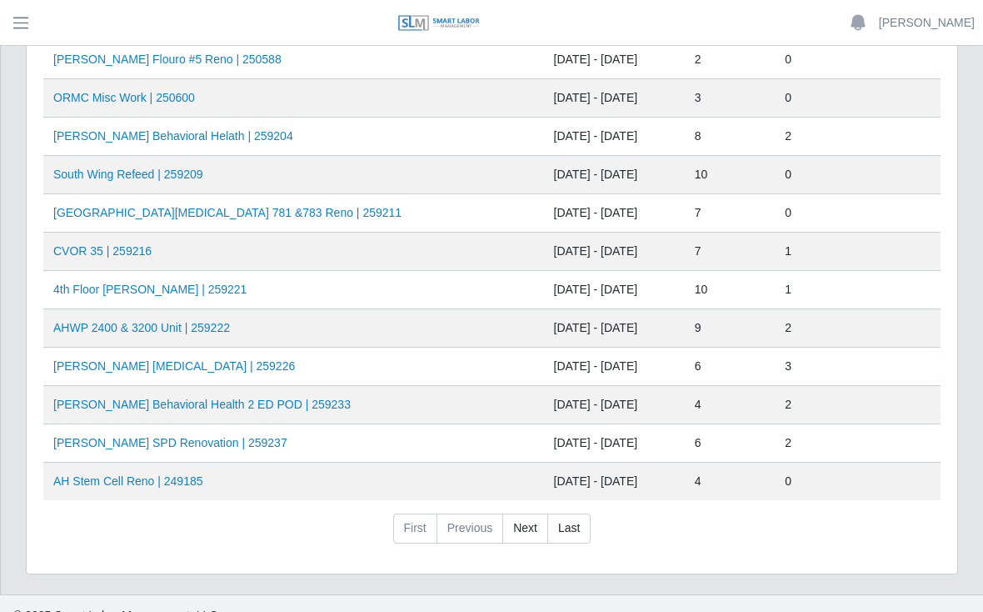
scroll to position [663, 0]
click at [124, 449] on link "AHO Sherman SPD Renovation | 259237" at bounding box center [170, 443] width 234 height 13
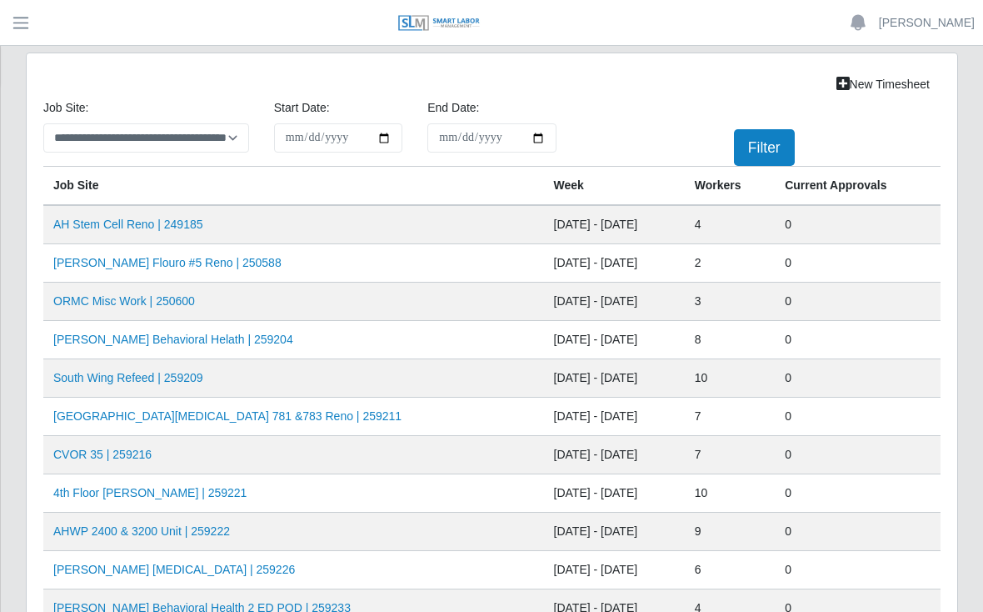
scroll to position [687, 0]
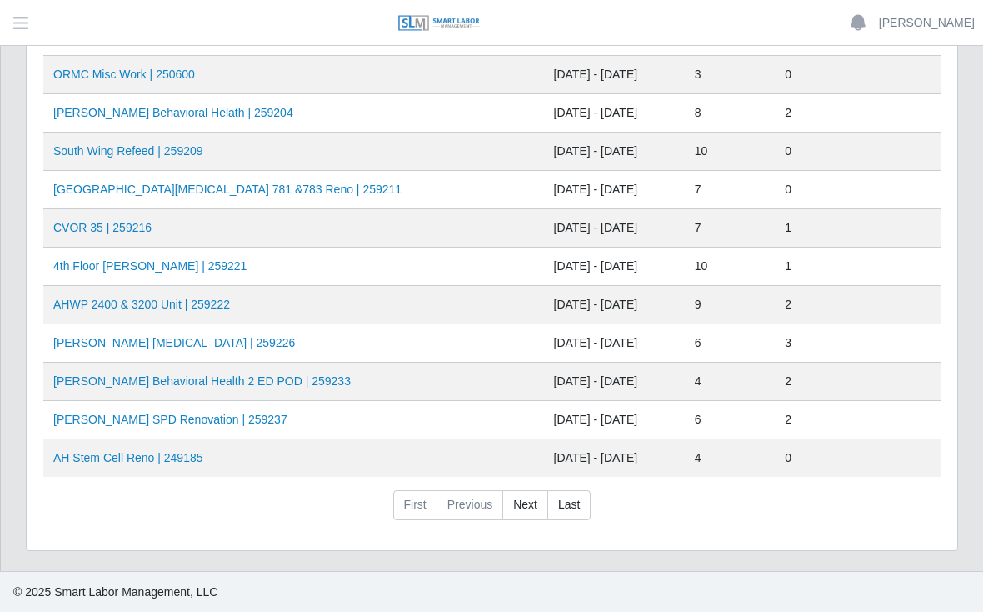
click at [126, 424] on link "AHO Sherman SPD Renovation | 259237" at bounding box center [170, 419] width 234 height 13
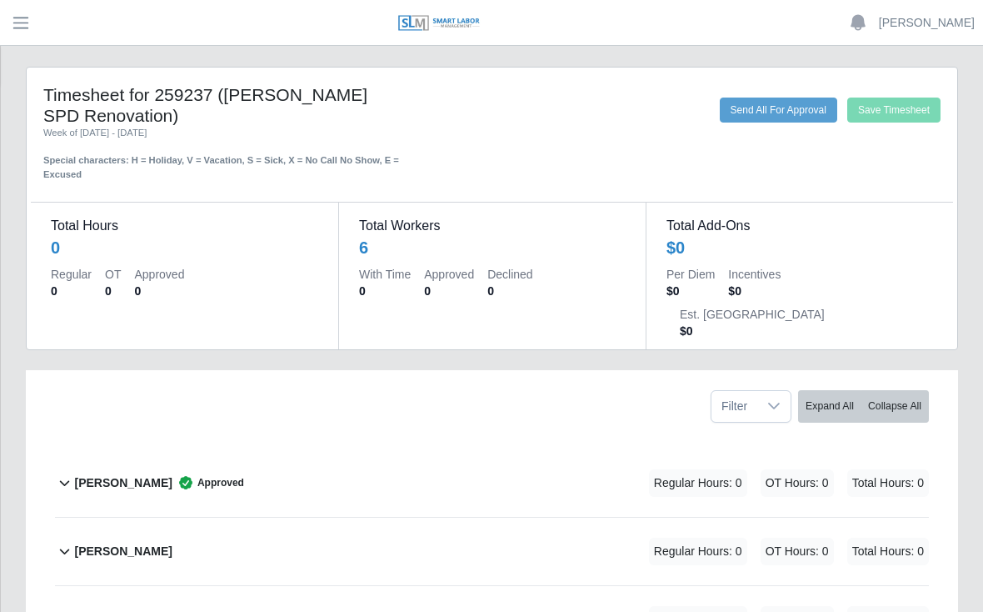
click at [145, 474] on b "[PERSON_NAME]" at bounding box center [123, 483] width 98 height 18
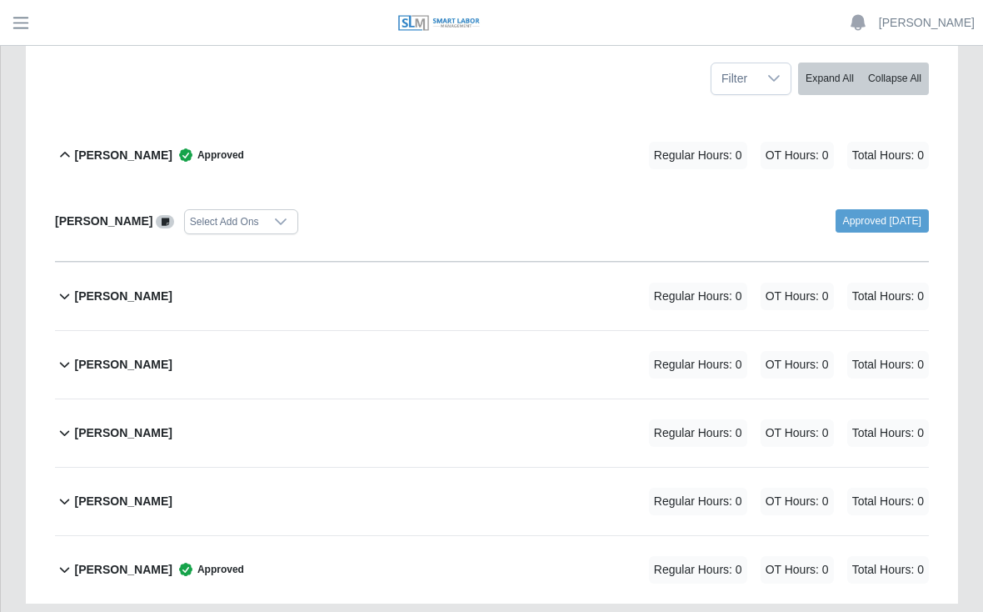
scroll to position [328, 0]
click at [128, 560] on b "[PERSON_NAME]" at bounding box center [123, 569] width 98 height 18
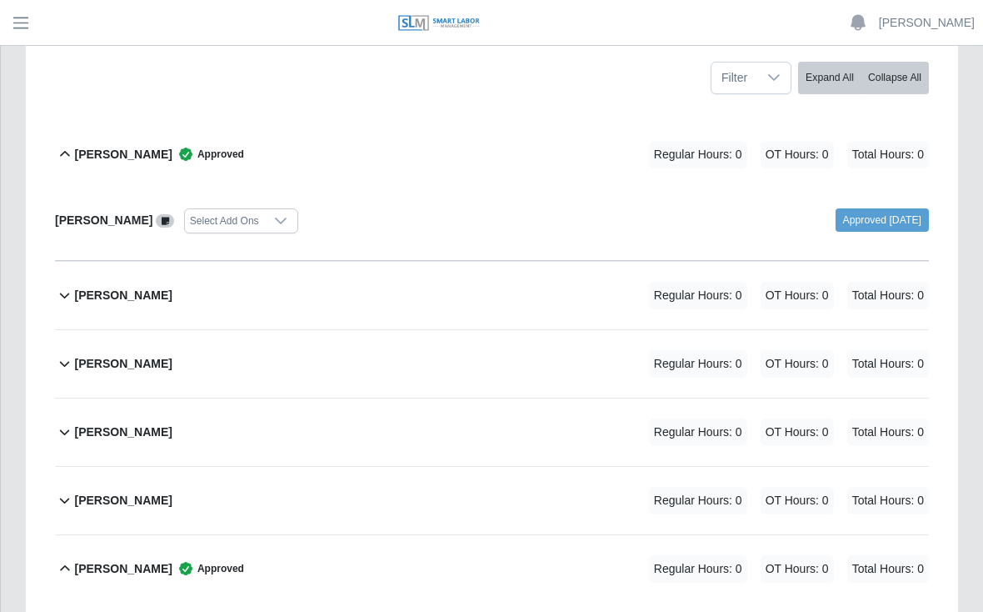
click at [453, 537] on div "Yobany Gonzalez Approved Regular Hours: 0 OT Hours: 0 Total Hours: 0" at bounding box center [501, 569] width 855 height 68
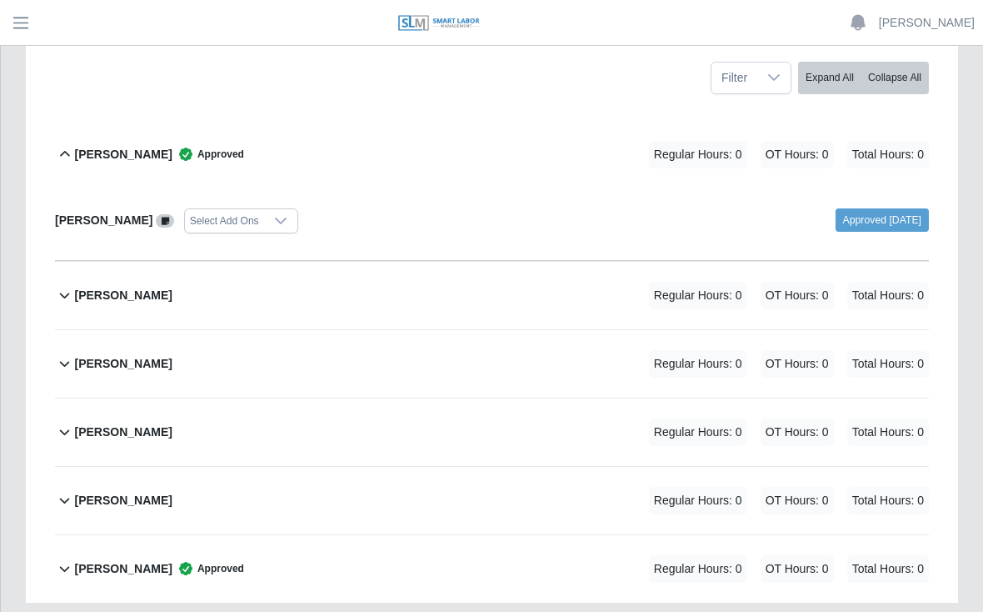
click at [442, 540] on div "Yobany Gonzalez Approved Regular Hours: 0 OT Hours: 0 Total Hours: 0" at bounding box center [501, 569] width 855 height 68
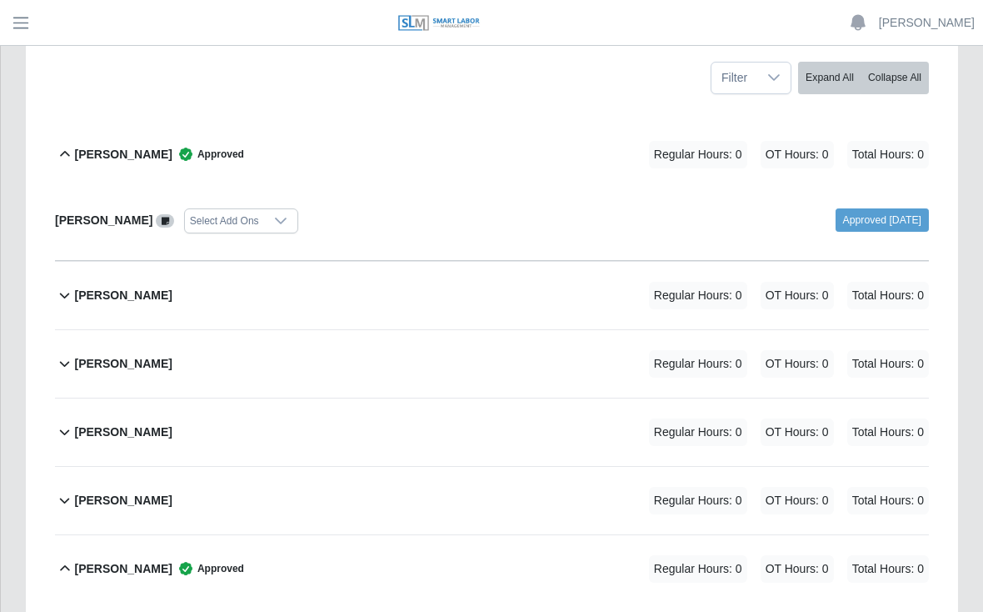
click at [146, 560] on b "Yobany Gonzalez" at bounding box center [123, 569] width 98 height 18
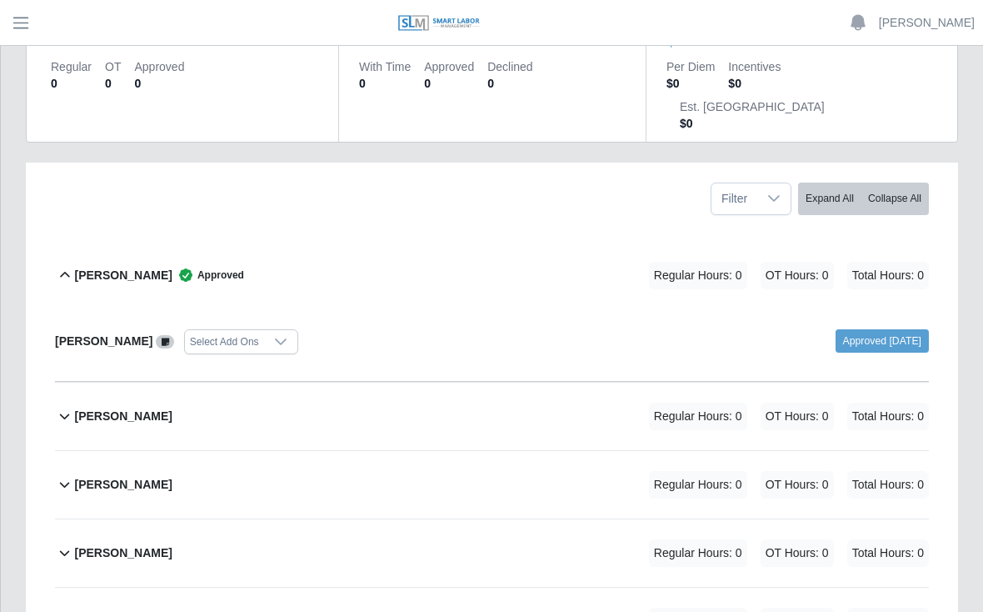
scroll to position [0, 0]
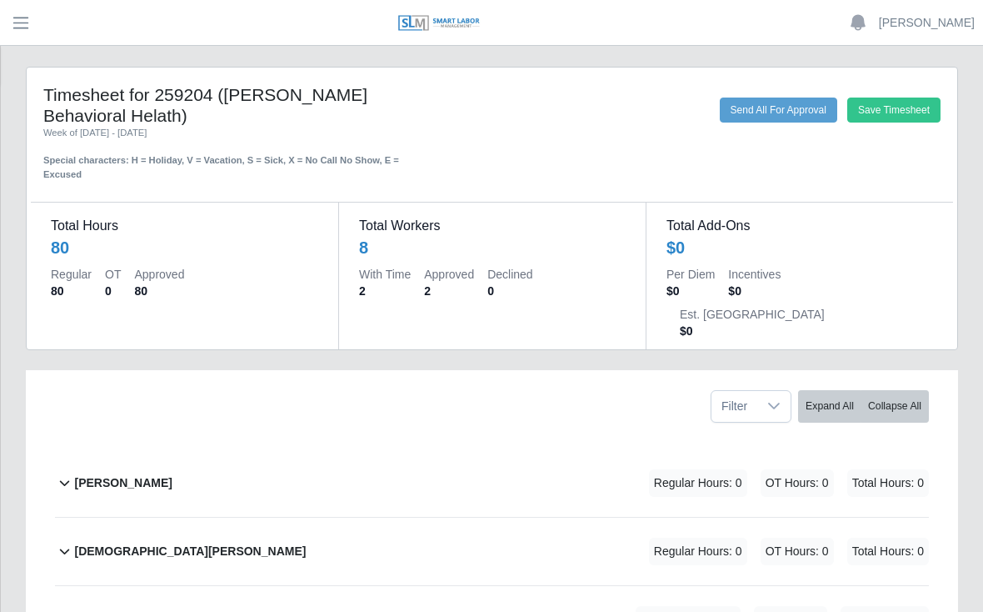
click at [127, 474] on b "[PERSON_NAME]" at bounding box center [123, 483] width 98 height 18
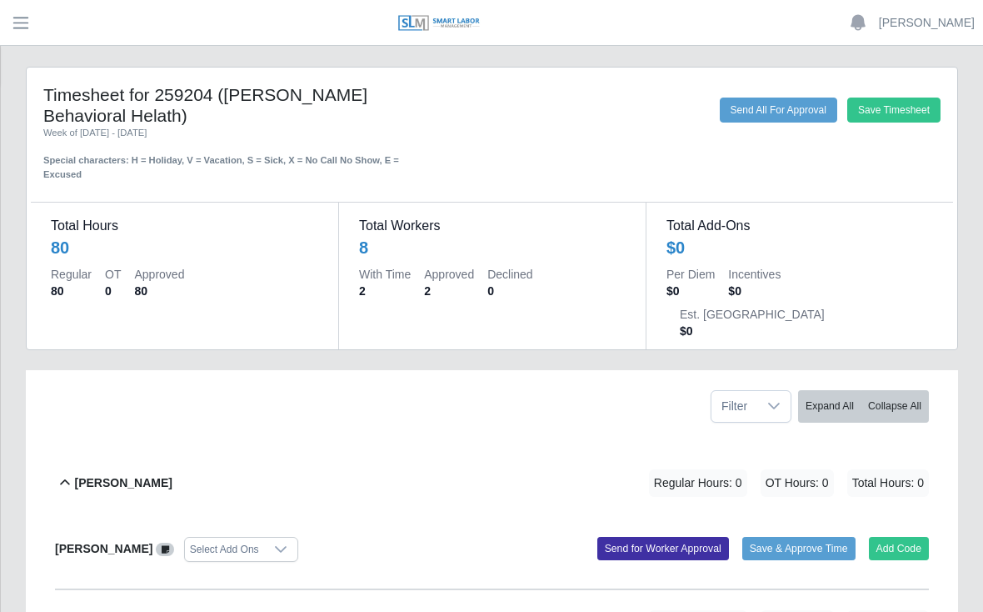
click at [898, 537] on button "Add Code" at bounding box center [899, 548] width 61 height 23
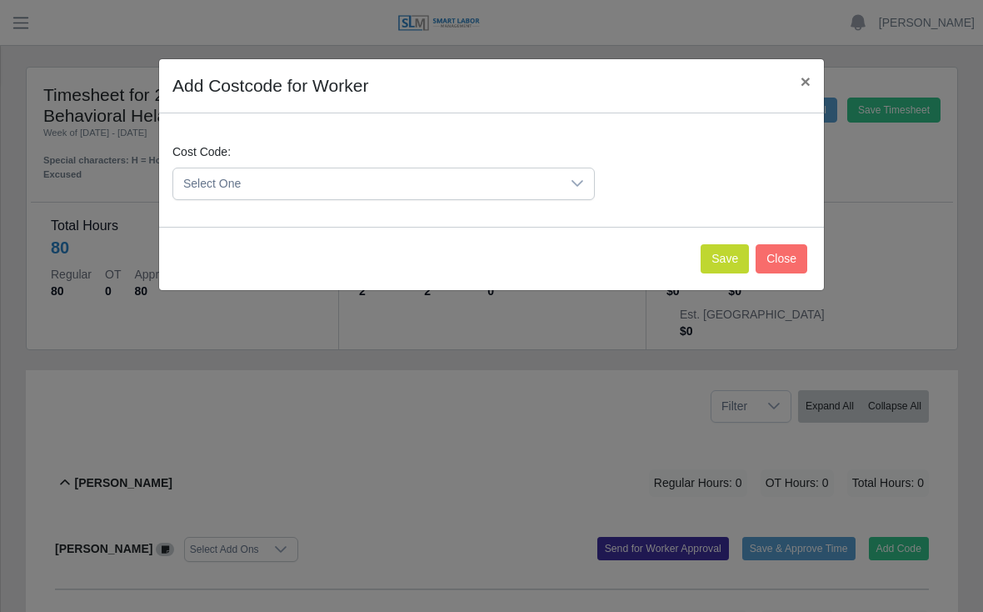
click at [574, 179] on icon at bounding box center [577, 183] width 13 height 13
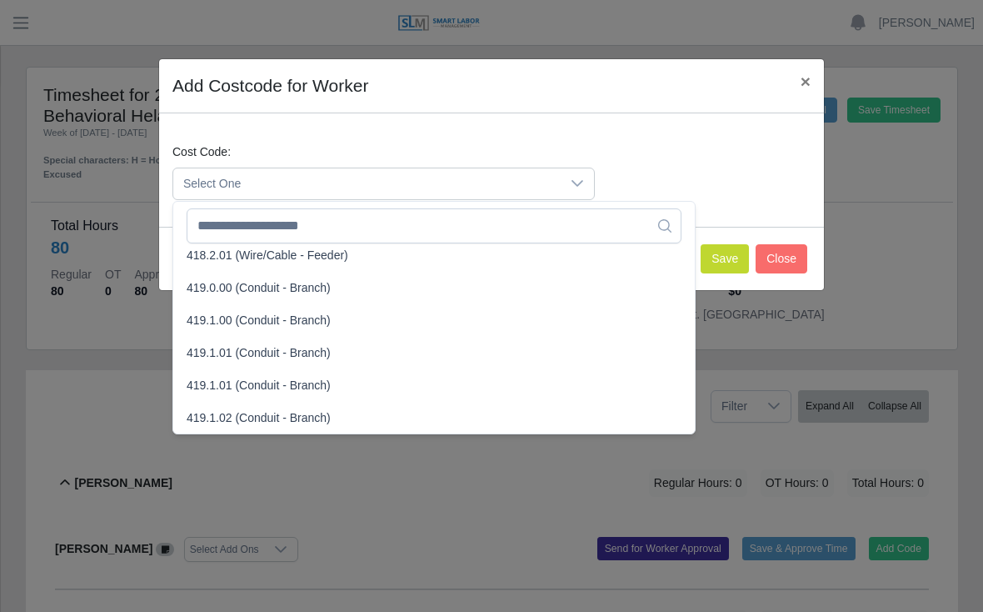
scroll to position [918, 0]
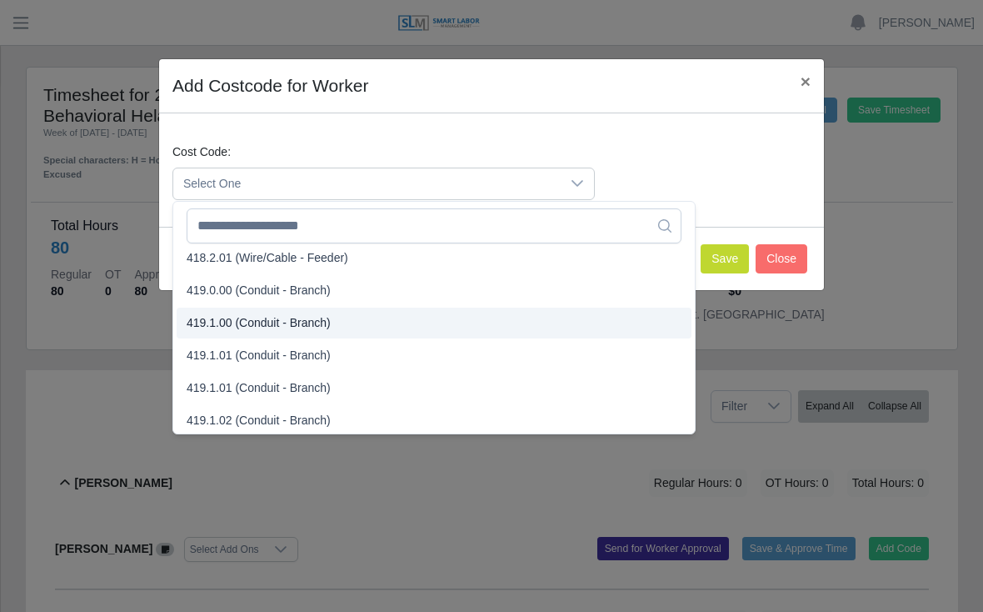
click at [229, 317] on span "419.1.00 (Conduit - Branch)" at bounding box center [259, 323] width 144 height 18
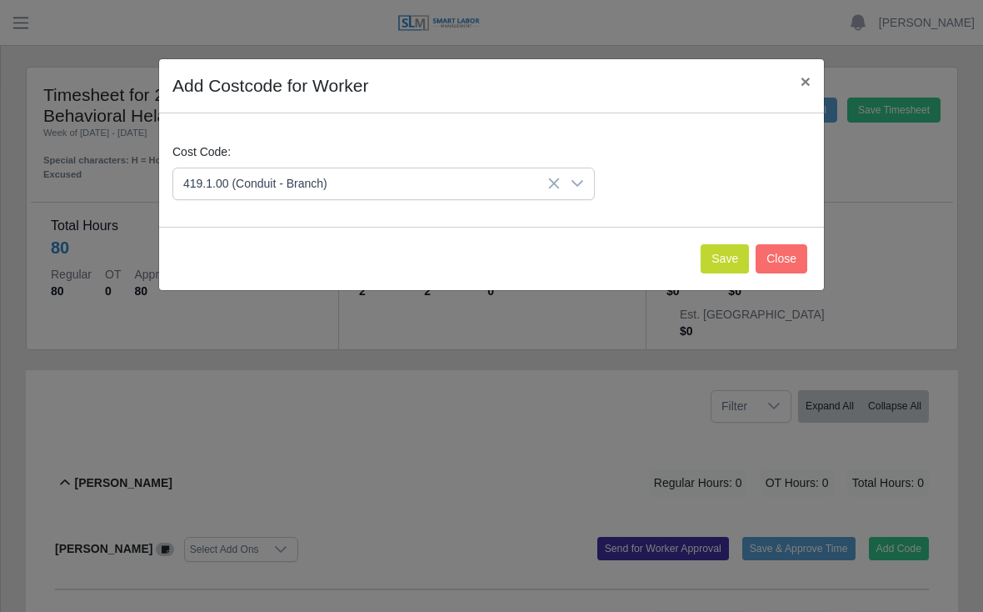
click at [716, 257] on button "Save" at bounding box center [725, 258] width 48 height 29
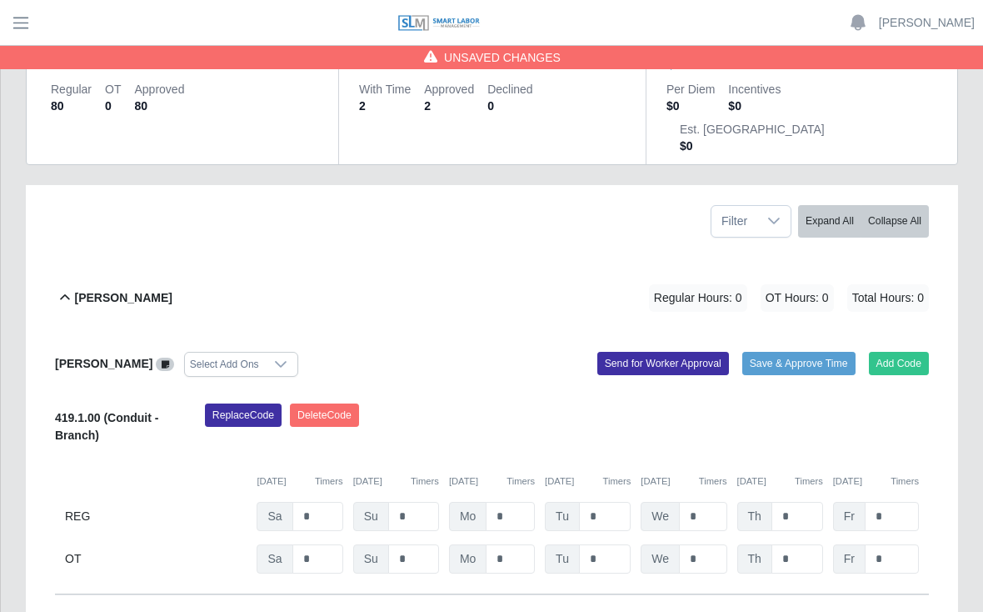
scroll to position [190, 0]
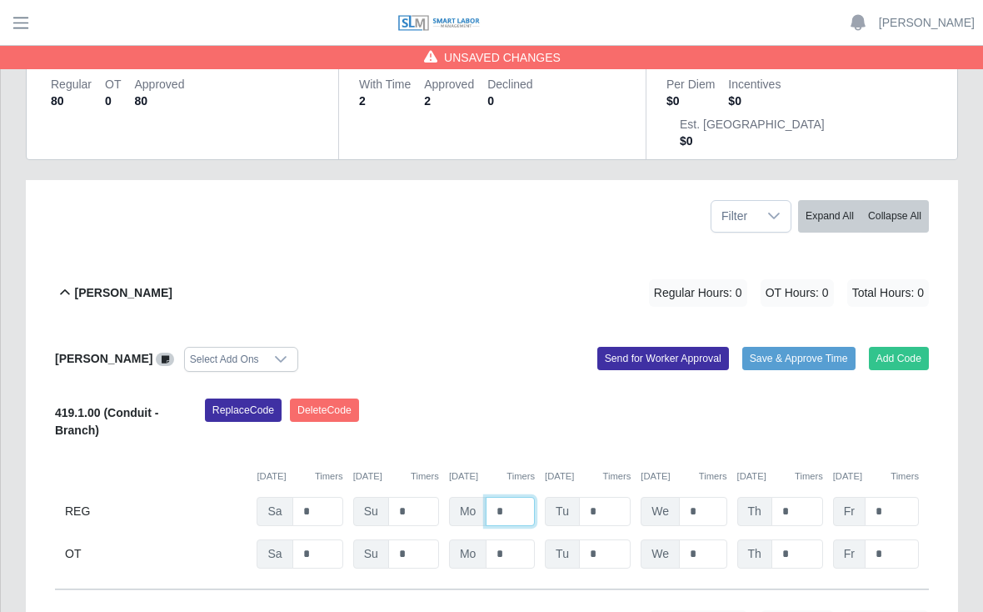
click at [515, 497] on input "*" at bounding box center [510, 511] width 49 height 29
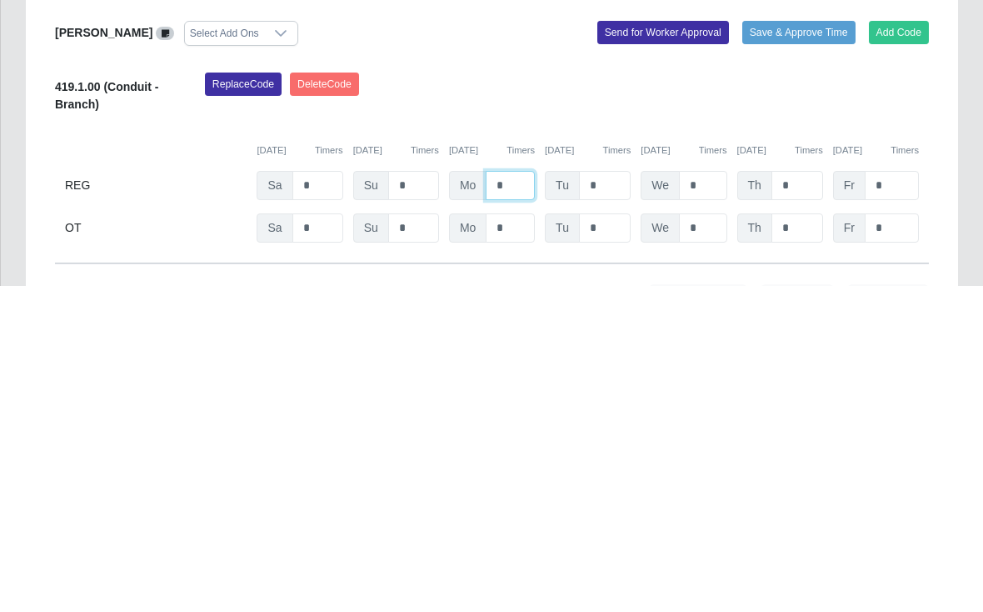
type input "*"
click at [523, 539] on input "*" at bounding box center [510, 553] width 49 height 29
type input "*"
click at [608, 497] on input "*" at bounding box center [605, 511] width 52 height 29
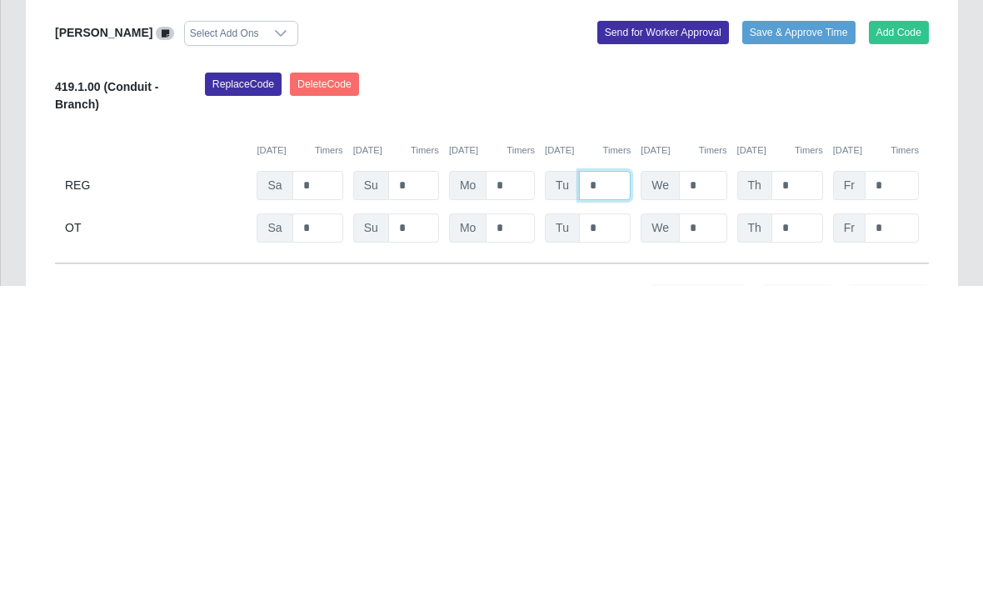
type input "*"
click at [608, 539] on input "*" at bounding box center [605, 553] width 52 height 29
type input "*"
click at [714, 497] on input "*" at bounding box center [703, 511] width 48 height 29
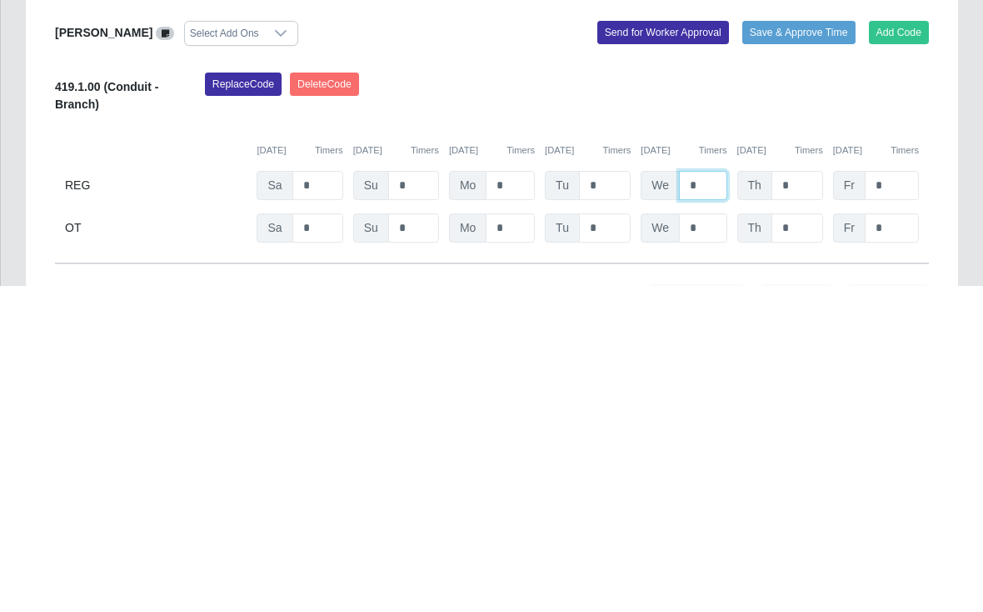
type input "*"
click at [708, 539] on input "*" at bounding box center [703, 553] width 48 height 29
type input "*"
click at [797, 497] on input "*" at bounding box center [798, 511] width 52 height 29
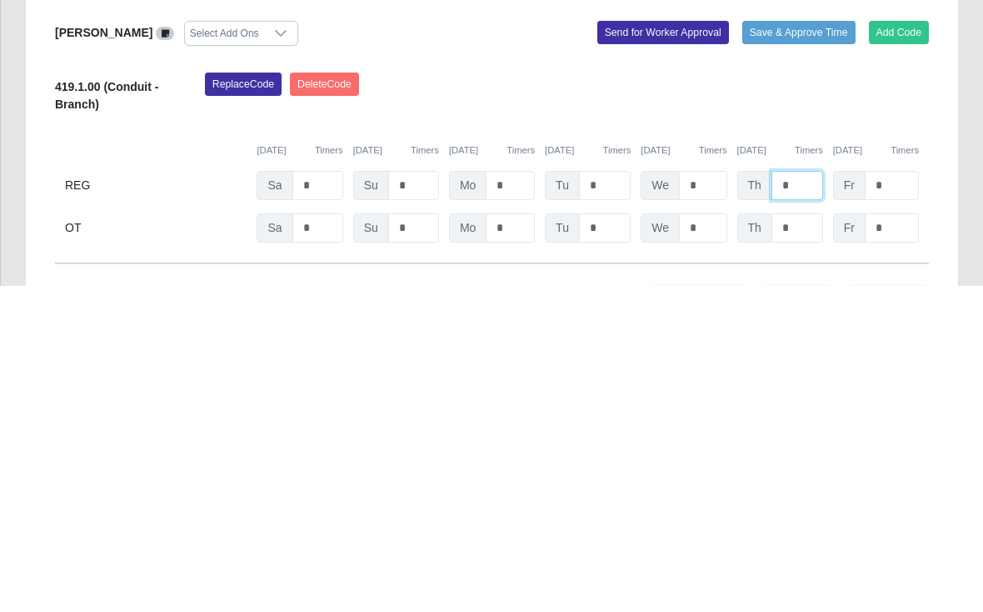
type input "*"
click at [798, 539] on input "*" at bounding box center [798, 553] width 52 height 29
type input "*"
click at [890, 497] on input "*" at bounding box center [892, 511] width 54 height 29
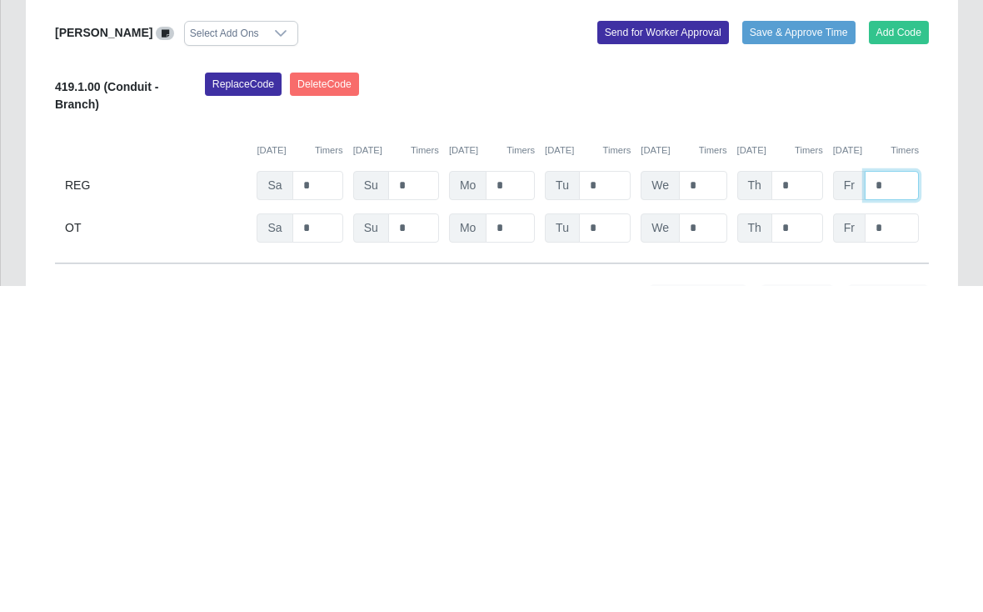
type input "*"
click at [896, 539] on input "*" at bounding box center [892, 553] width 54 height 29
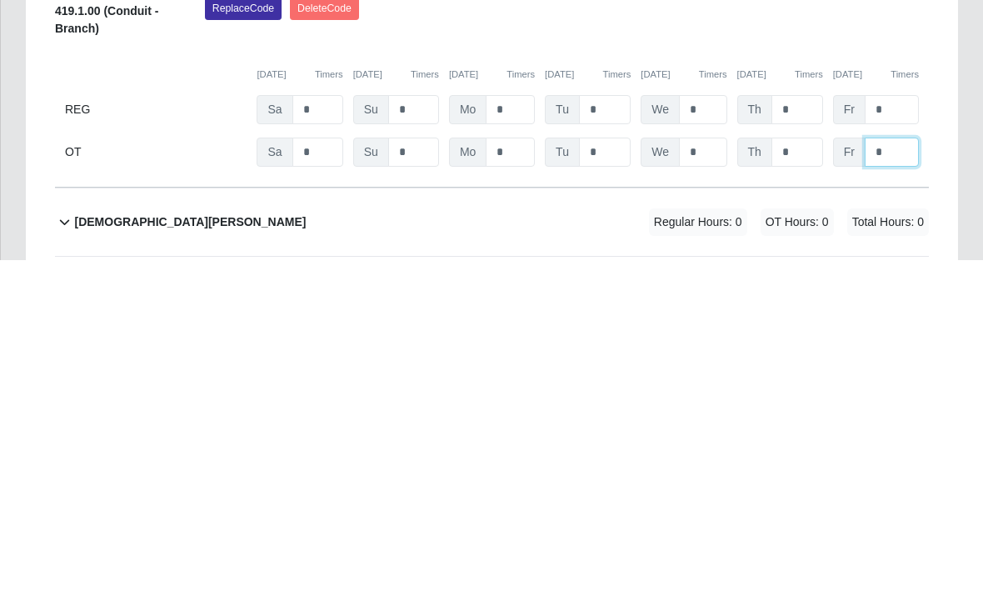
scroll to position [243, 0]
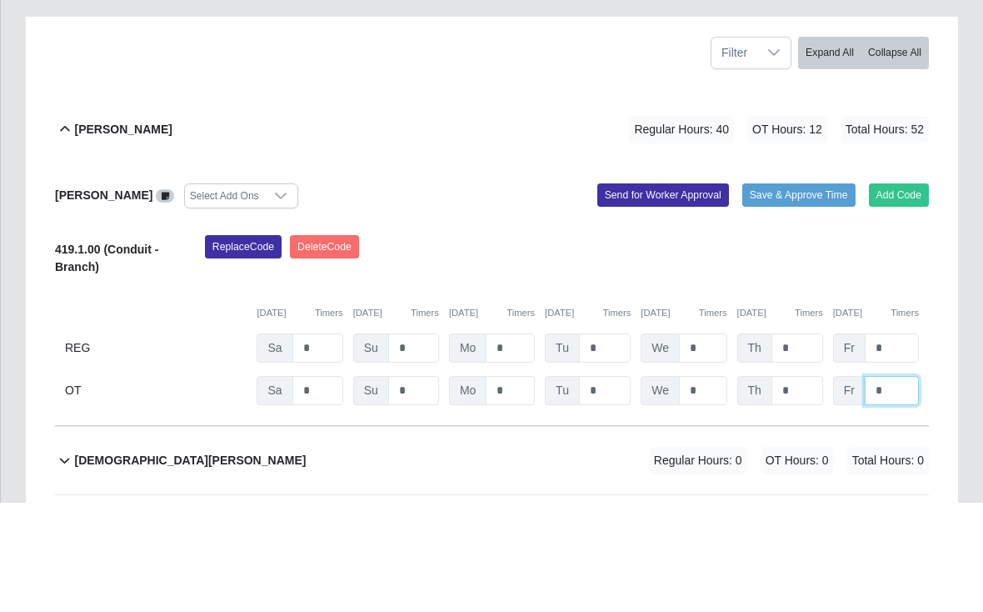
type input "*"
click at [794, 293] on button "Save & Approve Time" at bounding box center [799, 304] width 113 height 23
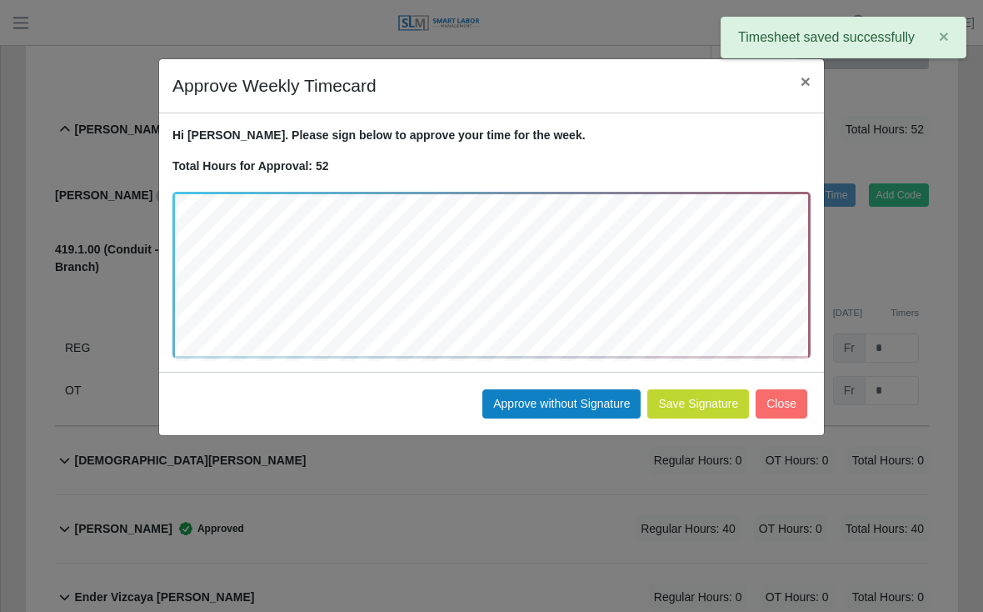
click at [567, 399] on button "Approve without Signature" at bounding box center [562, 403] width 158 height 29
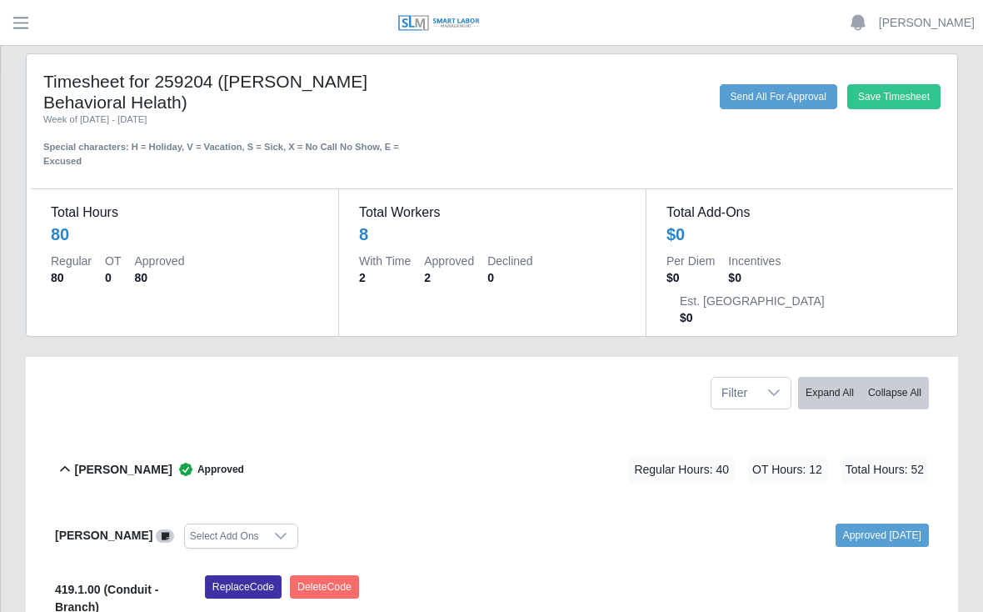
scroll to position [0, 0]
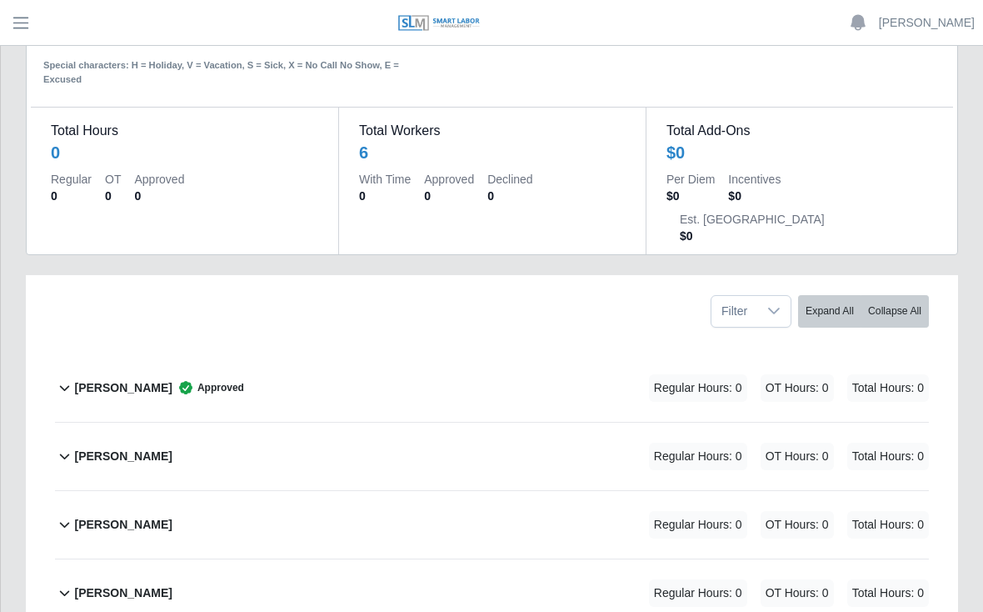
scroll to position [96, 0]
click at [193, 380] on icon at bounding box center [185, 386] width 13 height 13
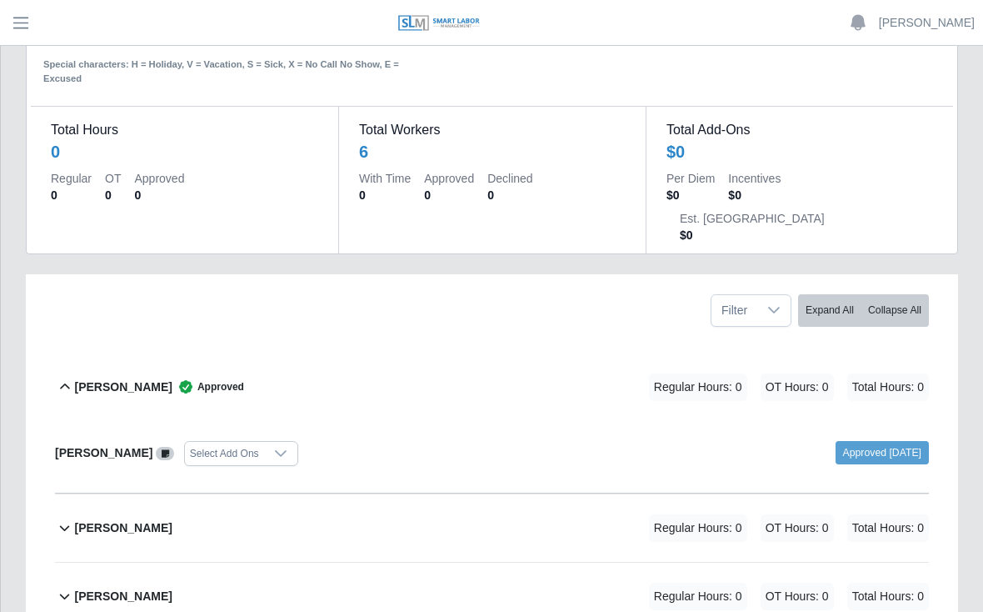
click at [172, 378] on b "[PERSON_NAME]" at bounding box center [123, 387] width 98 height 18
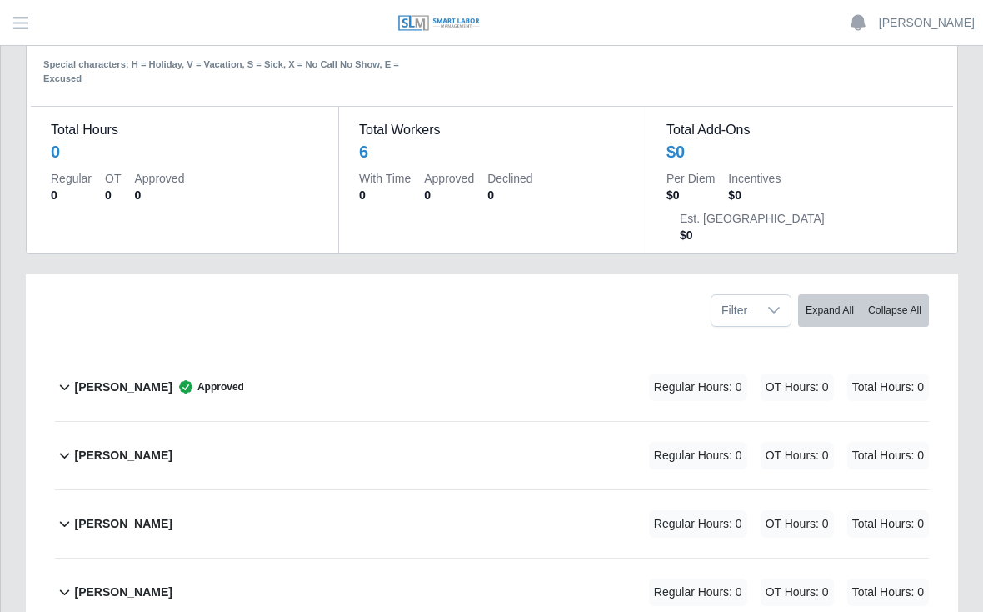
click at [761, 373] on span "OT Hours: 0" at bounding box center [797, 387] width 73 height 28
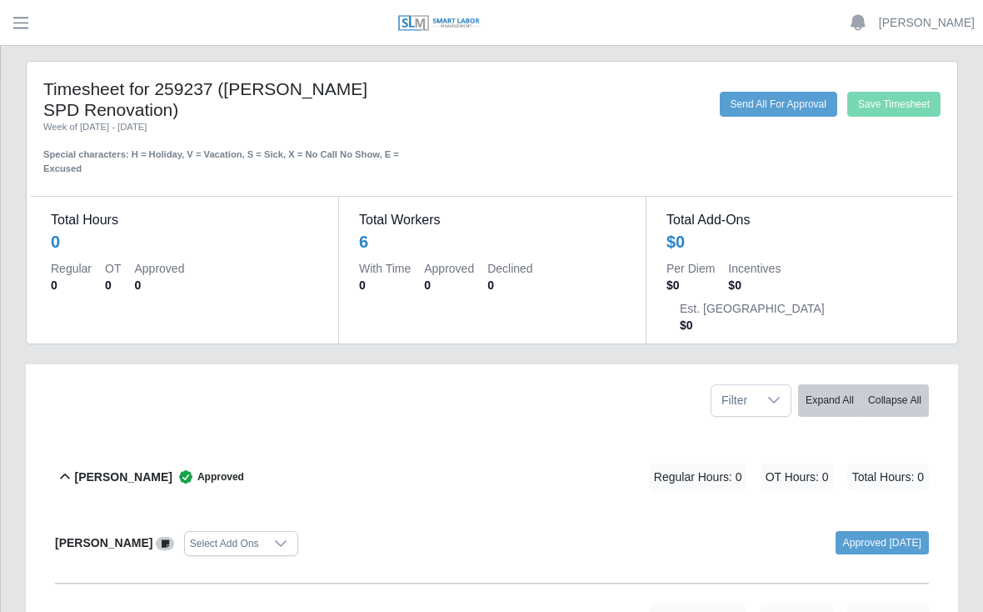
scroll to position [0, 0]
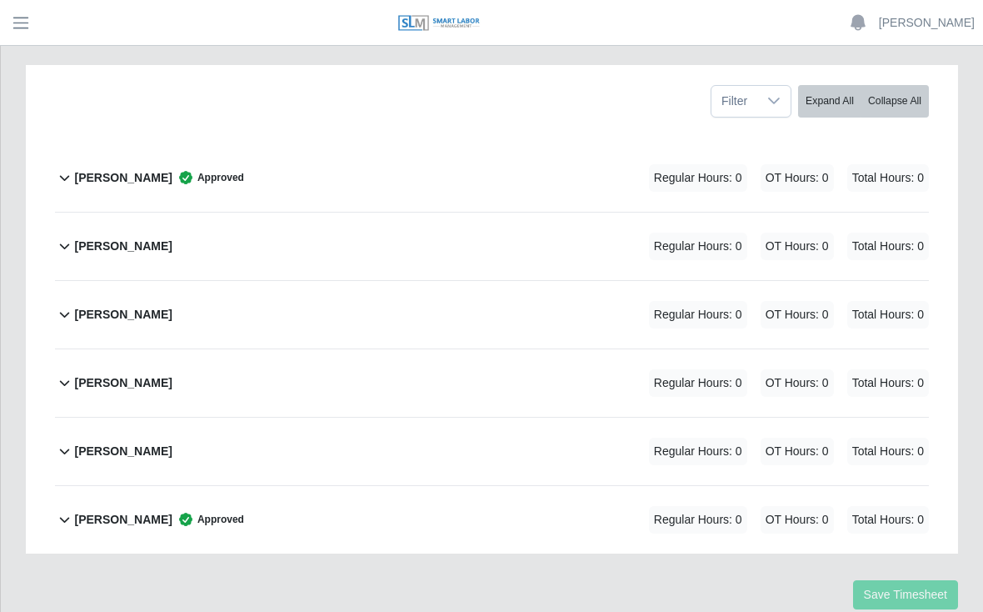
scroll to position [304, 0]
click at [100, 512] on b "[PERSON_NAME]" at bounding box center [123, 521] width 98 height 18
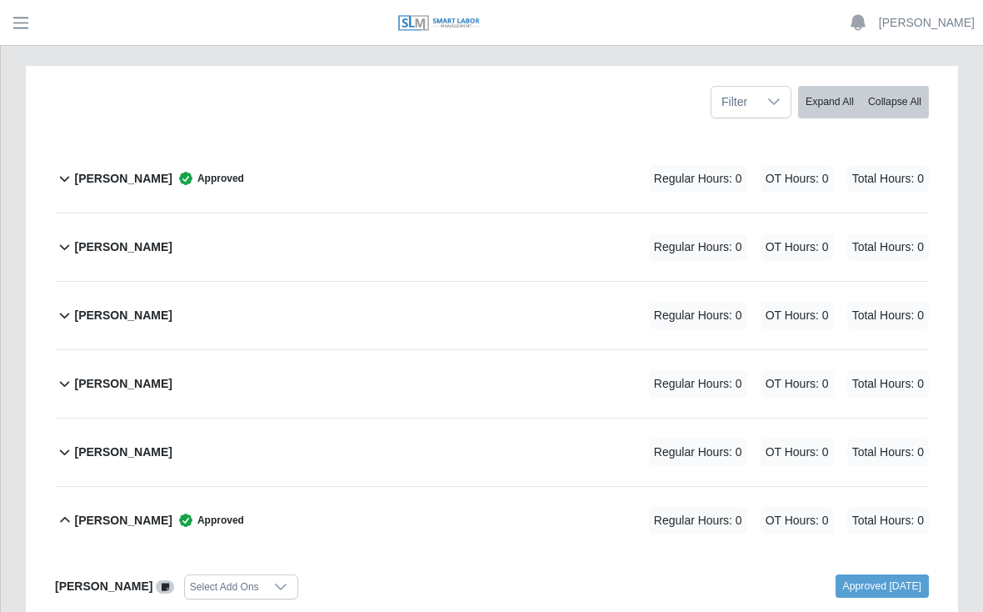
click at [161, 579] on link at bounding box center [165, 585] width 18 height 13
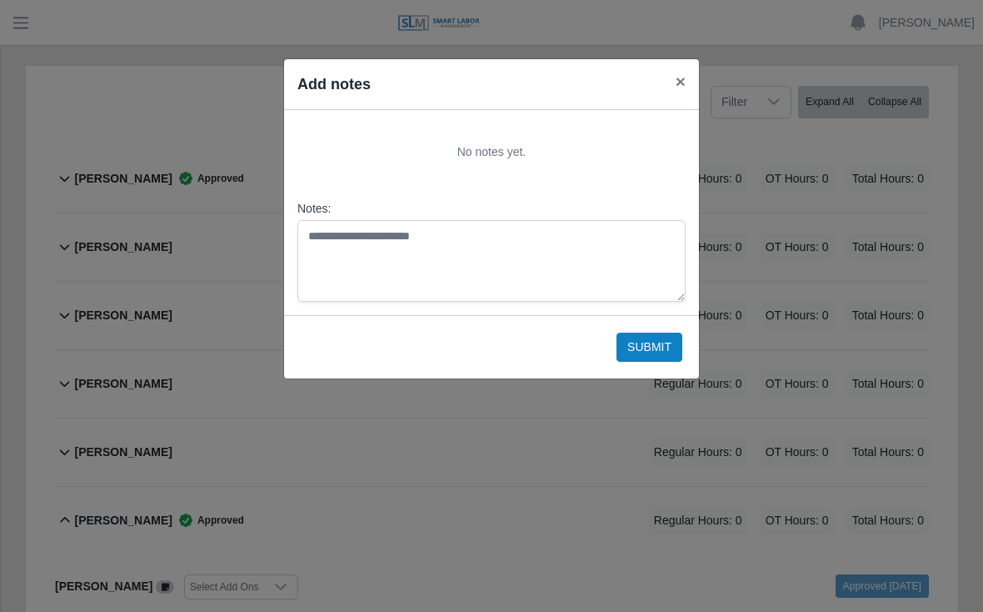
click at [681, 72] on span "×" at bounding box center [681, 81] width 10 height 19
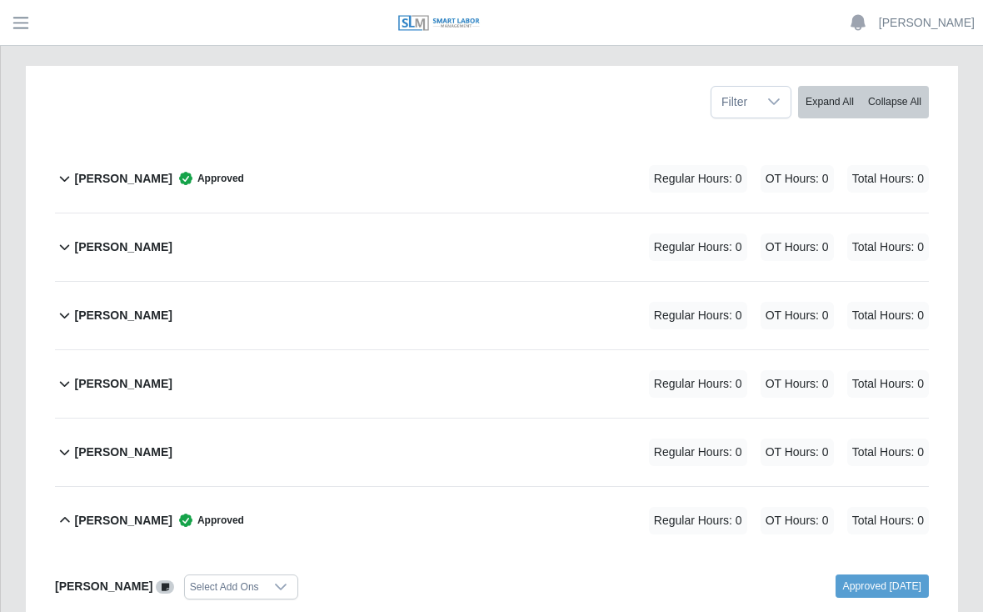
click at [278, 580] on icon at bounding box center [280, 586] width 13 height 13
click at [458, 282] on div "Leandro Carrillo Custodio Regular Hours: 0 OT Hours: 0 Total Hours: 0" at bounding box center [501, 316] width 855 height 68
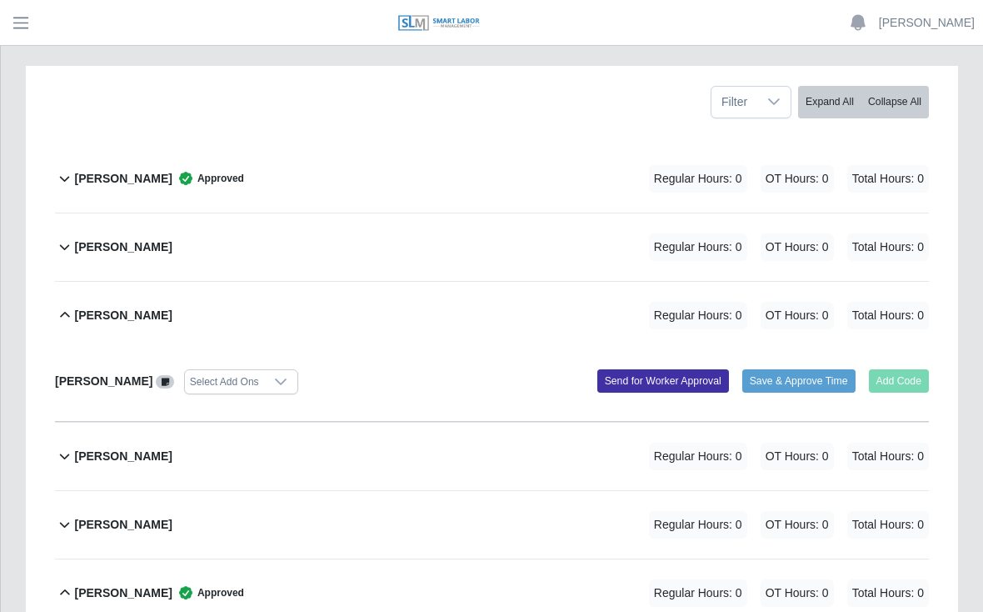
click at [160, 584] on b "Yobany Gonzalez" at bounding box center [123, 593] width 98 height 18
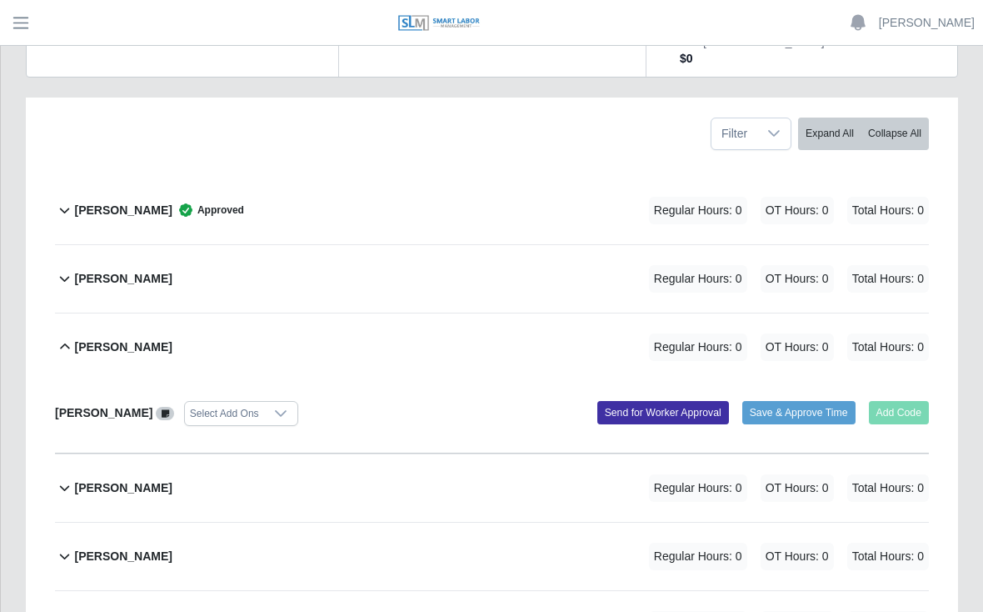
scroll to position [268, 0]
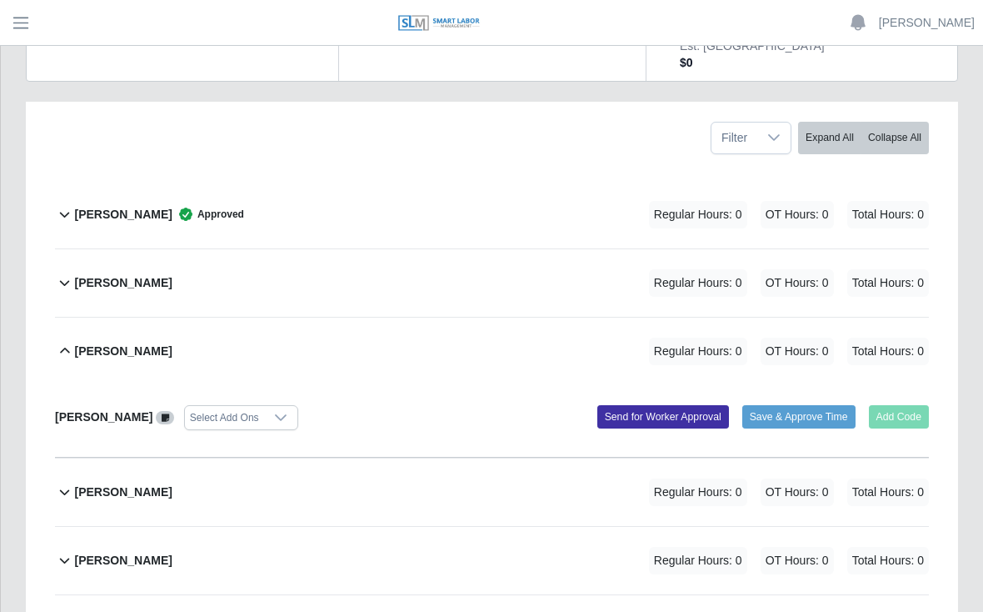
click at [163, 206] on b "Daniel Agredo-Moran" at bounding box center [123, 215] width 98 height 18
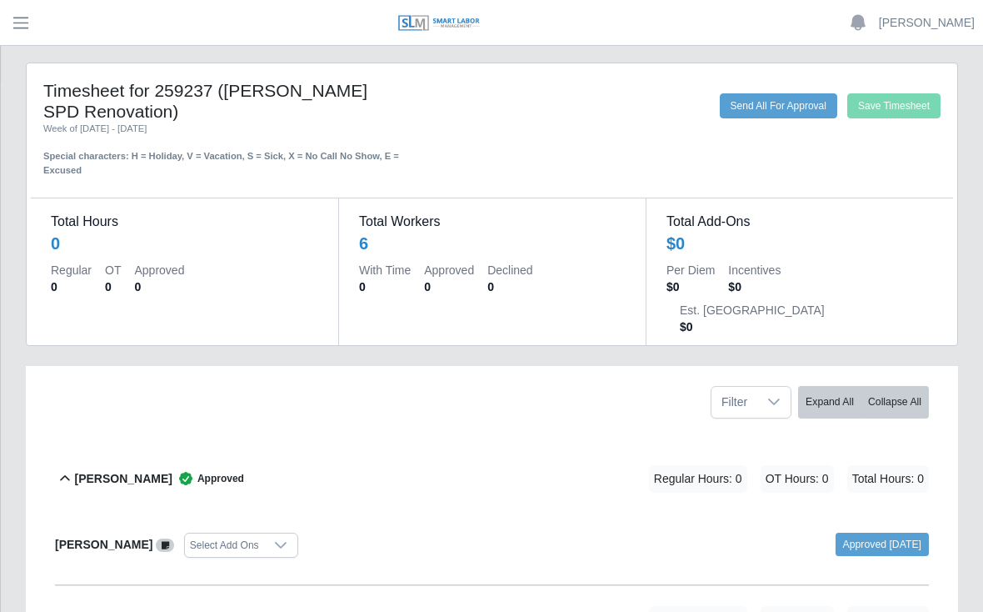
scroll to position [0, 0]
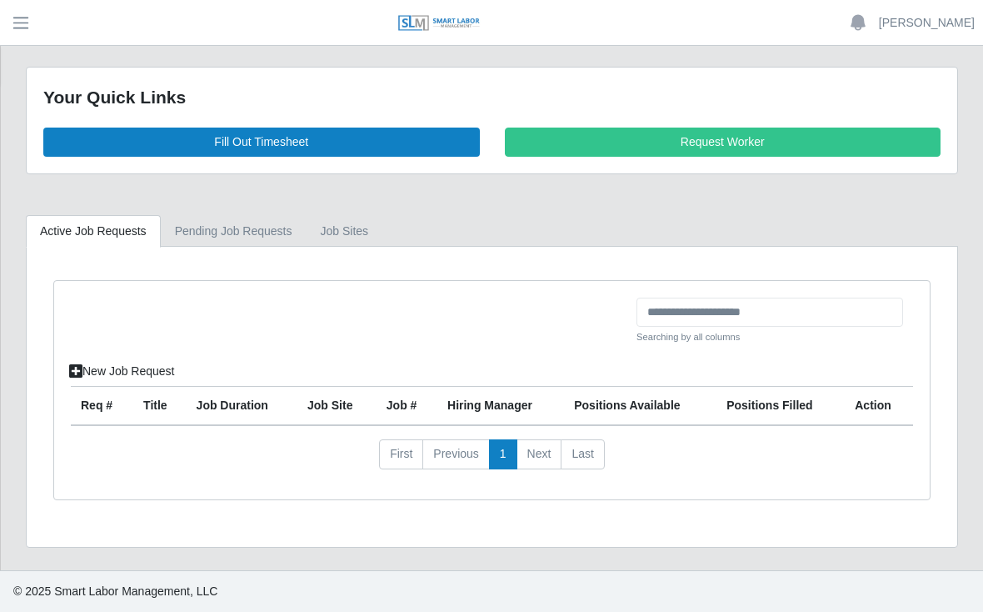
click at [270, 140] on link "Fill Out Timesheet" at bounding box center [261, 142] width 437 height 29
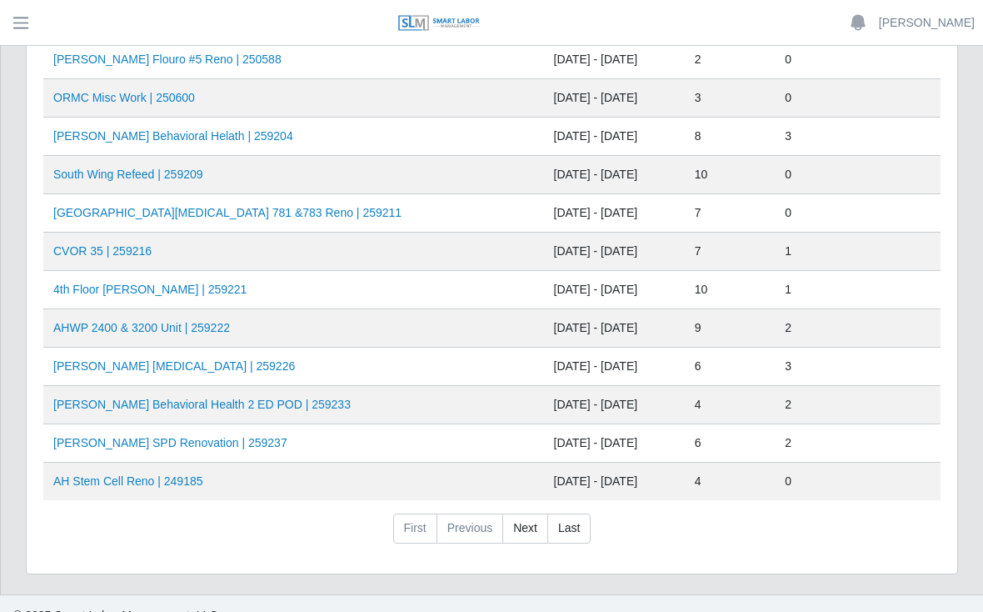
scroll to position [663, 0]
click at [172, 440] on link "AHO Sherman SPD Renovation | 259237" at bounding box center [170, 443] width 234 height 13
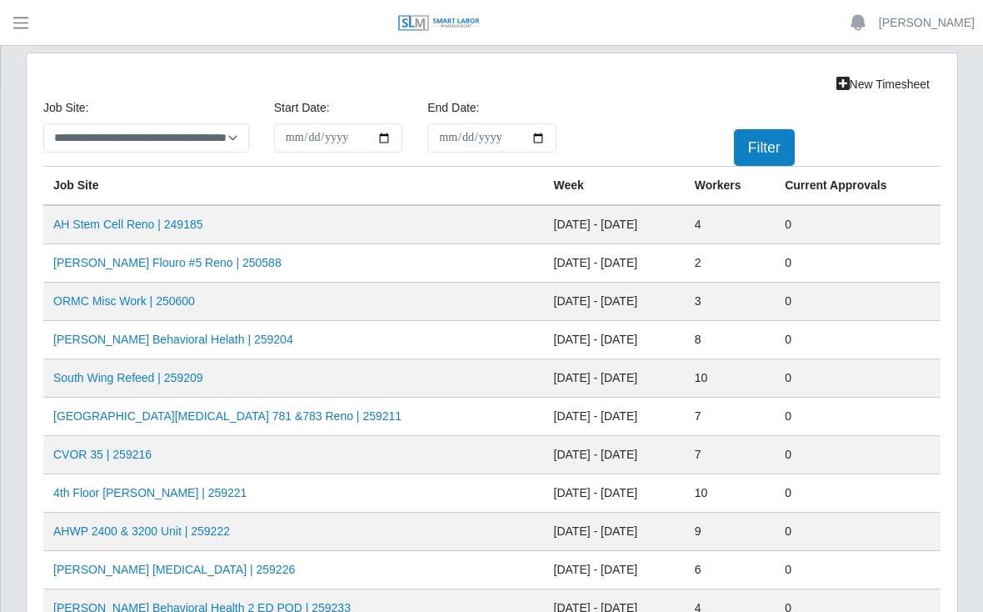
scroll to position [687, 0]
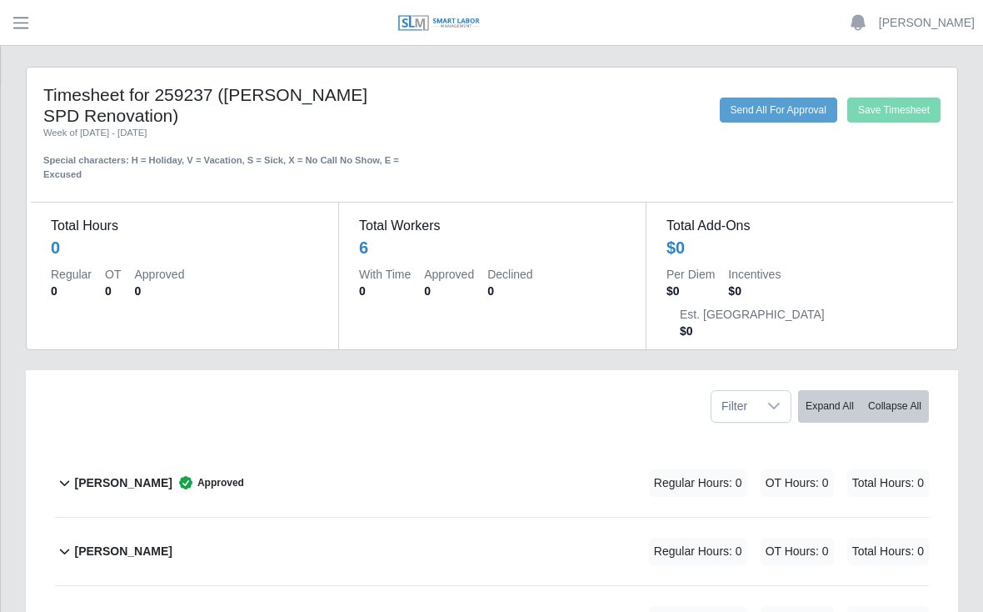
click at [160, 474] on b "[PERSON_NAME]" at bounding box center [123, 483] width 98 height 18
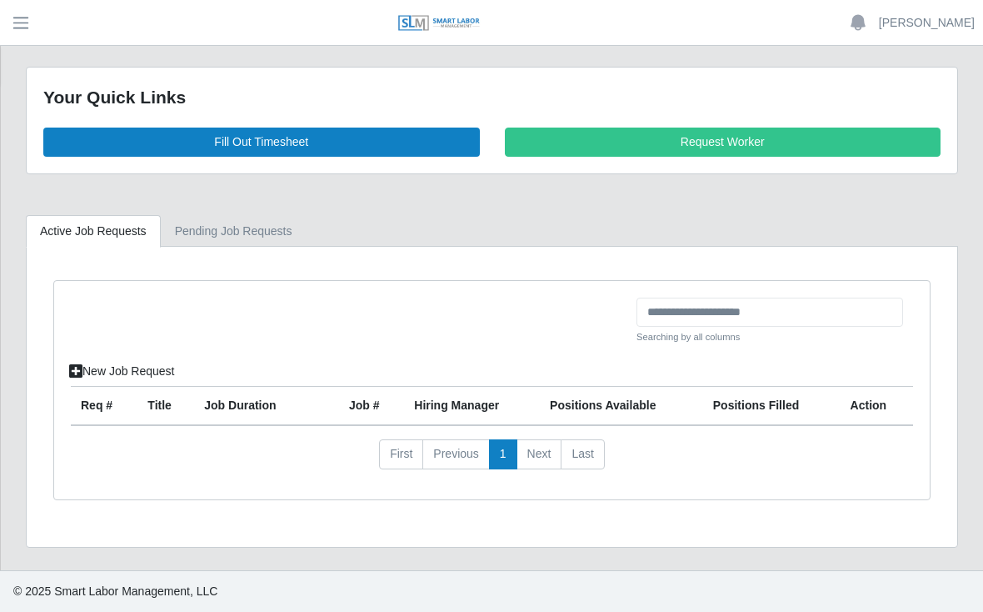
click at [275, 144] on link "Fill Out Timesheet" at bounding box center [261, 142] width 437 height 29
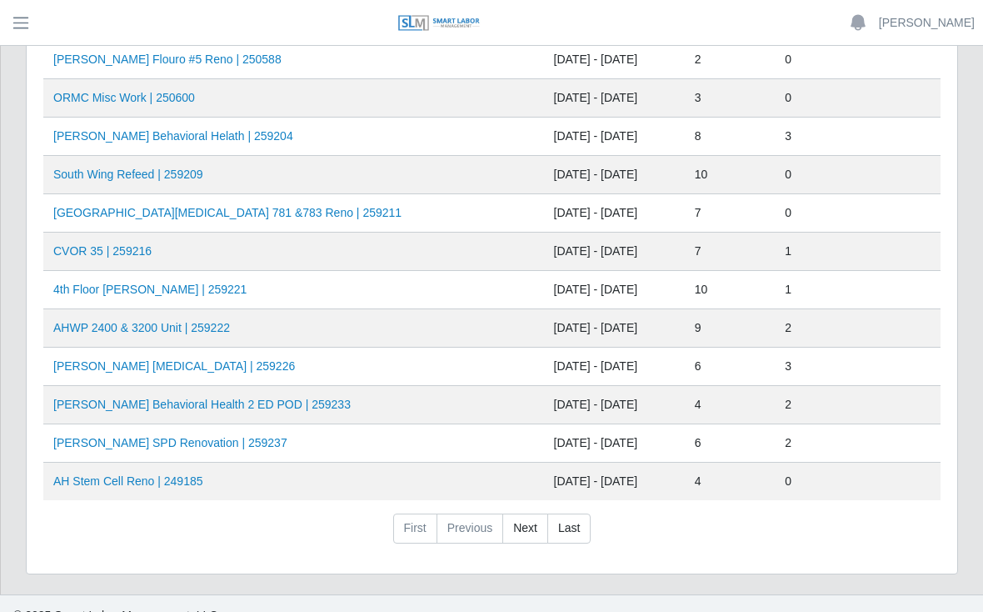
scroll to position [663, 0]
click at [185, 442] on link "AHO Sherman SPD Renovation | 259237" at bounding box center [170, 443] width 234 height 13
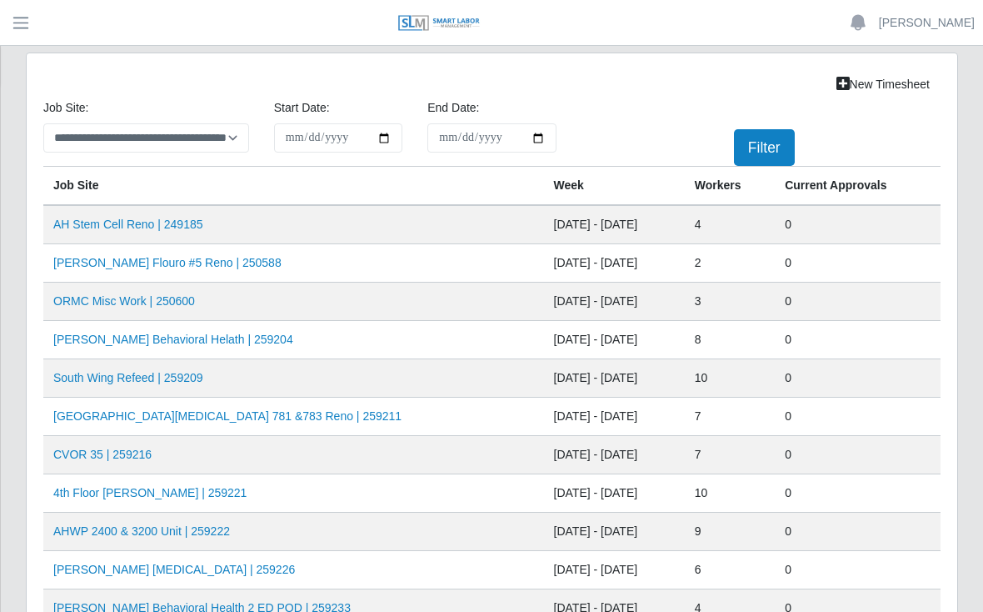
scroll to position [687, 0]
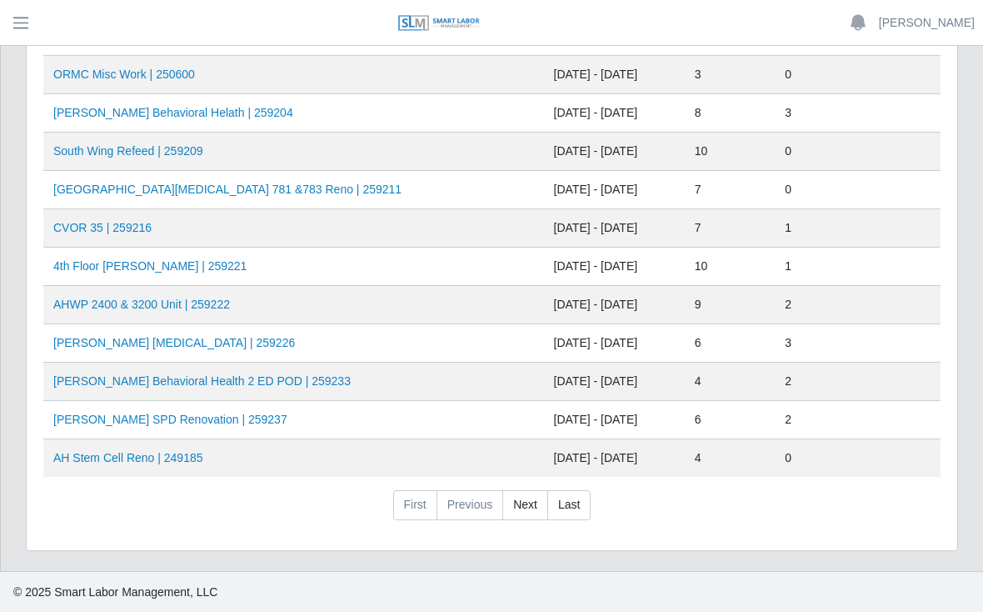
click at [123, 341] on link "AHO Dialysis | 259226" at bounding box center [174, 342] width 242 height 13
click at [263, 419] on link "AHO Sherman SPD Renovation | 259237" at bounding box center [170, 419] width 234 height 13
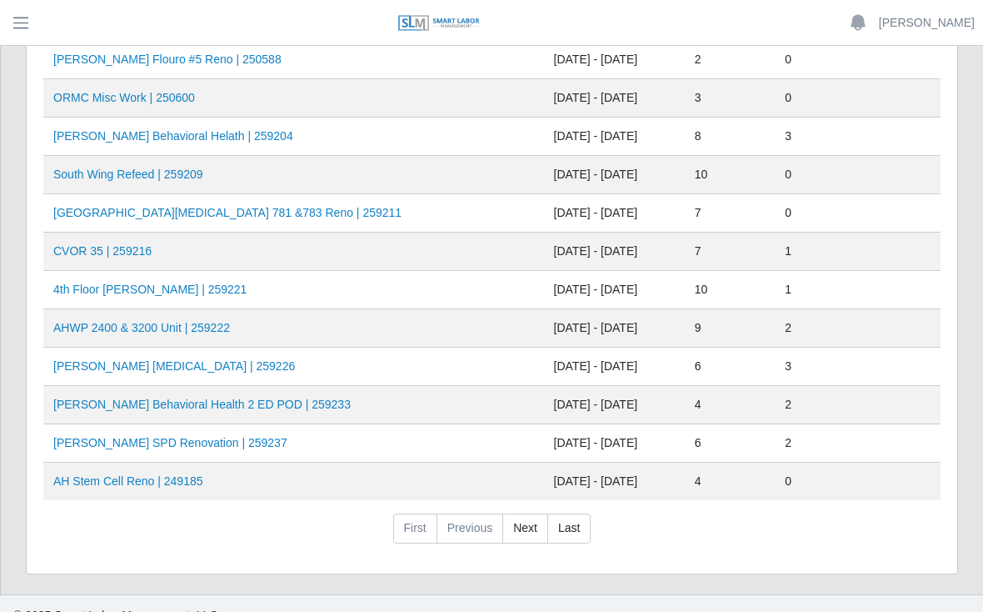
scroll to position [663, 0]
click at [237, 449] on link "AHO Sherman SPD Renovation | 259237" at bounding box center [170, 443] width 234 height 13
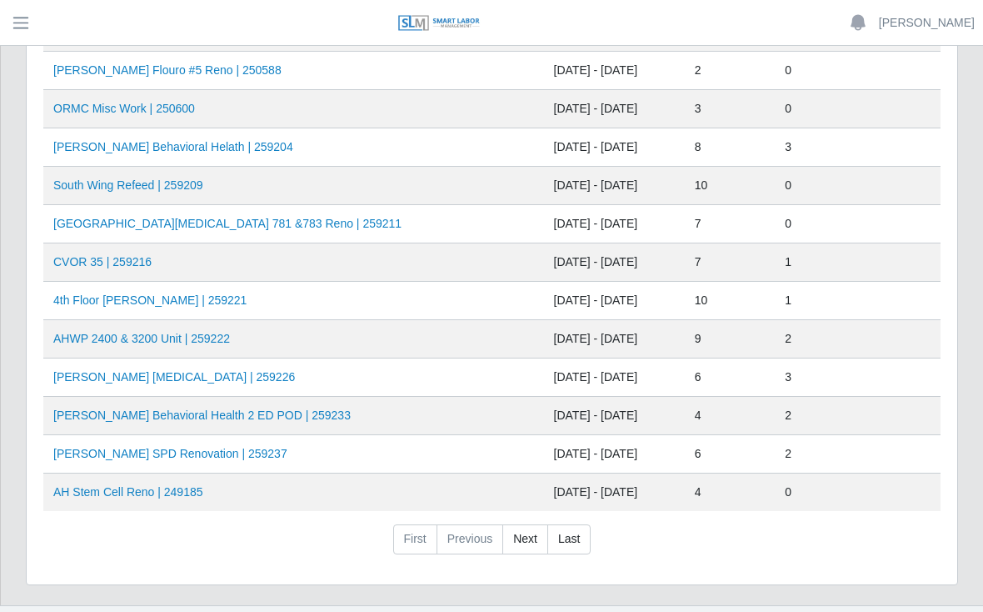
scroll to position [652, 0]
click at [158, 146] on link "AHO Behavioral Helath | 259204" at bounding box center [173, 147] width 240 height 13
click at [207, 457] on link "AHO Sherman SPD Renovation | 259237" at bounding box center [170, 454] width 234 height 13
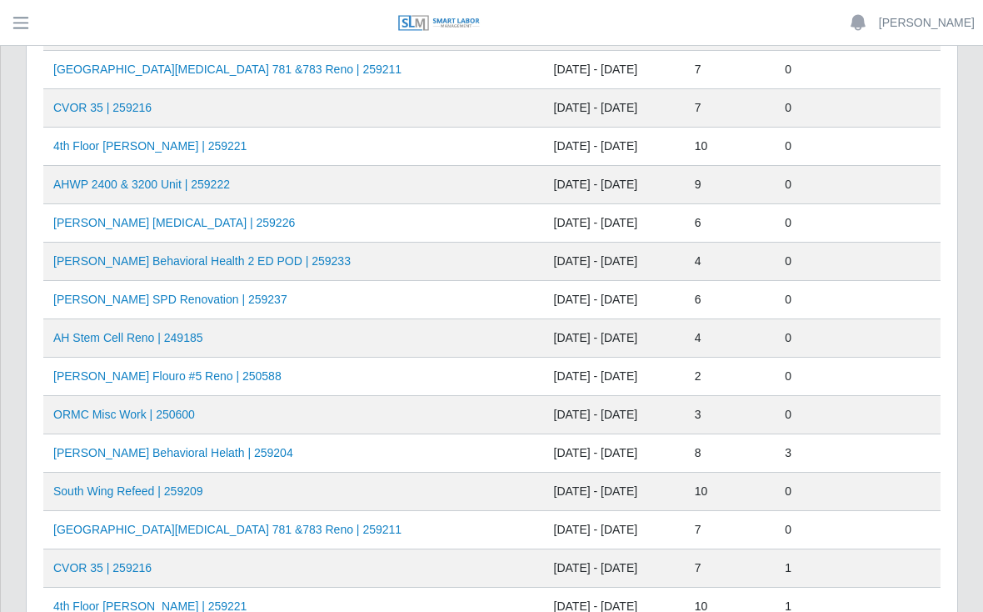
scroll to position [0, 0]
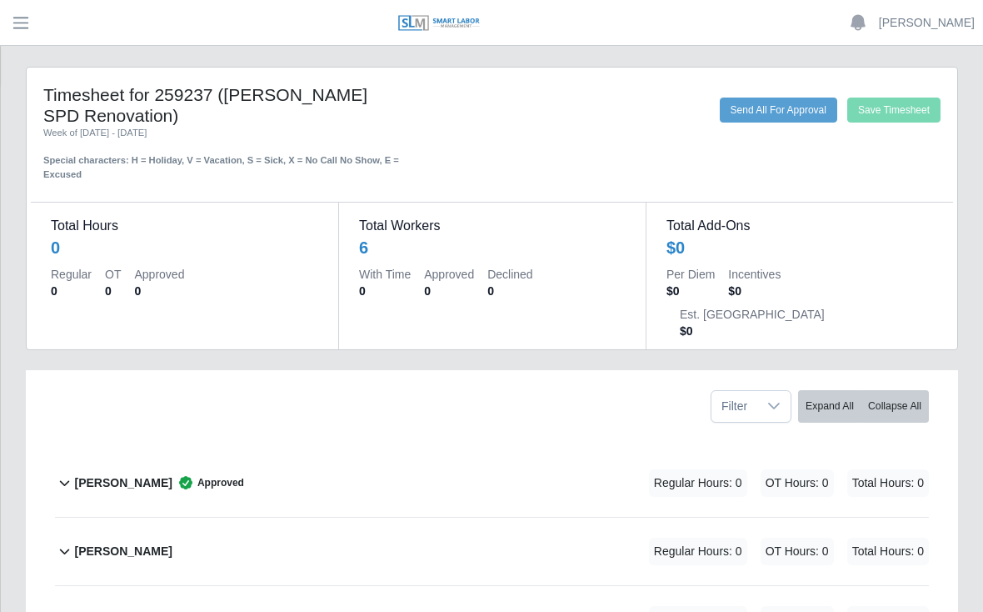
click at [170, 474] on b "Daniel Agredo-Moran" at bounding box center [123, 483] width 98 height 18
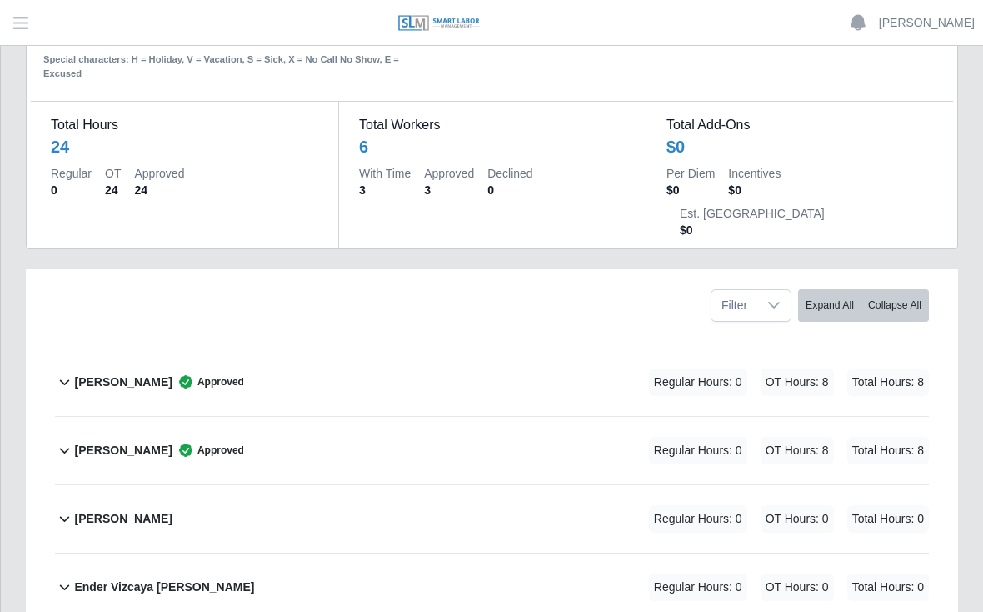
scroll to position [102, 0]
click at [167, 441] on b "[PERSON_NAME]" at bounding box center [123, 450] width 98 height 18
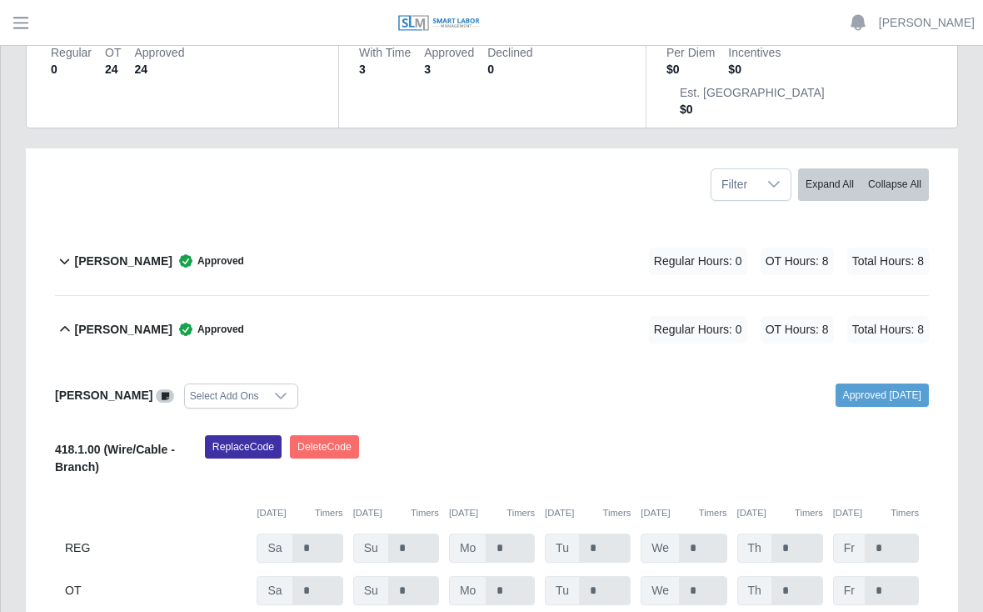
scroll to position [227, 0]
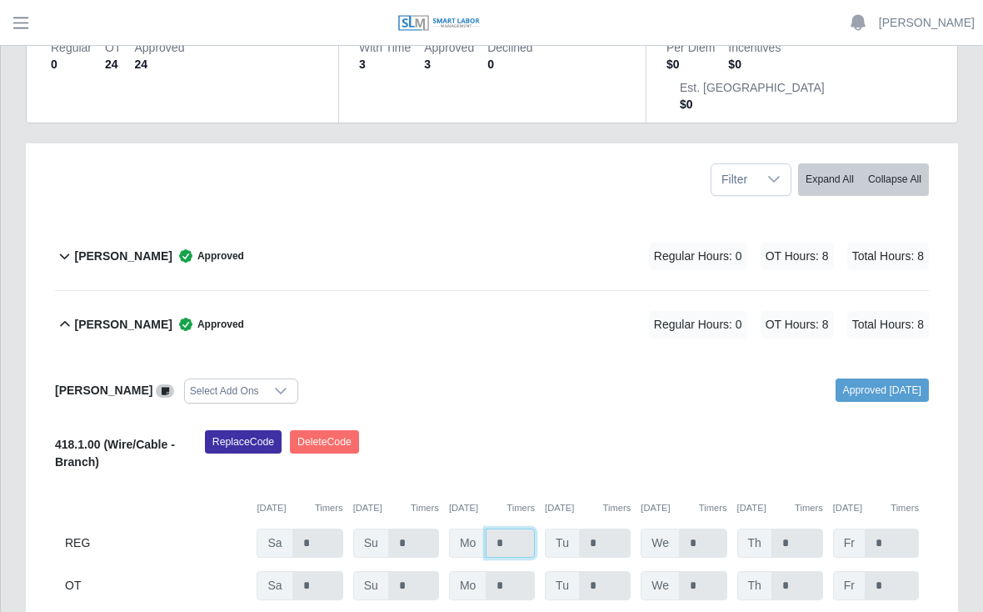
click at [514, 528] on input "*" at bounding box center [510, 542] width 49 height 29
click at [511, 528] on input "*" at bounding box center [510, 542] width 49 height 29
click at [516, 528] on input "*" at bounding box center [510, 542] width 49 height 29
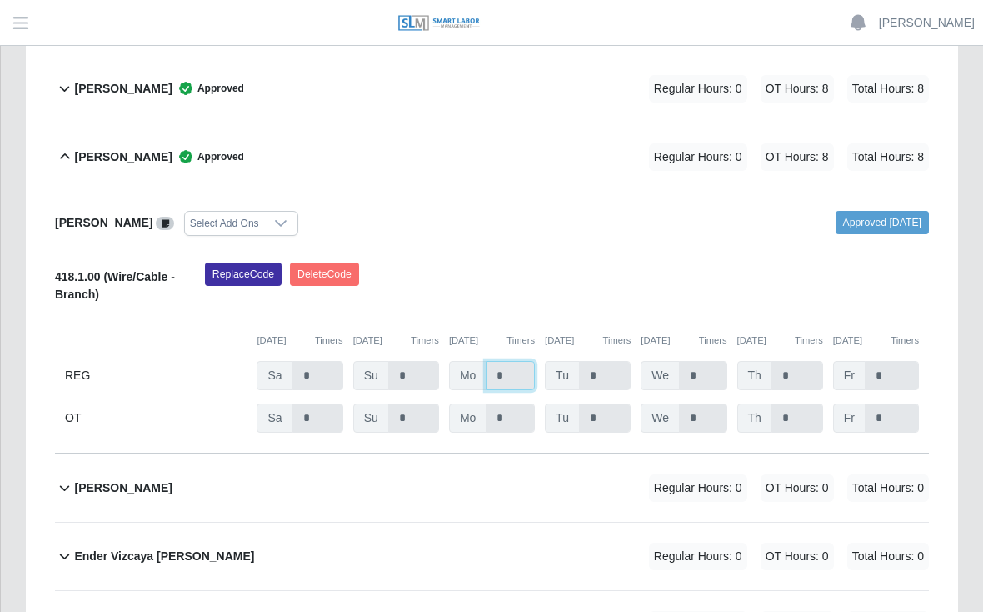
scroll to position [395, 0]
click at [509, 360] on input "*" at bounding box center [510, 374] width 49 height 29
click at [666, 262] on div "Replace Code Delete Code" at bounding box center [567, 287] width 749 height 51
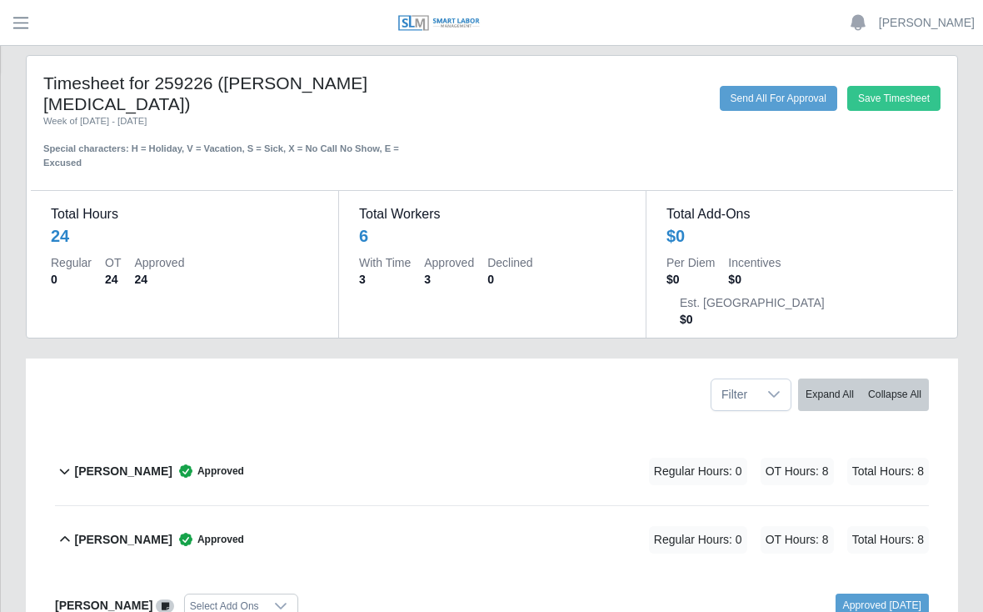
scroll to position [0, 0]
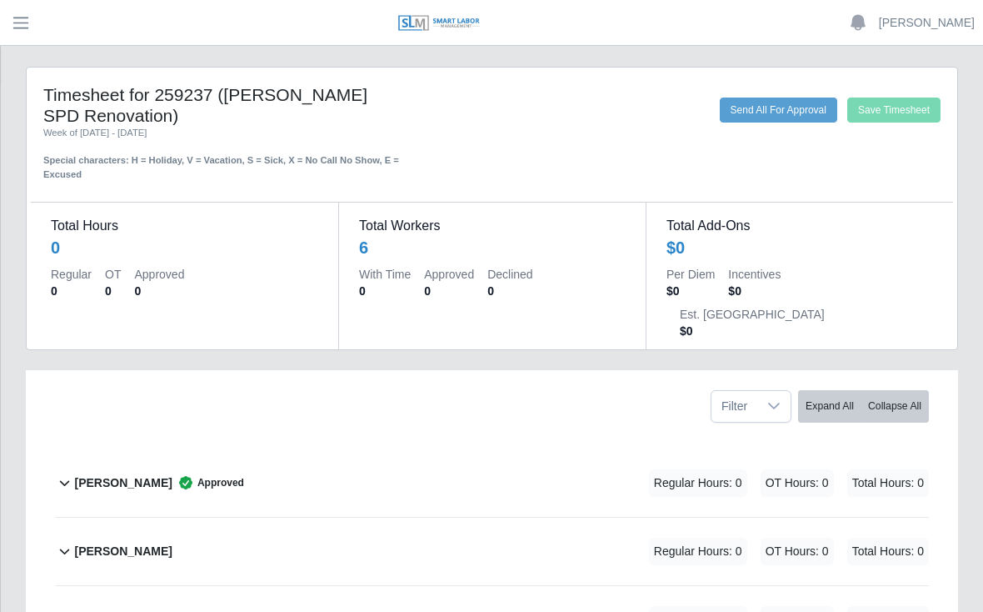
click at [78, 474] on b "[PERSON_NAME]" at bounding box center [123, 483] width 98 height 18
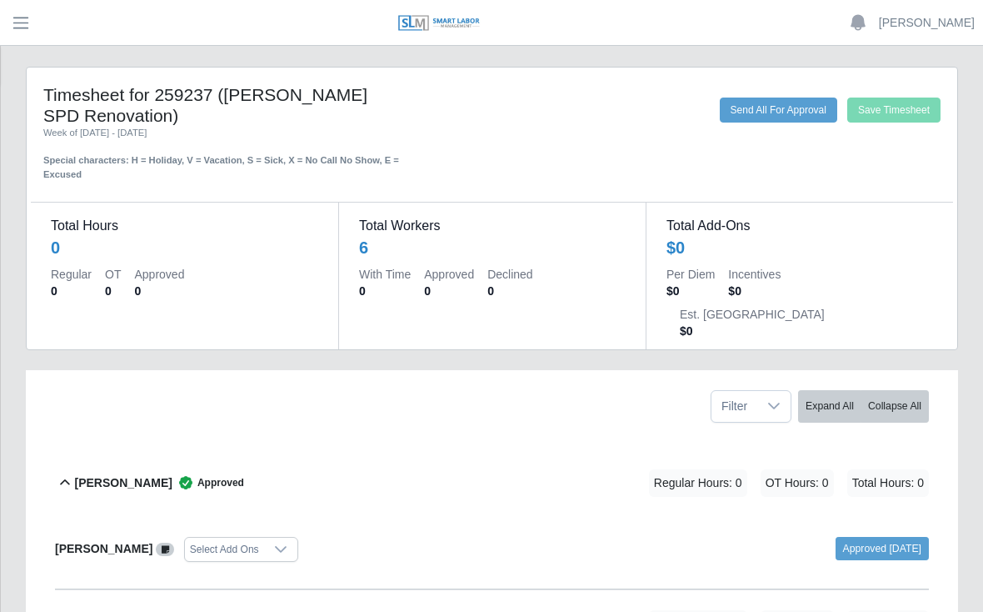
click at [133, 469] on div "[PERSON_NAME] Approved" at bounding box center [158, 483] width 169 height 28
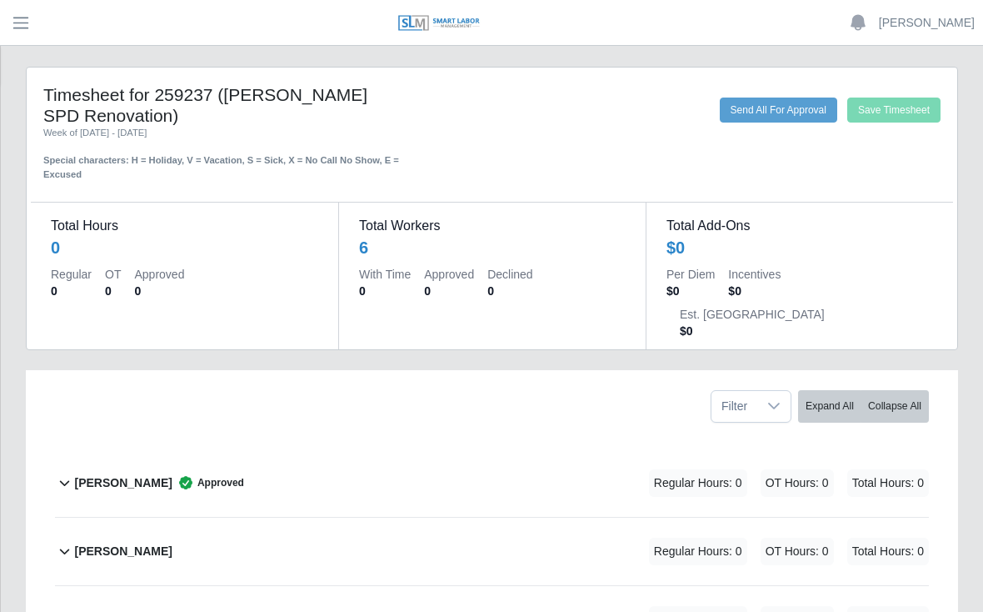
click at [273, 449] on div "[PERSON_NAME] Approved Regular Hours: 0 OT Hours: 0 Total Hours: 0" at bounding box center [501, 483] width 855 height 68
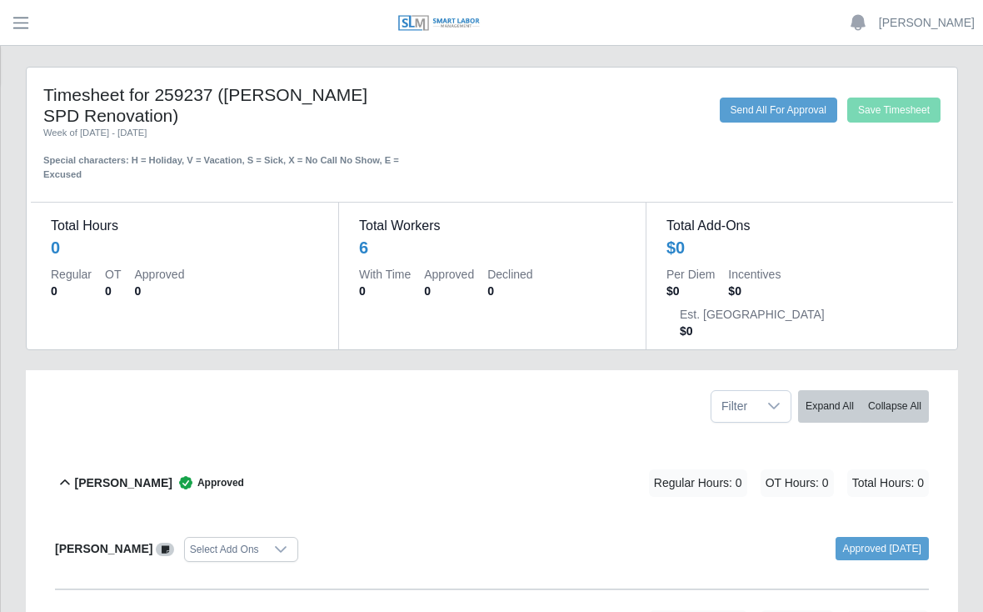
click at [850, 537] on link "Approved [DATE]" at bounding box center [882, 548] width 93 height 23
click at [841, 537] on link "Approved [DATE]" at bounding box center [882, 548] width 93 height 23
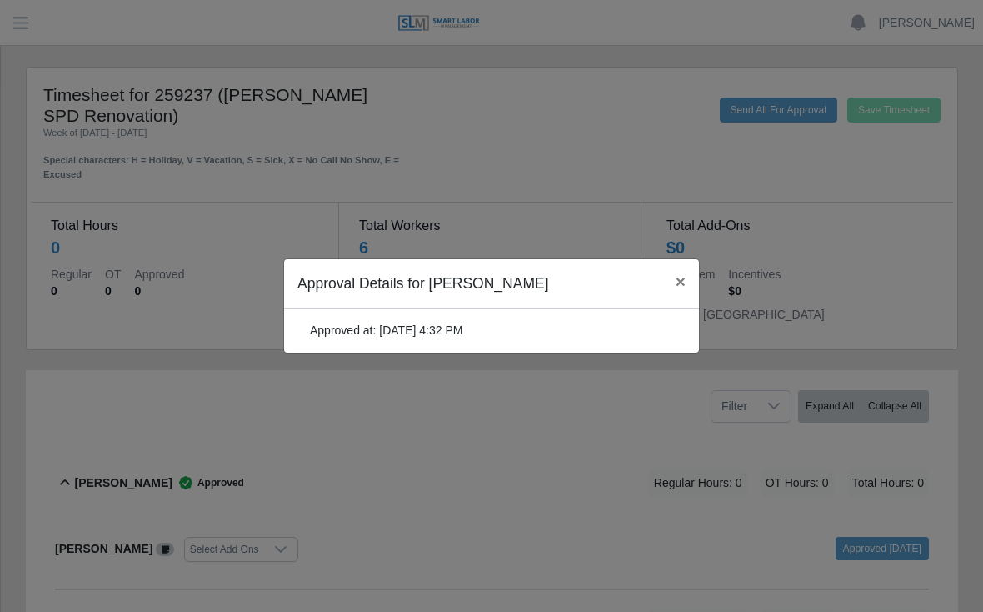
click at [678, 291] on span "×" at bounding box center [681, 281] width 10 height 19
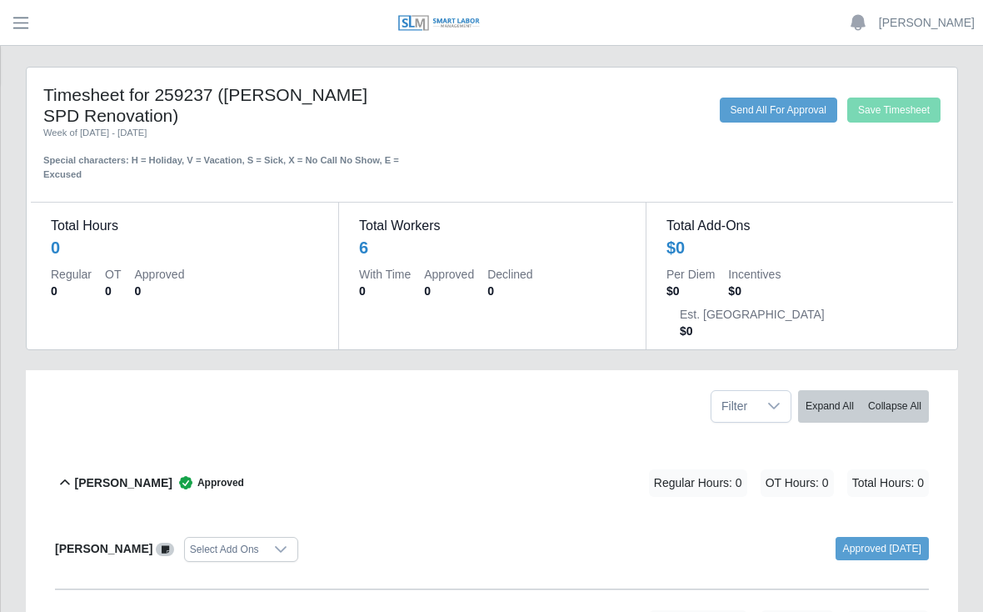
click at [778, 469] on span "OT Hours: 0" at bounding box center [797, 483] width 73 height 28
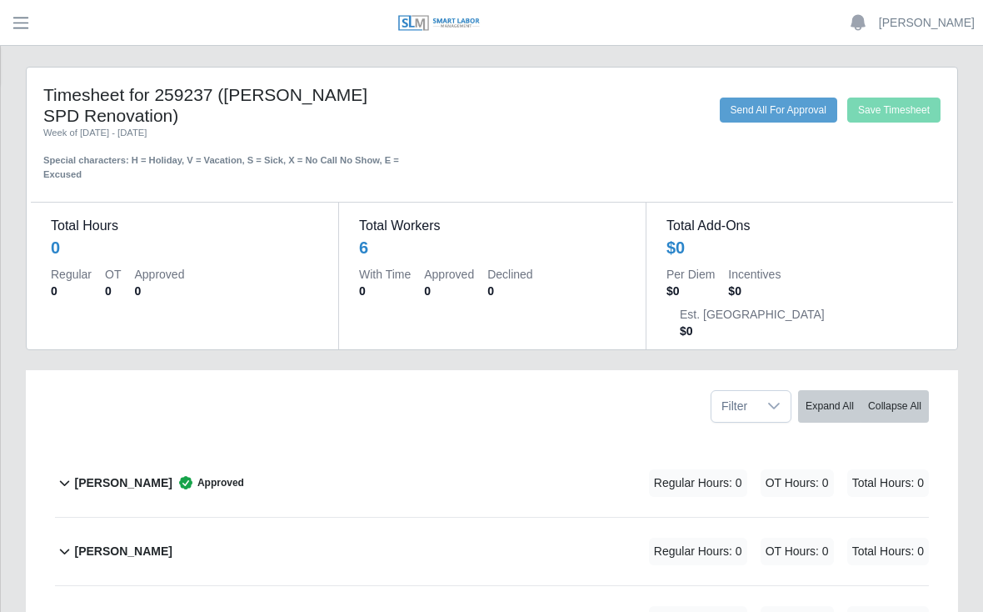
click at [440, 449] on div "[PERSON_NAME] Approved Regular Hours: 0 OT Hours: 0 Total Hours: 0" at bounding box center [501, 483] width 855 height 68
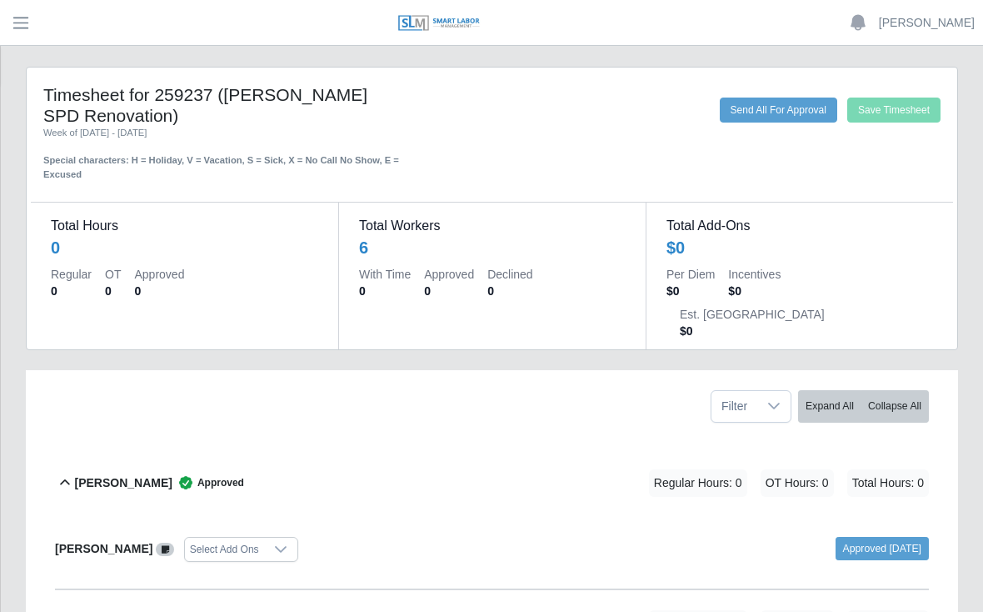
click at [485, 449] on div "[PERSON_NAME] Approved Regular Hours: 0 OT Hours: 0 Total Hours: 0" at bounding box center [501, 483] width 855 height 68
click at [470, 449] on div "[PERSON_NAME] Approved Regular Hours: 0 OT Hours: 0 Total Hours: 0" at bounding box center [501, 483] width 855 height 68
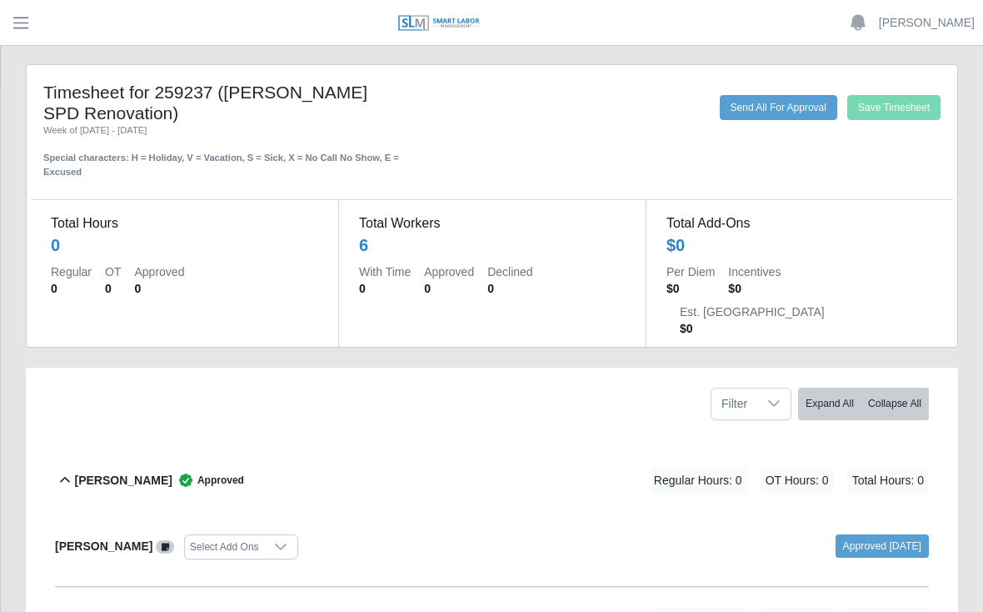
click at [770, 103] on button "Send All For Approval" at bounding box center [779, 107] width 118 height 25
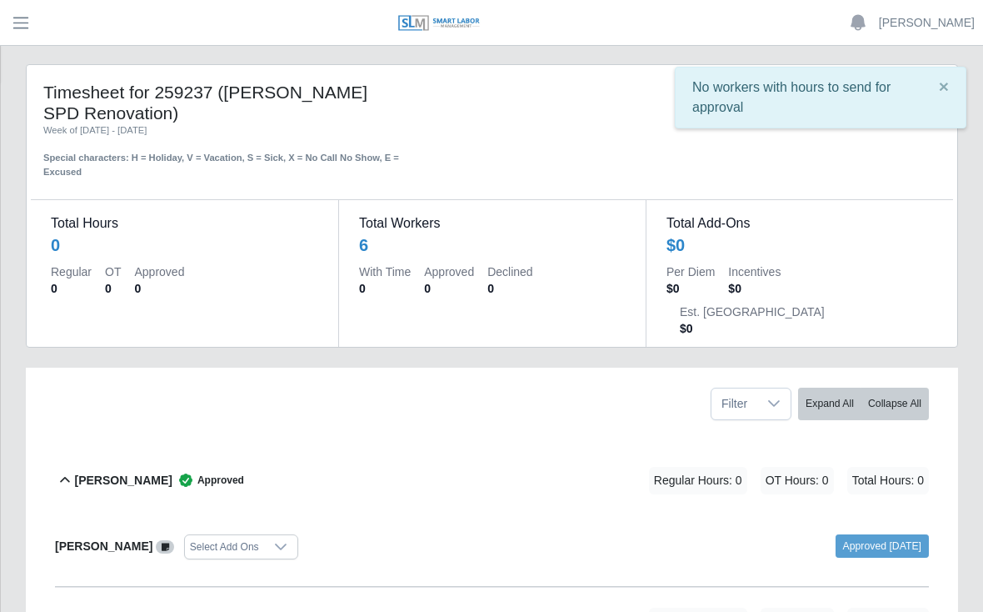
click at [943, 91] on span "×" at bounding box center [944, 86] width 10 height 19
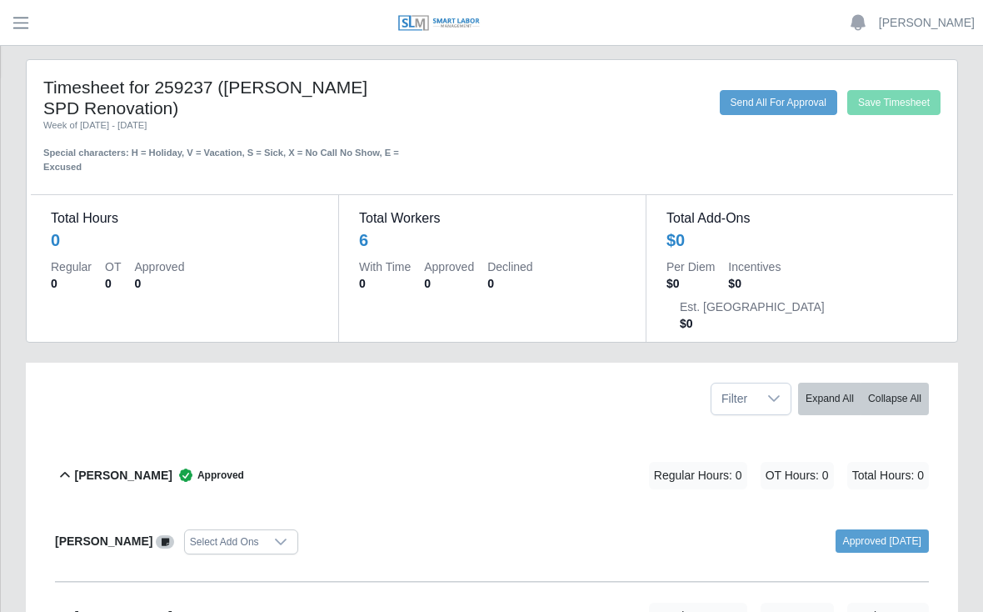
scroll to position [8, 0]
click at [438, 237] on dd "6" at bounding box center [492, 239] width 267 height 23
click at [712, 233] on dd "$0" at bounding box center [800, 239] width 267 height 23
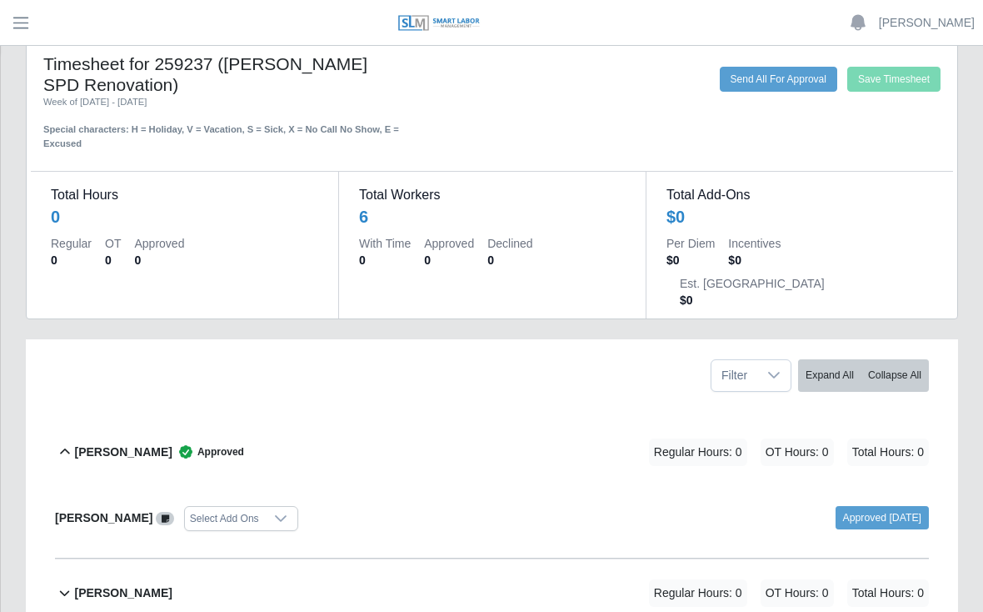
scroll to position [33, 0]
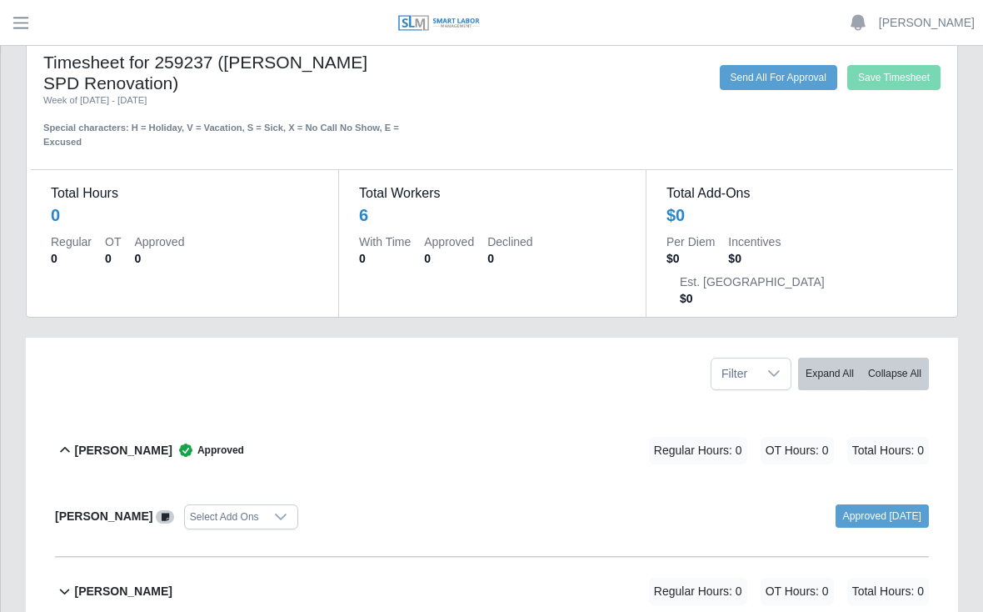
click at [782, 74] on button "Send All For Approval" at bounding box center [779, 77] width 118 height 25
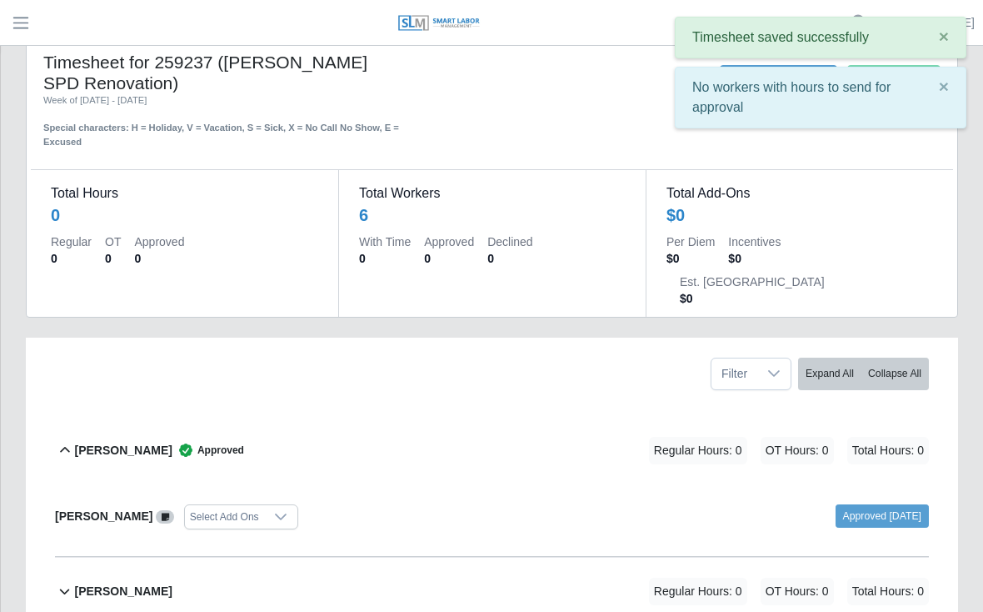
click at [950, 95] on button "×" at bounding box center [944, 87] width 43 height 38
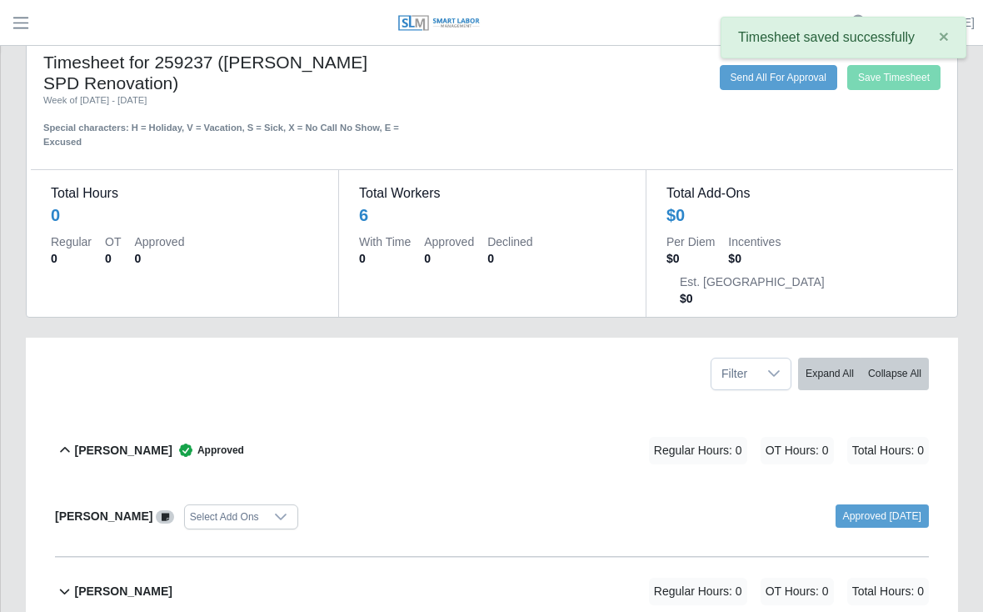
click at [939, 37] on span "×" at bounding box center [944, 36] width 10 height 19
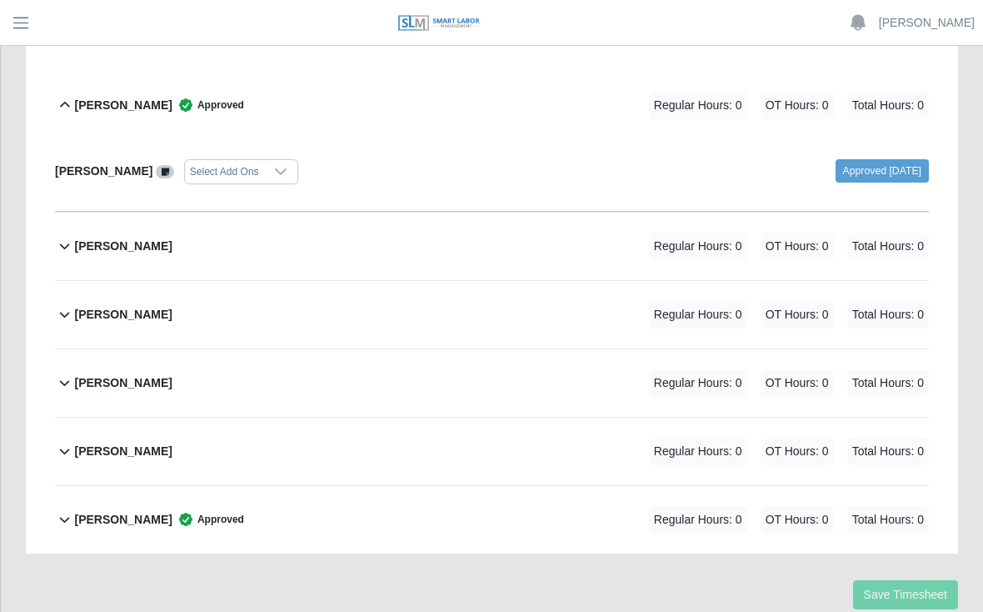
scroll to position [377, 0]
click at [676, 507] on span "Regular Hours: 0" at bounding box center [698, 521] width 98 height 28
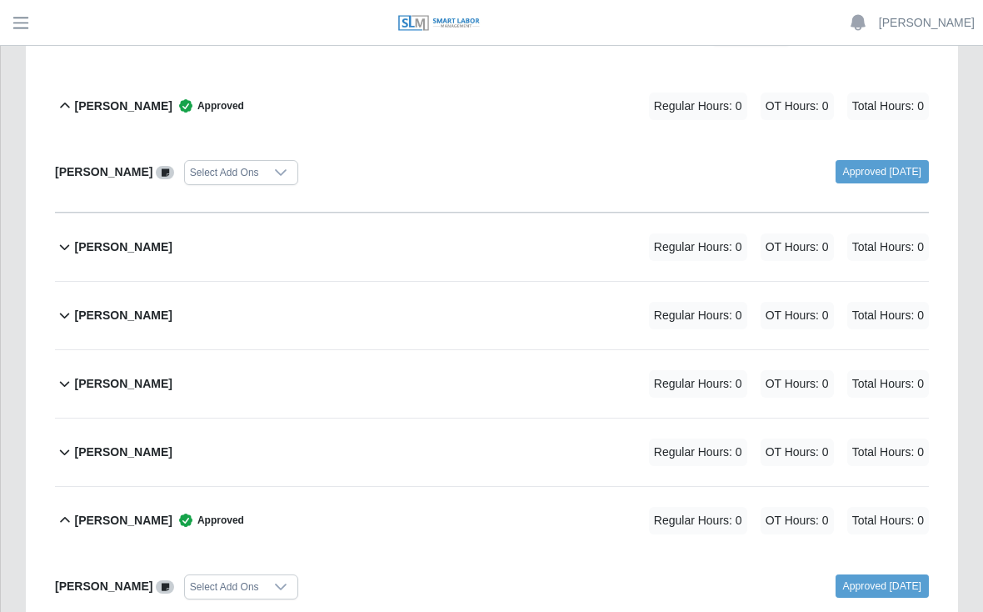
click at [147, 512] on b "Yobany Gonzalez" at bounding box center [123, 521] width 98 height 18
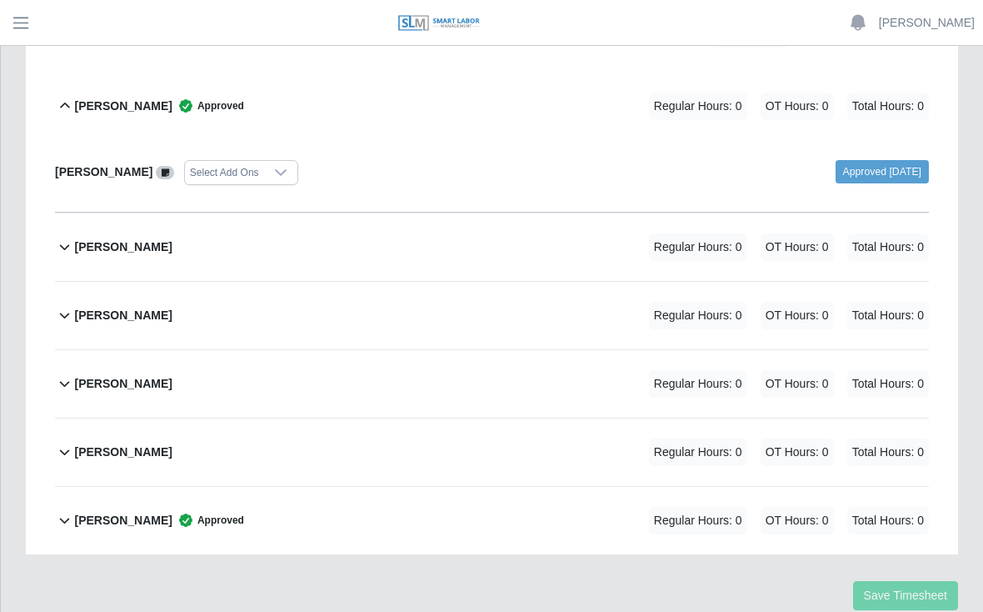
click at [298, 487] on div "Yobany Gonzalez Approved Regular Hours: 0 OT Hours: 0 Total Hours: 0" at bounding box center [501, 521] width 855 height 68
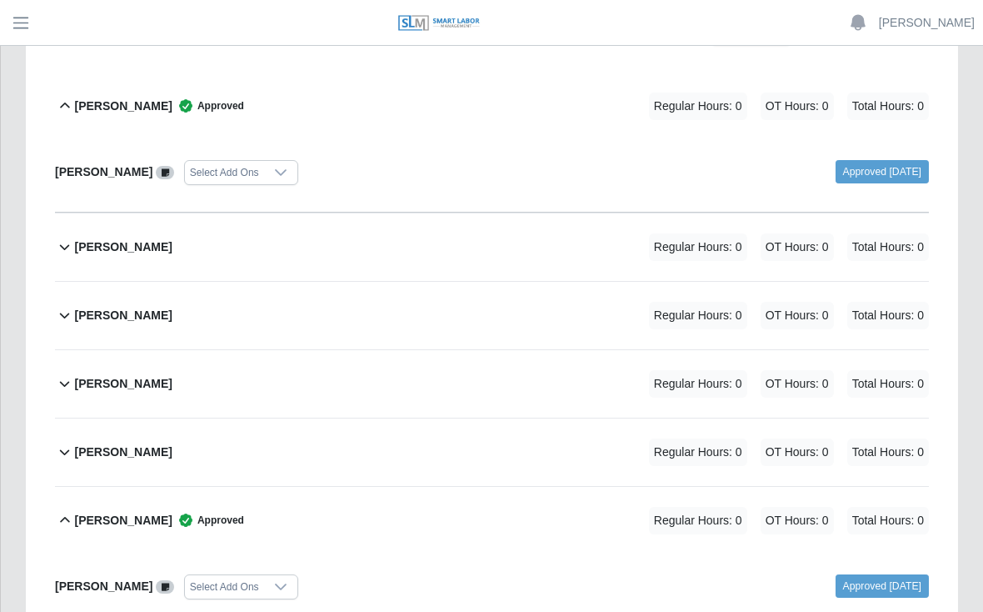
click at [94, 579] on b "Yobany Gonzalez" at bounding box center [104, 585] width 98 height 13
click at [162, 580] on span at bounding box center [165, 586] width 18 height 13
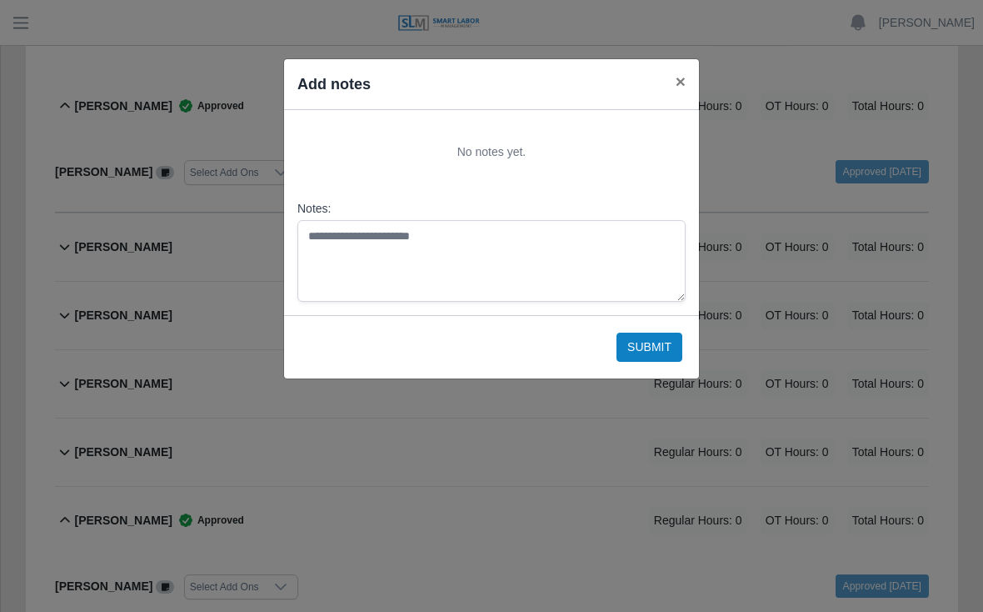
click at [676, 78] on span "×" at bounding box center [681, 81] width 10 height 19
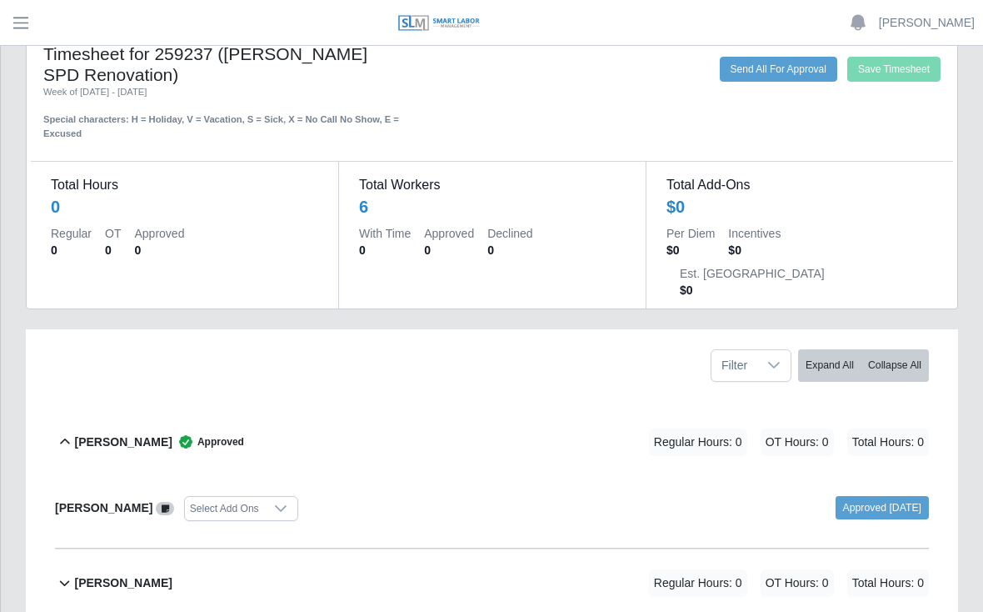
scroll to position [0, 0]
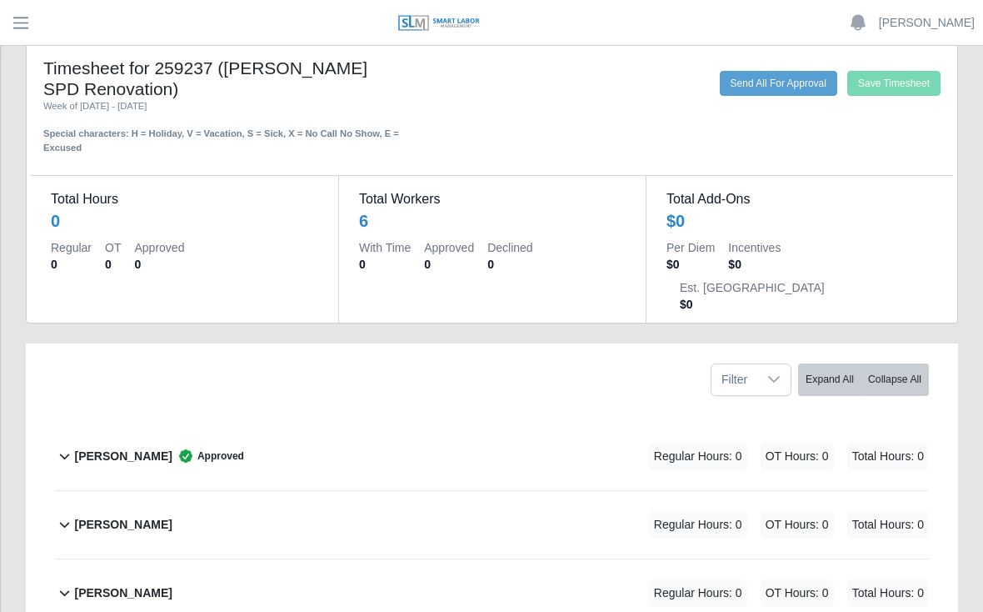
scroll to position [43, 0]
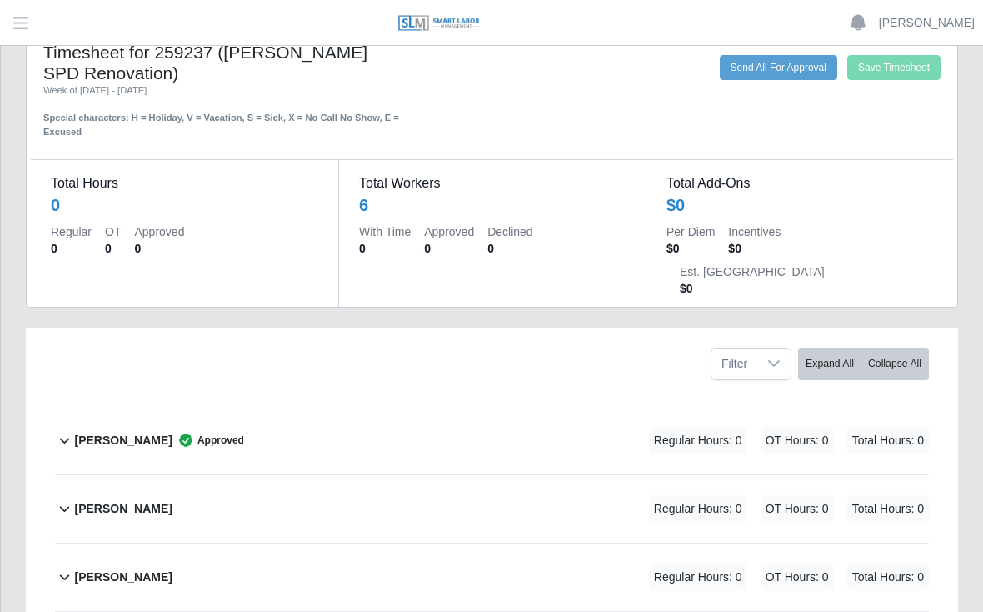
click at [457, 407] on div "[PERSON_NAME] Approved Regular Hours: 0 OT Hours: 0 Total Hours: 0" at bounding box center [501, 441] width 855 height 68
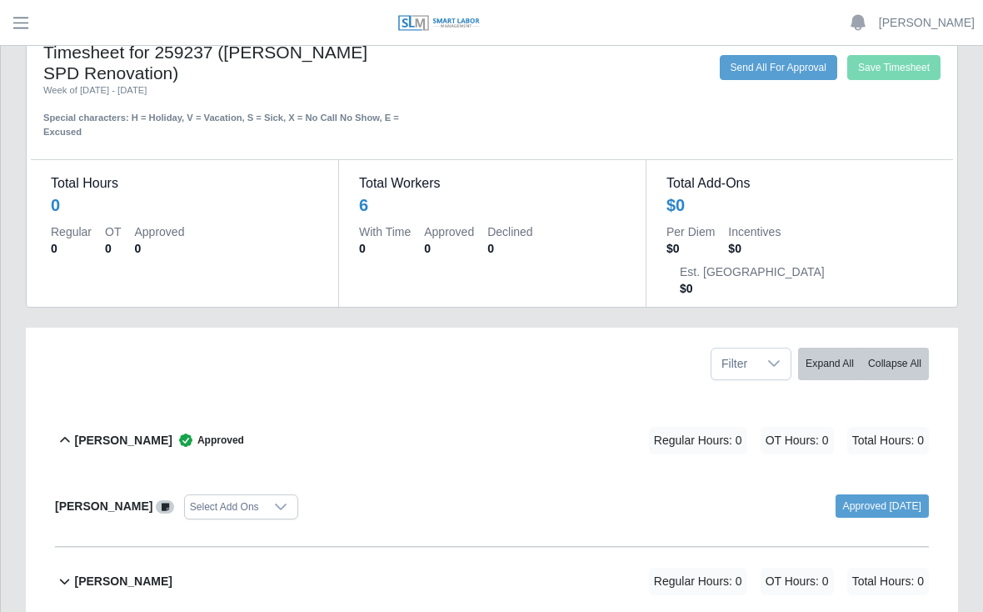
click at [689, 427] on span "Regular Hours: 0" at bounding box center [698, 441] width 98 height 28
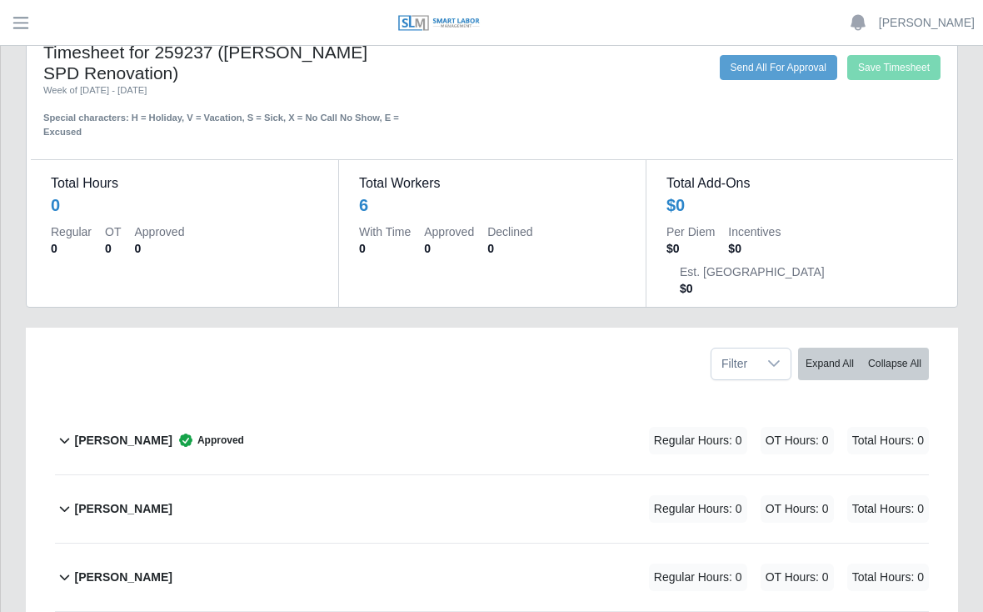
click at [194, 432] on icon at bounding box center [186, 440] width 17 height 17
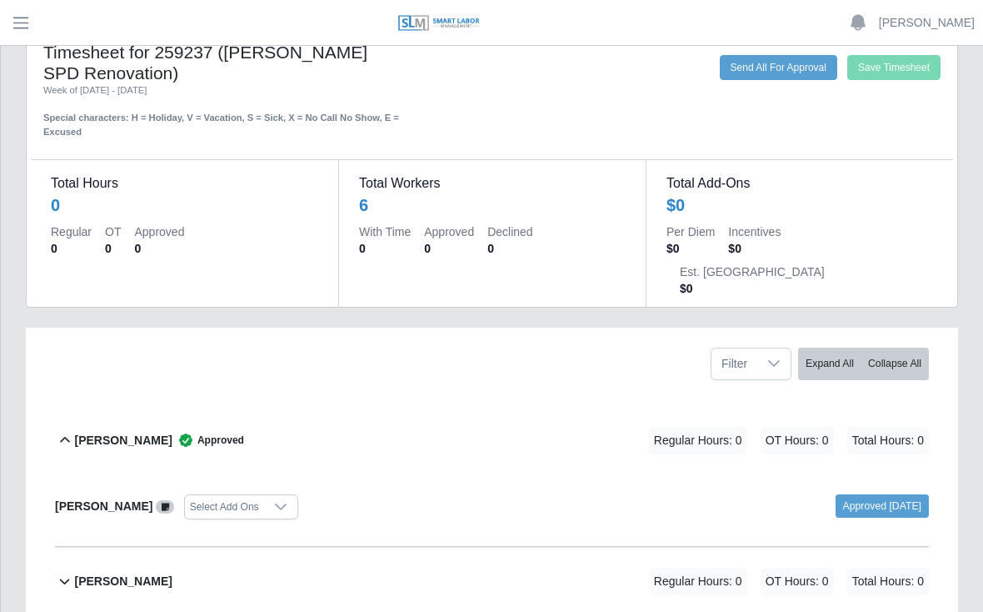
click at [493, 413] on div "[PERSON_NAME] Approved Regular Hours: 0 OT Hours: 0 Total Hours: 0" at bounding box center [501, 441] width 855 height 68
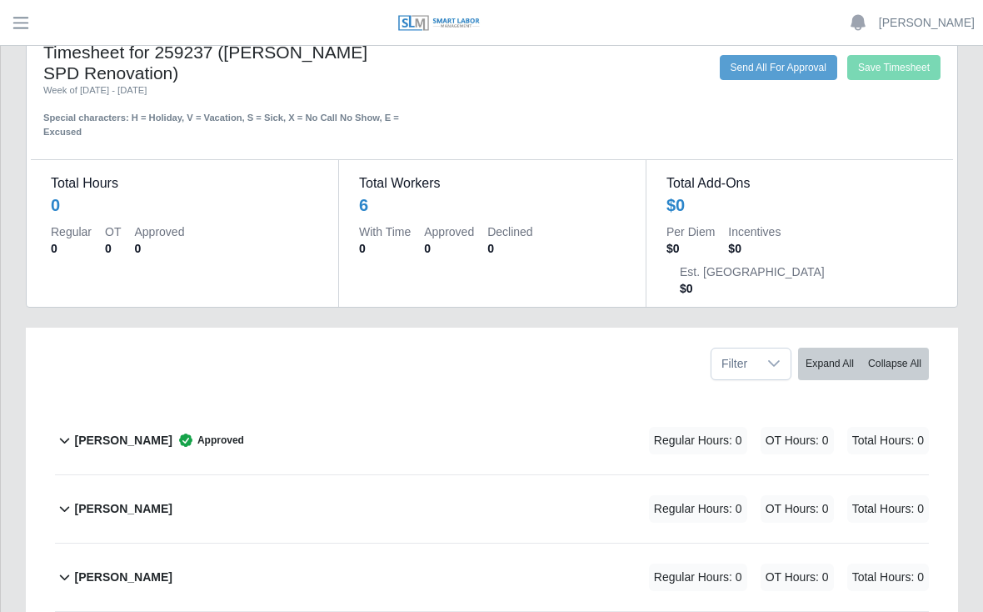
click at [483, 410] on div "Daniel Agredo-Moran Approved Regular Hours: 0 OT Hours: 0 Total Hours: 0" at bounding box center [501, 441] width 855 height 68
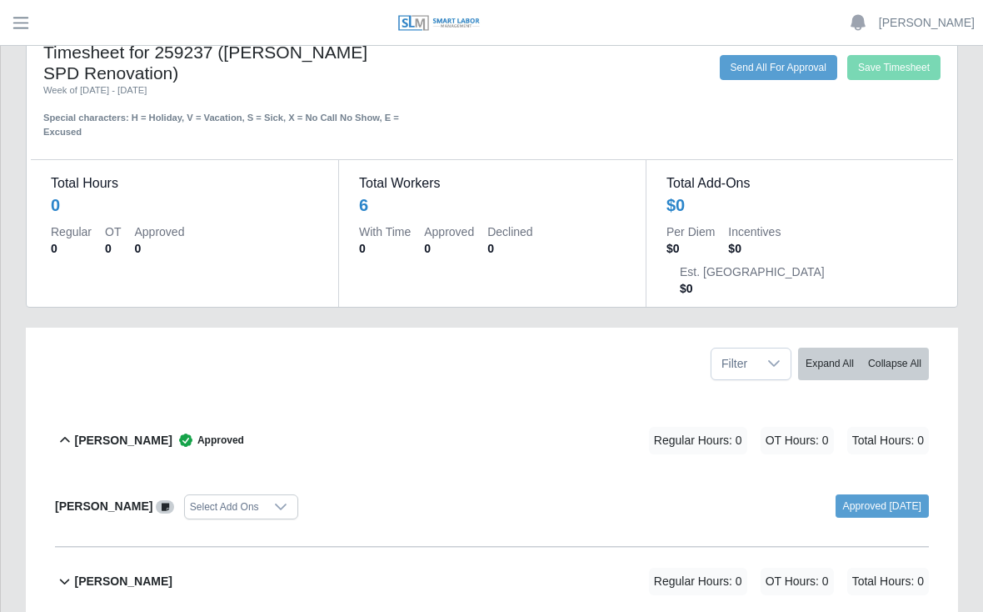
scroll to position [0, 0]
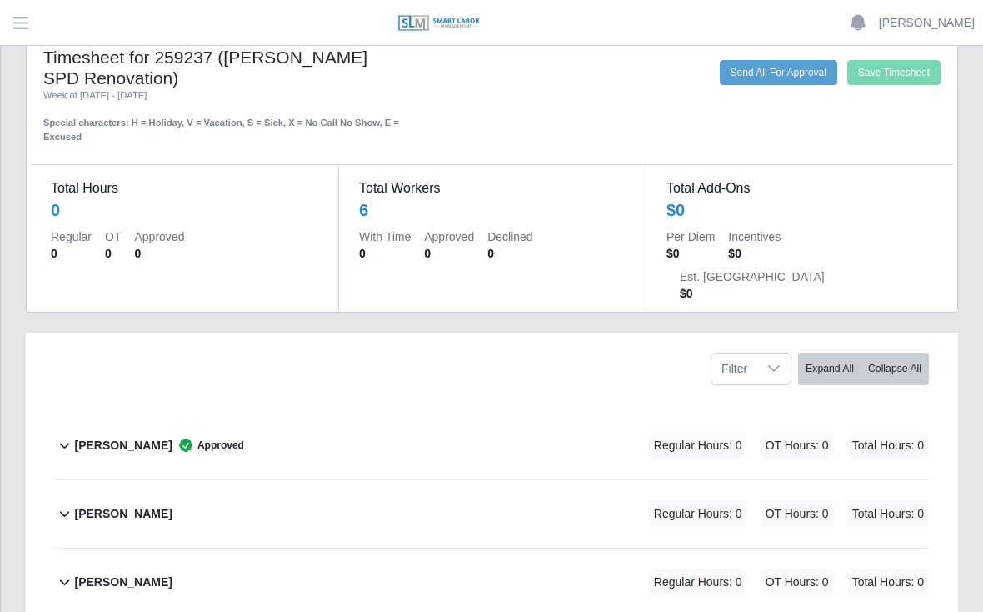
scroll to position [50, 0]
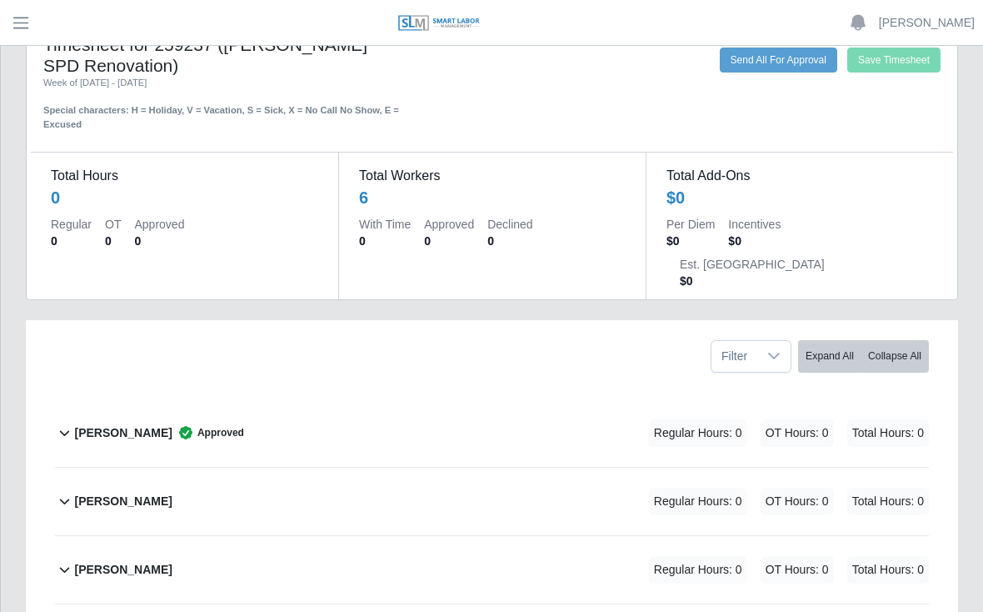
click at [379, 399] on div "Daniel Agredo-Moran Approved Regular Hours: 0 OT Hours: 0 Total Hours: 0" at bounding box center [501, 433] width 855 height 68
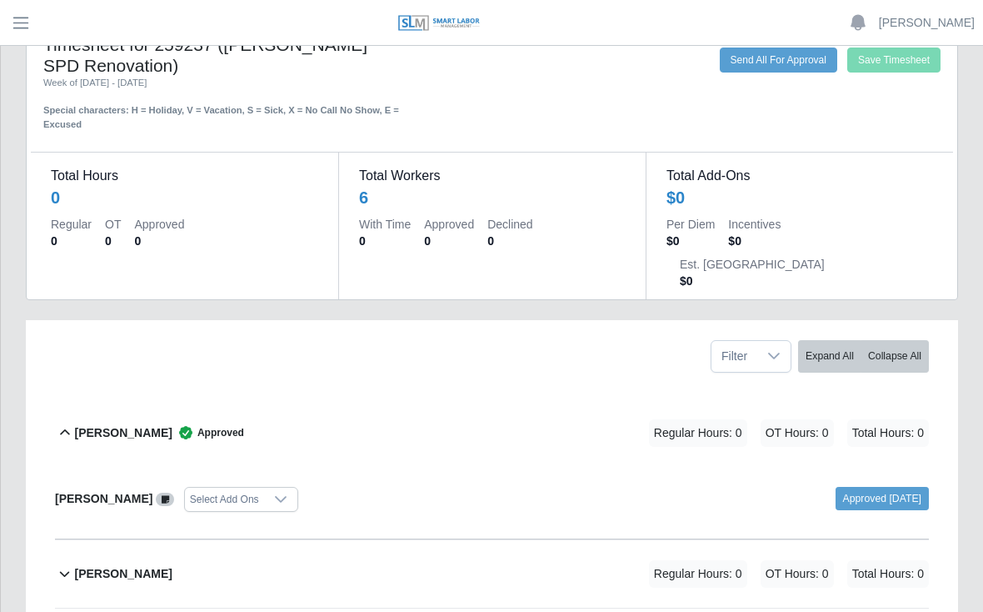
click at [889, 340] on button "Collapse All" at bounding box center [895, 356] width 68 height 33
click at [749, 341] on span "Filter" at bounding box center [735, 356] width 46 height 31
click at [606, 399] on div "Daniel Agredo-Moran Approved Regular Hours: 0 OT Hours: 0 Total Hours: 0" at bounding box center [501, 433] width 855 height 68
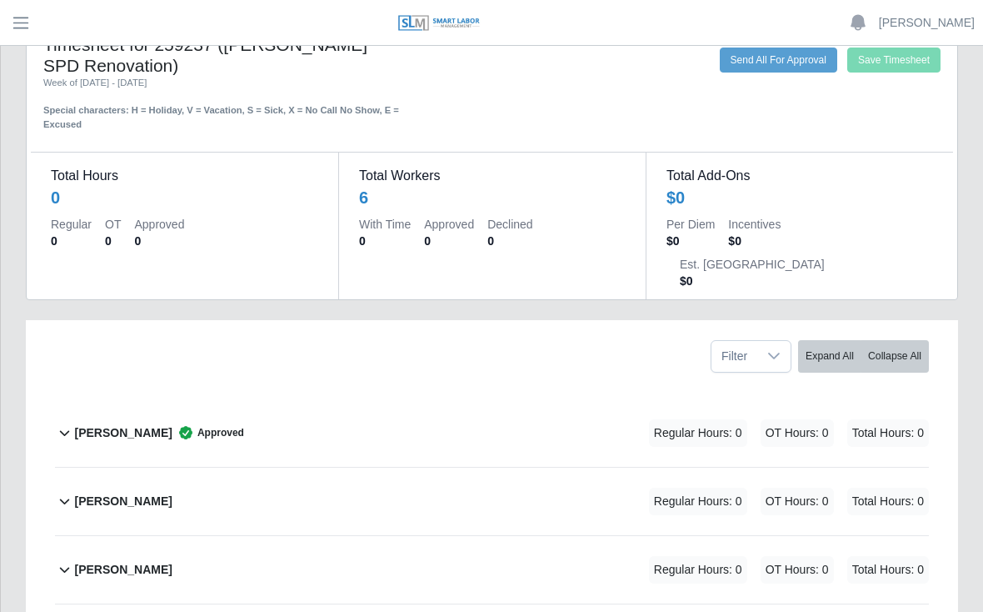
click at [151, 424] on b "Daniel Agredo-Moran" at bounding box center [123, 433] width 98 height 18
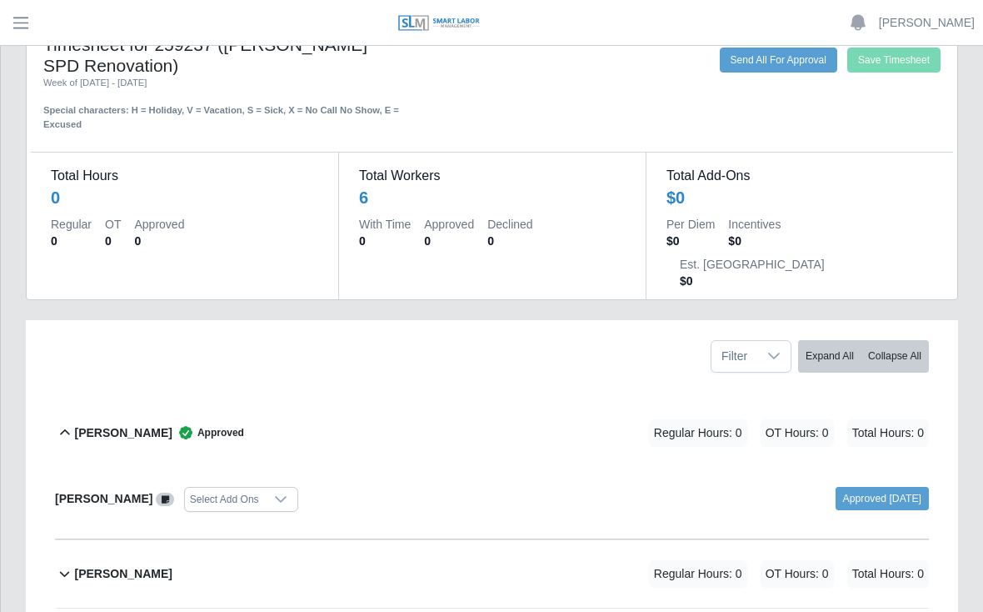
click at [128, 487] on div "Daniel Agredo-Moran Select Add Ons" at bounding box center [268, 499] width 450 height 25
